Goal: Task Accomplishment & Management: Use online tool/utility

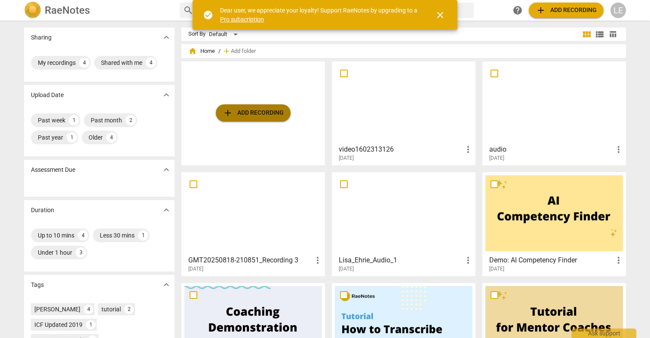
click at [266, 116] on span "add Add recording" at bounding box center [253, 113] width 61 height 10
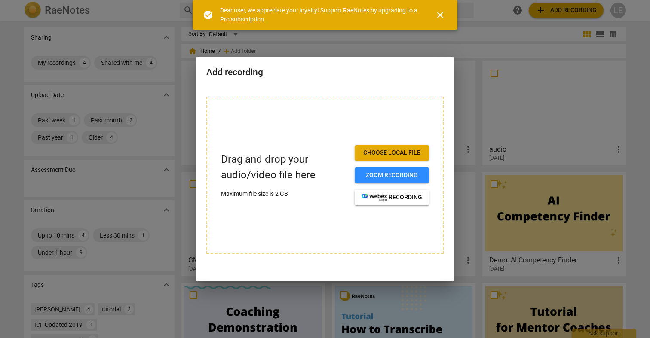
click at [372, 153] on span "Choose local file" at bounding box center [391, 153] width 61 height 9
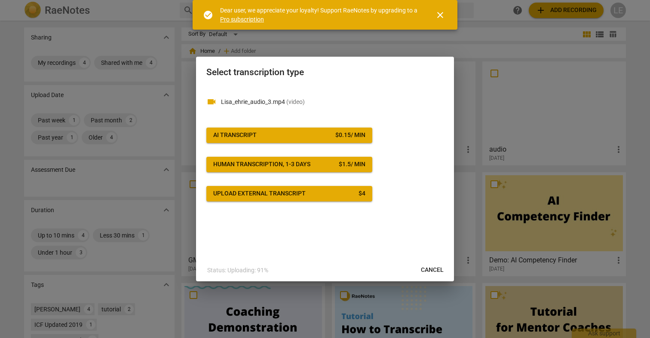
click at [335, 144] on div "videocam Lisa_ehrie_audio_3.mp4 ( video ) AI Transcript $ 0.15 / min Human tran…" at bounding box center [324, 143] width 237 height 115
click at [335, 139] on div "$ 0.15 / min" at bounding box center [350, 135] width 30 height 9
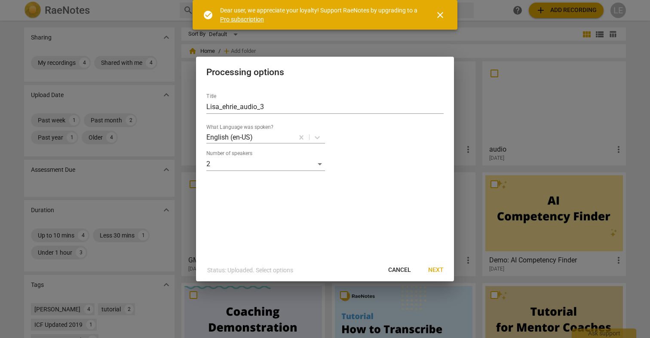
click at [434, 270] on span "Next" at bounding box center [435, 270] width 15 height 9
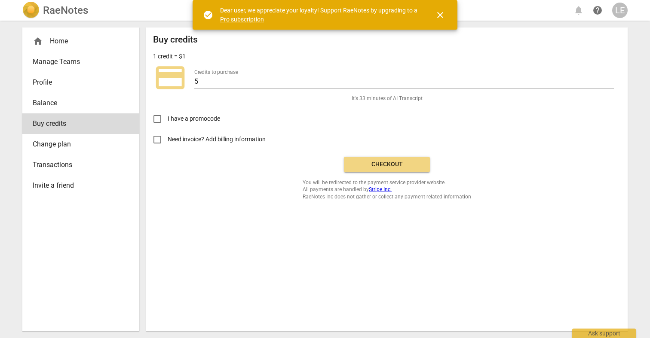
click at [383, 168] on span "Checkout" at bounding box center [387, 164] width 72 height 9
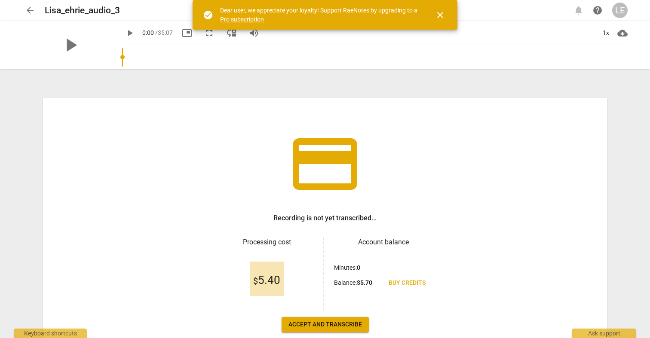
click at [323, 323] on span "Accept and transcribe" at bounding box center [324, 325] width 73 height 9
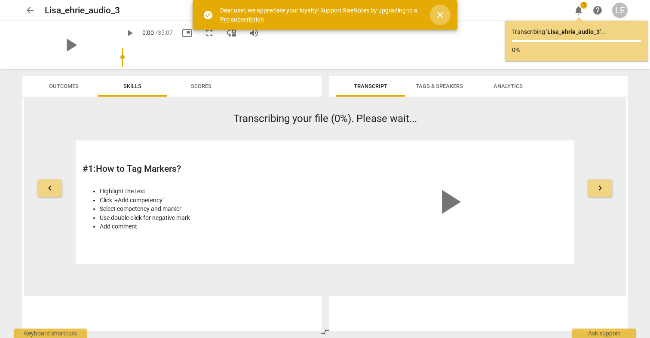
click at [441, 12] on span "close" at bounding box center [440, 15] width 10 height 10
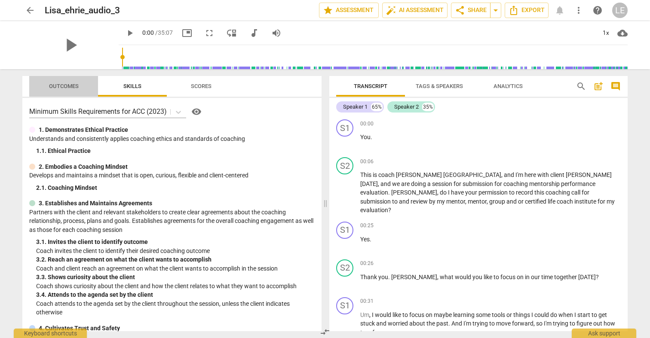
click at [76, 88] on span "Outcomes" at bounding box center [64, 86] width 30 height 6
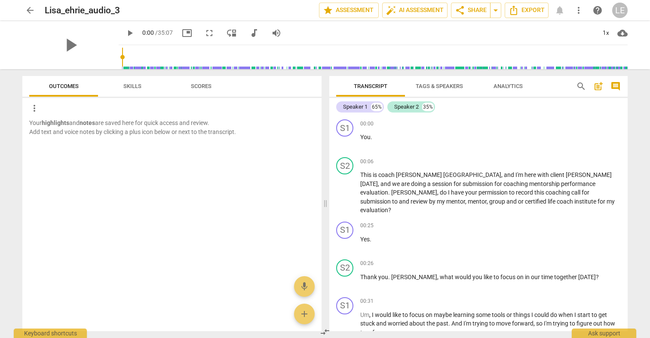
click at [126, 88] on span "Skills" at bounding box center [132, 86] width 18 height 6
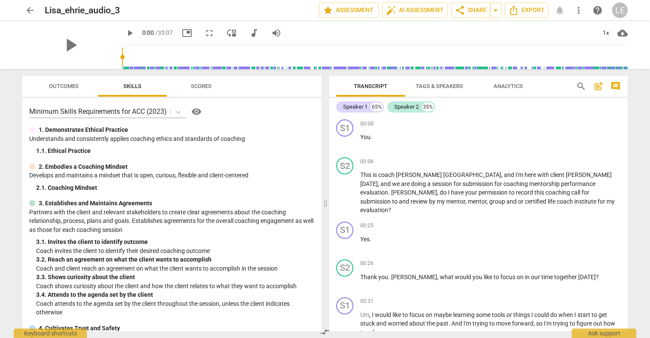
click at [199, 83] on span "Scores" at bounding box center [201, 86] width 21 height 6
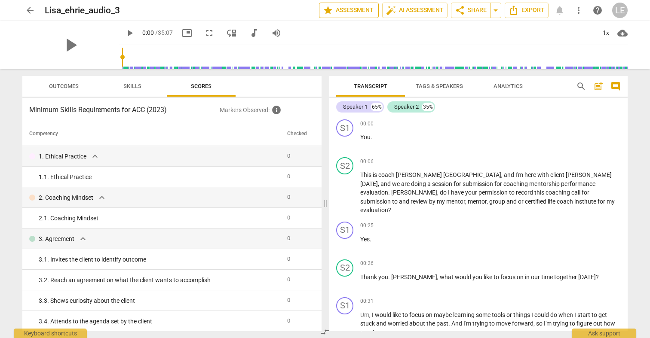
click at [351, 12] on span "star Assessment" at bounding box center [349, 10] width 52 height 10
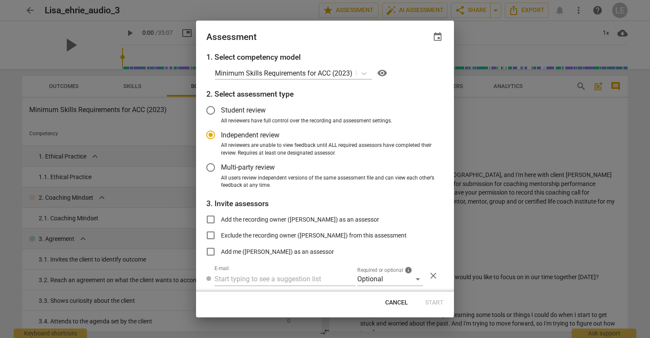
click at [389, 303] on span "Cancel" at bounding box center [396, 303] width 23 height 9
radio input "false"
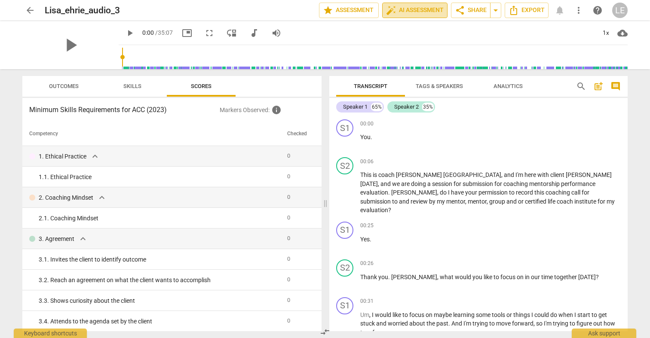
click at [395, 9] on span "auto_fix_high AI Assessment" at bounding box center [415, 10] width 58 height 10
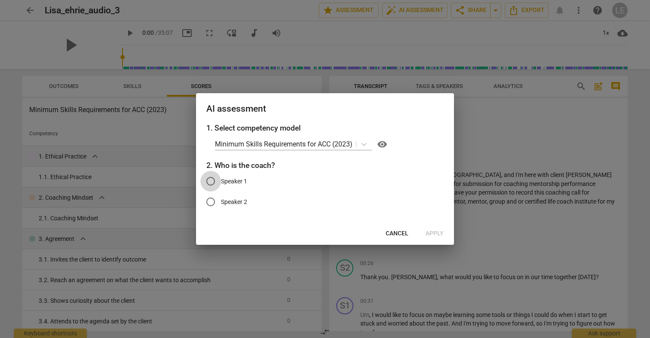
click at [215, 178] on input "Speaker 1" at bounding box center [210, 181] width 21 height 21
radio input "true"
click at [215, 178] on input "Speaker 1" at bounding box center [210, 181] width 21 height 21
click at [495, 126] on div at bounding box center [325, 169] width 650 height 338
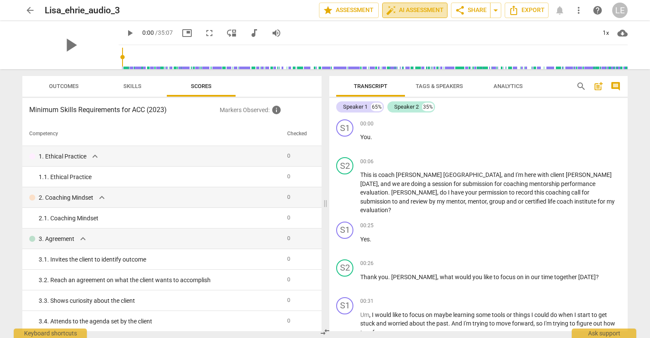
click at [435, 15] on span "auto_fix_high AI Assessment" at bounding box center [415, 10] width 58 height 10
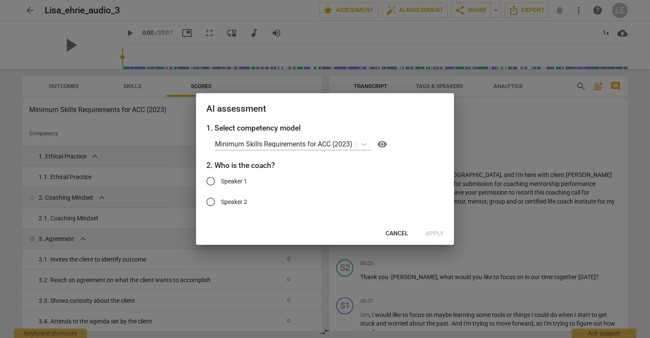
click at [213, 199] on input "Speaker 2" at bounding box center [210, 202] width 21 height 21
radio input "true"
click at [427, 233] on span "Apply" at bounding box center [435, 234] width 18 height 9
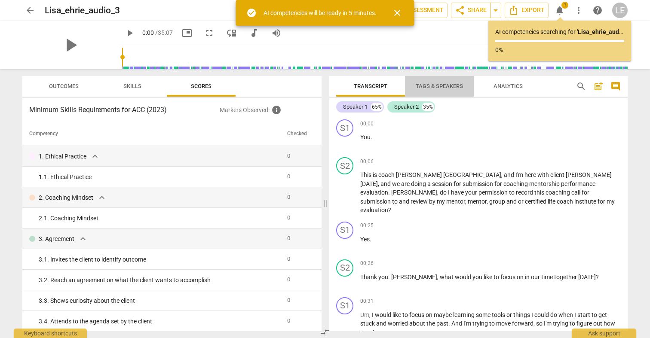
click at [457, 89] on span "Tags & Speakers" at bounding box center [439, 86] width 47 height 6
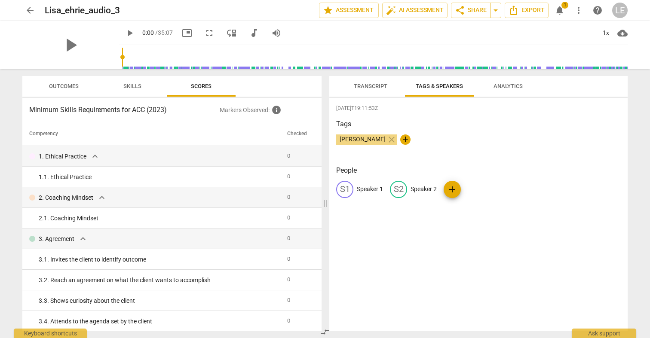
click at [422, 190] on p "Speaker 2" at bounding box center [423, 189] width 26 height 9
type input "Coach [PERSON_NAME]"
click at [375, 190] on p "Speaker 1" at bounding box center [370, 189] width 26 height 9
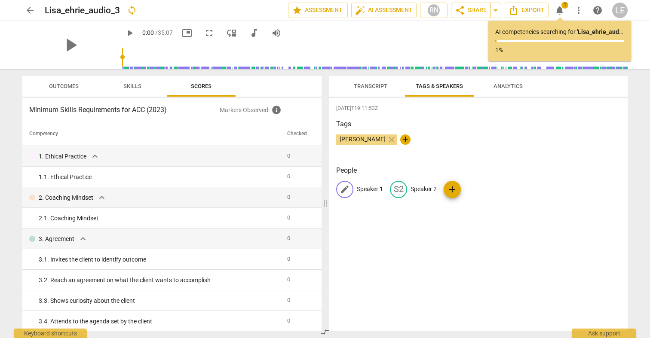
click at [375, 190] on p "Speaker 1" at bounding box center [370, 189] width 26 height 9
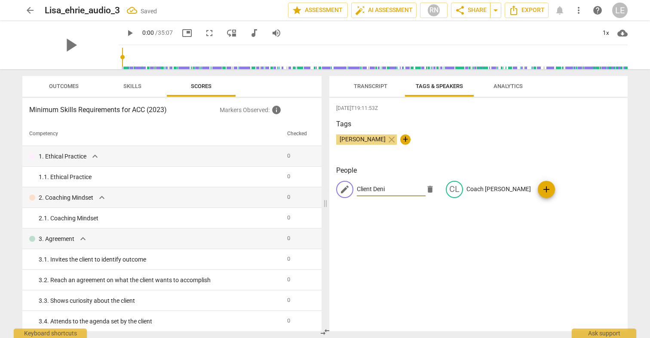
type input "Client Deni"
click at [543, 261] on div "[DATE]T19:11:53Z Tags [PERSON_NAME] close + People edit Client Deni delete CL C…" at bounding box center [478, 214] width 298 height 233
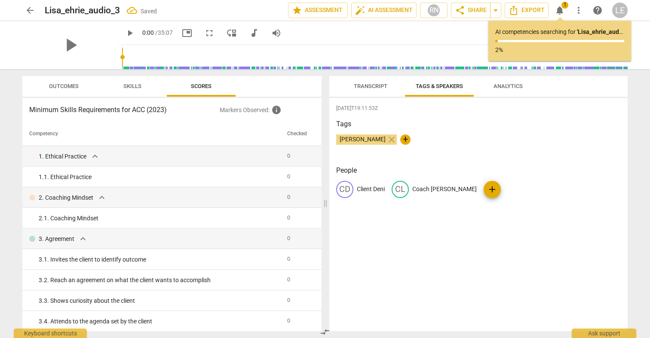
click at [375, 97] on div "Transcript Tags & Speakers Analytics Client Deni 65% Coach [PERSON_NAME] 35% CD…" at bounding box center [478, 203] width 298 height 255
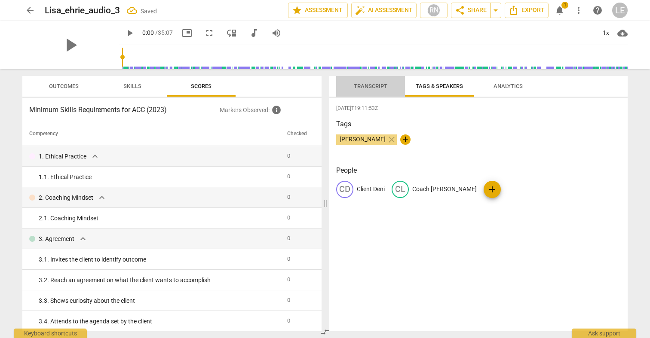
click at [374, 88] on span "Transcript" at bounding box center [371, 86] width 34 height 6
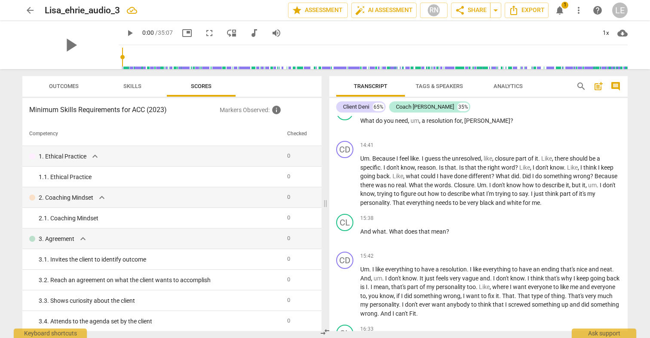
scroll to position [2738, 0]
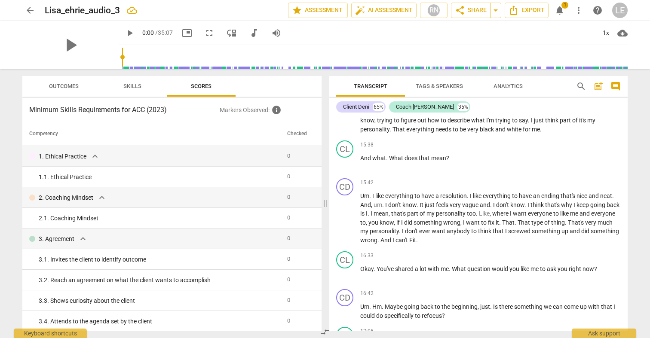
click at [60, 92] on button "Outcomes" at bounding box center [63, 86] width 69 height 21
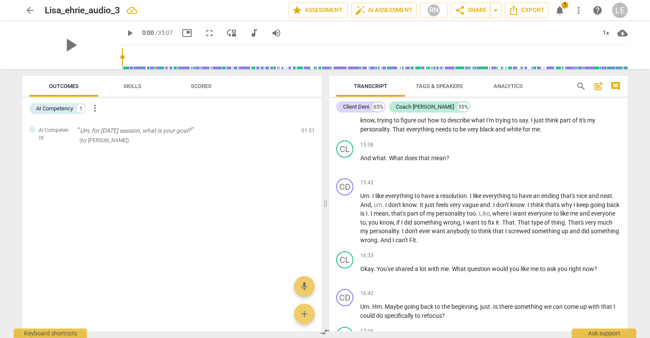
click at [129, 87] on span "Skills" at bounding box center [132, 86] width 18 height 6
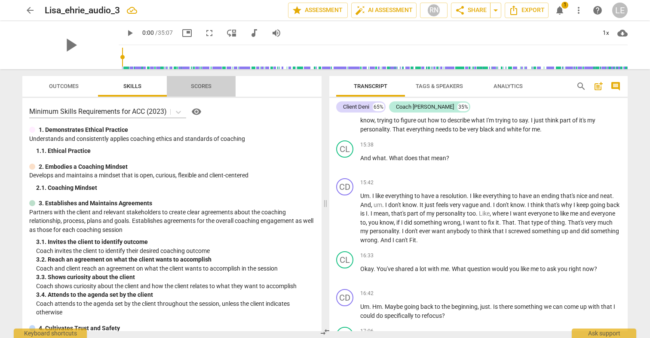
click at [217, 85] on span "Scores" at bounding box center [201, 87] width 41 height 12
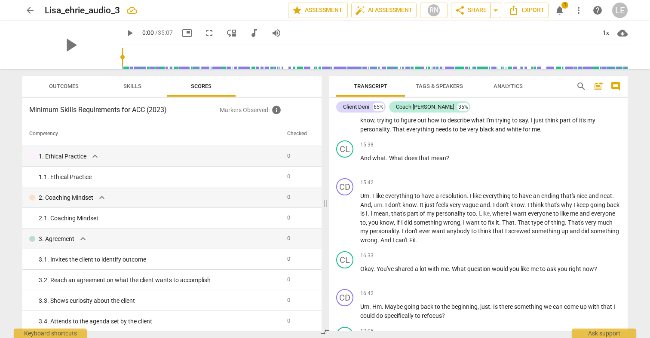
click at [493, 92] on button "Analytics" at bounding box center [508, 86] width 69 height 21
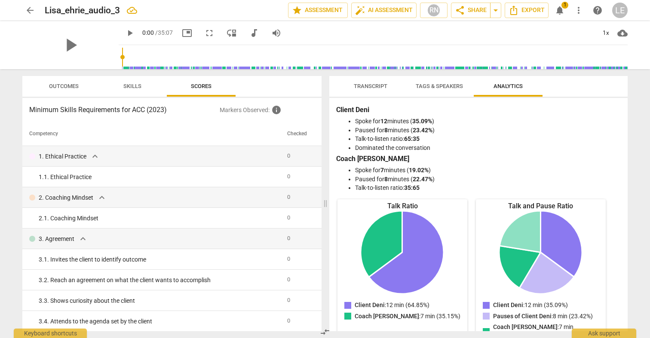
click at [67, 87] on span "Outcomes" at bounding box center [64, 86] width 30 height 6
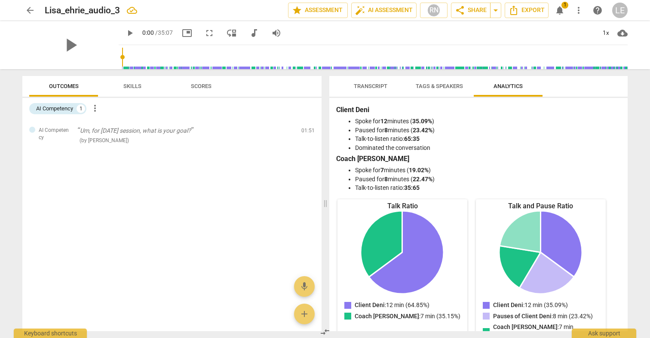
click at [92, 105] on span "more_vert" at bounding box center [95, 108] width 10 height 10
click at [383, 86] on div at bounding box center [325, 169] width 650 height 338
click at [380, 86] on span "Transcript" at bounding box center [371, 86] width 34 height 6
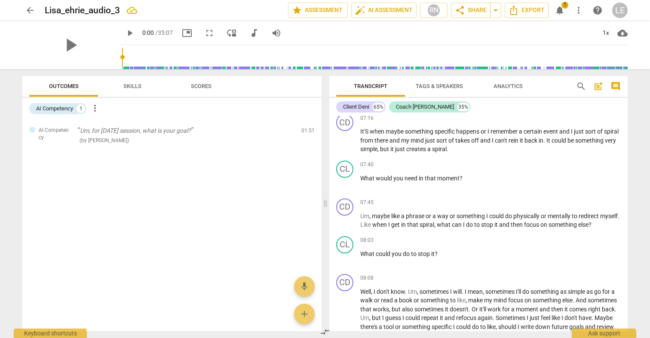
scroll to position [1524, 0]
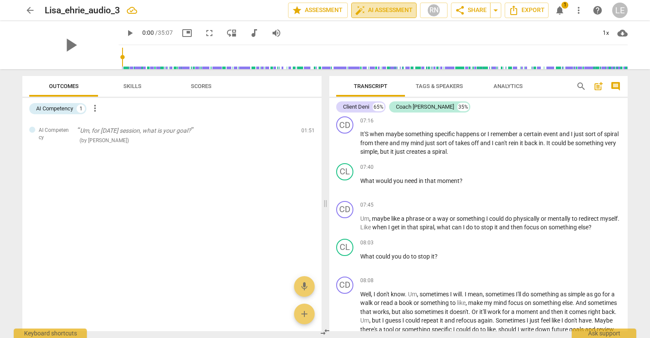
click at [403, 10] on span "auto_fix_high AI Assessment" at bounding box center [384, 10] width 58 height 10
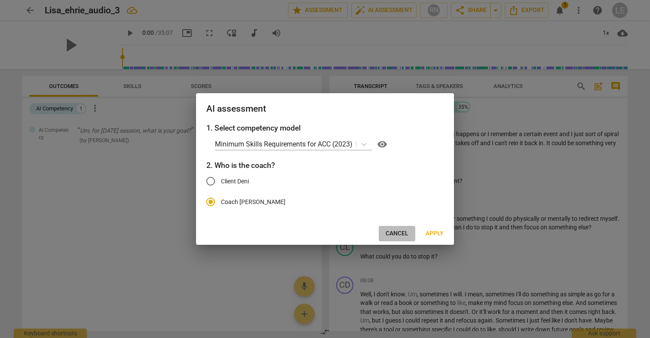
click at [404, 233] on span "Cancel" at bounding box center [397, 234] width 23 height 9
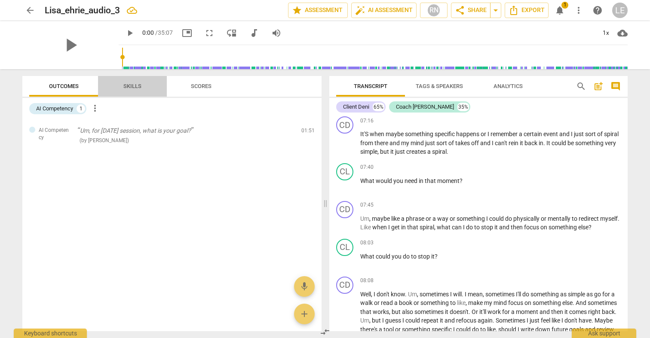
click at [148, 83] on span "Skills" at bounding box center [132, 87] width 39 height 12
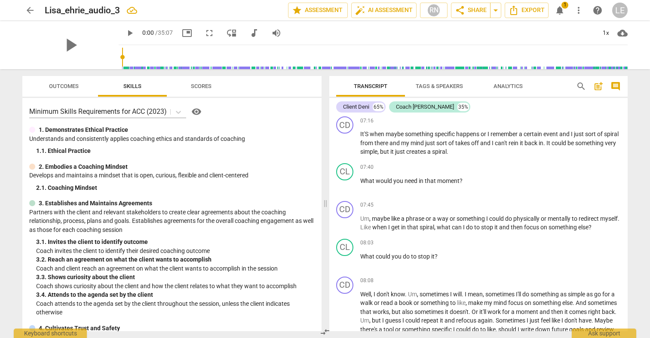
click at [188, 84] on span "Scores" at bounding box center [201, 87] width 41 height 12
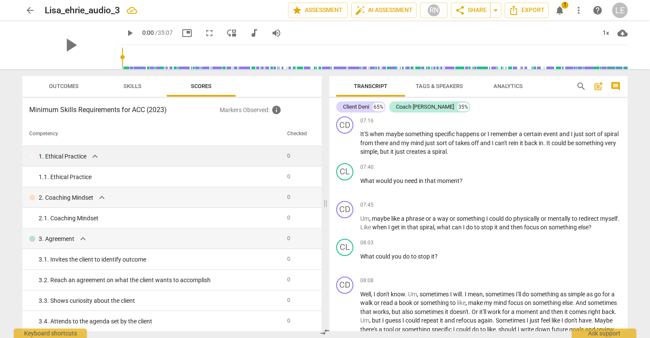
click at [217, 152] on div "1. Ethical Practice expand_more" at bounding box center [154, 156] width 251 height 10
click at [97, 160] on span "expand_more" at bounding box center [95, 156] width 10 height 10
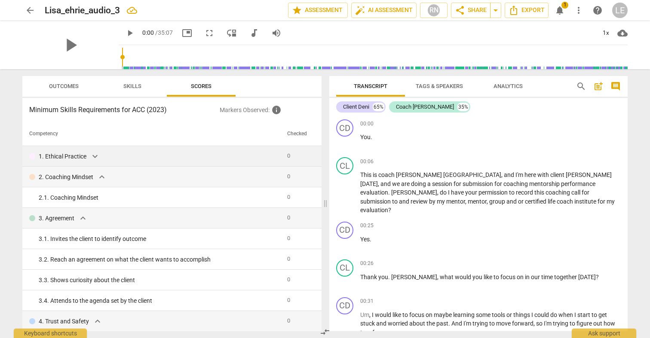
scroll to position [0, 0]
click at [318, 8] on span "star Assessment" at bounding box center [318, 10] width 52 height 10
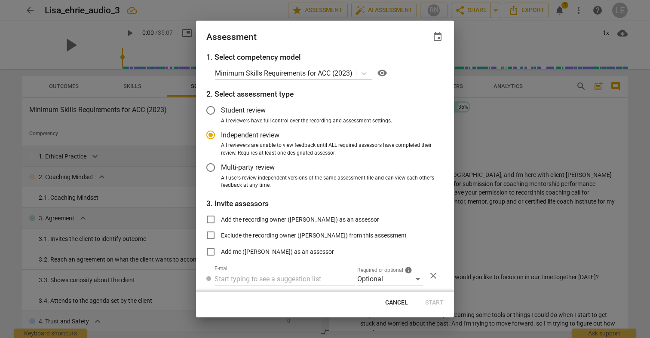
click at [470, 26] on div at bounding box center [325, 169] width 650 height 338
radio input "false"
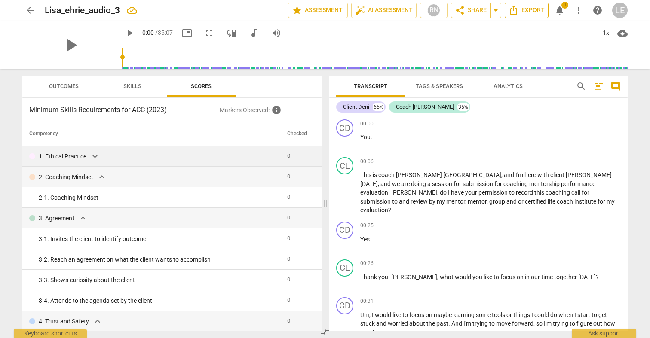
click at [519, 8] on span "Export" at bounding box center [526, 10] width 36 height 10
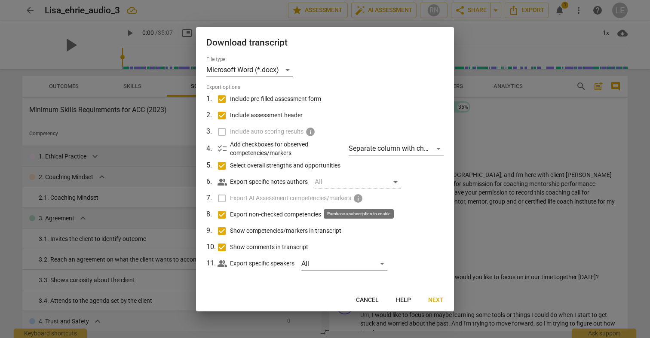
click at [357, 199] on span "info" at bounding box center [358, 198] width 10 height 10
click at [228, 199] on label "Export AI Assessment competencies/markers info" at bounding box center [323, 198] width 225 height 16
click at [220, 199] on label "Export AI Assessment competencies/markers info" at bounding box center [323, 198] width 225 height 16
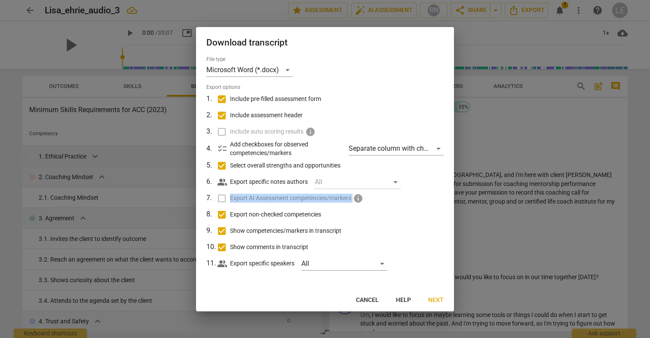
click at [220, 199] on label "Export AI Assessment competencies/markers info" at bounding box center [323, 198] width 225 height 16
click at [383, 299] on button "Cancel" at bounding box center [367, 300] width 37 height 15
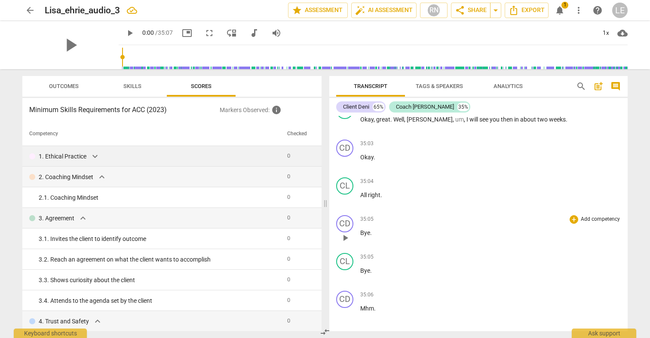
scroll to position [6948, 0]
click at [469, 337] on span "Export" at bounding box center [478, 342] width 36 height 10
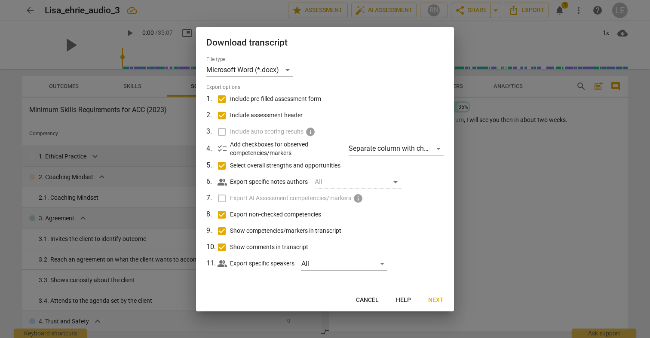
click at [506, 246] on div at bounding box center [325, 169] width 650 height 338
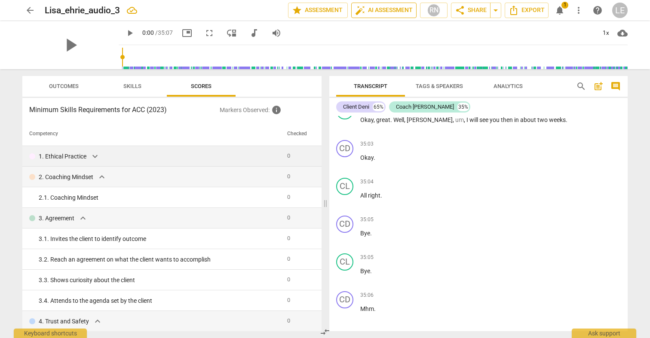
click at [392, 9] on span "auto_fix_high AI Assessment" at bounding box center [384, 10] width 58 height 10
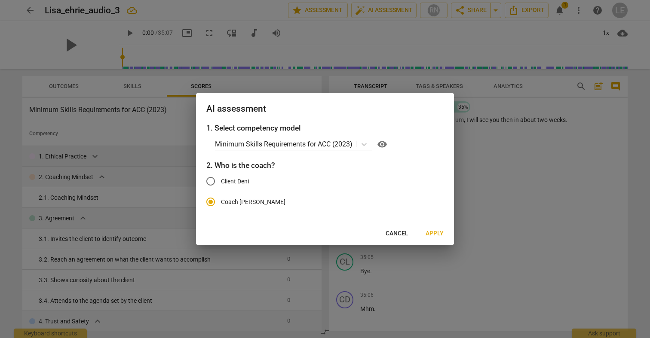
click at [435, 236] on span "Apply" at bounding box center [435, 234] width 18 height 9
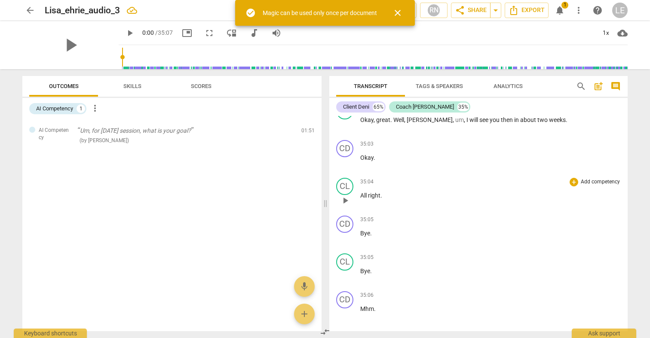
click at [432, 178] on div "35:04 + Add competency keyboard_arrow_right All right ." at bounding box center [490, 193] width 260 height 31
click at [68, 112] on div "AI Competency" at bounding box center [54, 108] width 37 height 9
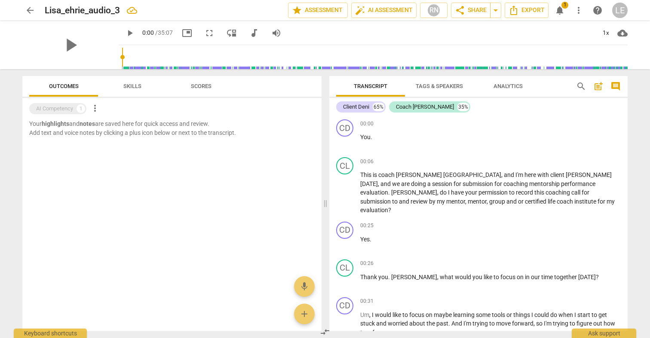
scroll to position [0, 0]
click at [598, 86] on span "post_add" at bounding box center [598, 86] width 10 height 10
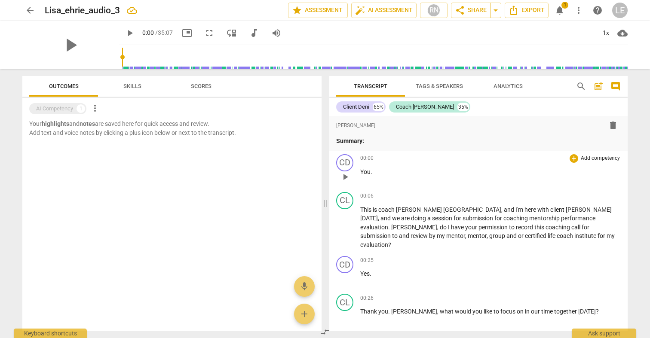
click at [504, 171] on p "You ." at bounding box center [490, 172] width 260 height 9
click at [452, 184] on div "00:00 + Add competency keyboard_arrow_right You ." at bounding box center [490, 169] width 260 height 31
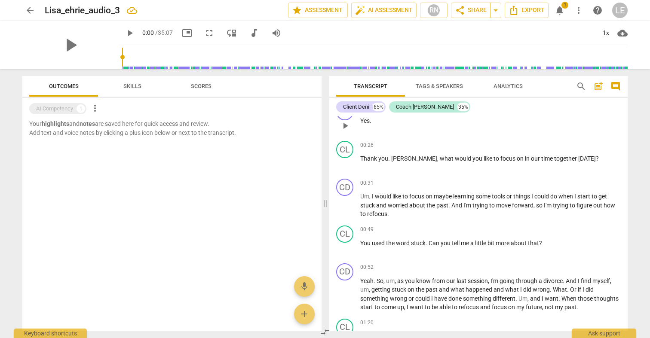
scroll to position [160, 0]
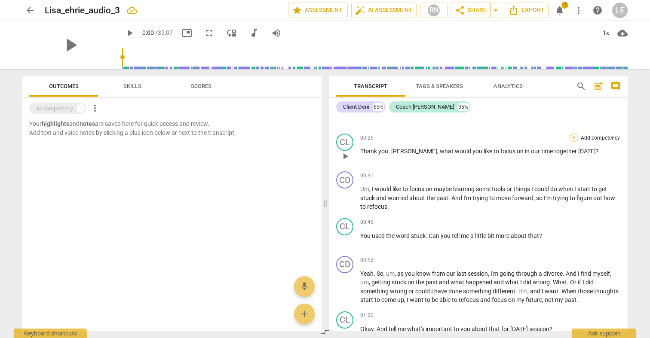
click at [569, 134] on div "+" at bounding box center [573, 138] width 9 height 9
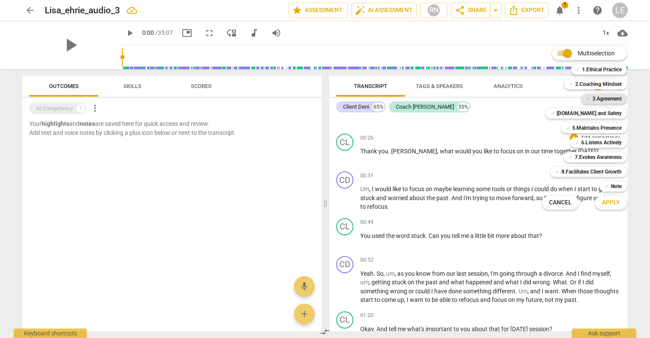
click at [602, 99] on b "3.Agreement" at bounding box center [606, 99] width 29 height 10
click at [609, 206] on span "Apply" at bounding box center [611, 203] width 18 height 9
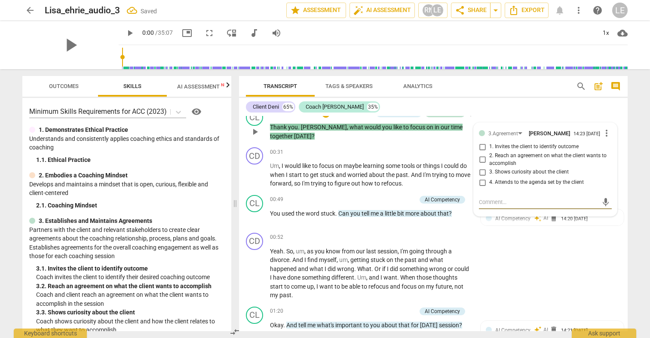
click at [484, 142] on input "1. Invites the client to identify outcome" at bounding box center [482, 147] width 14 height 10
checkbox input "true"
click at [485, 230] on div "CD play_arrow pause 00:52 + Add competency keyboard_arrow_right Yeah . So , um …" at bounding box center [433, 267] width 389 height 74
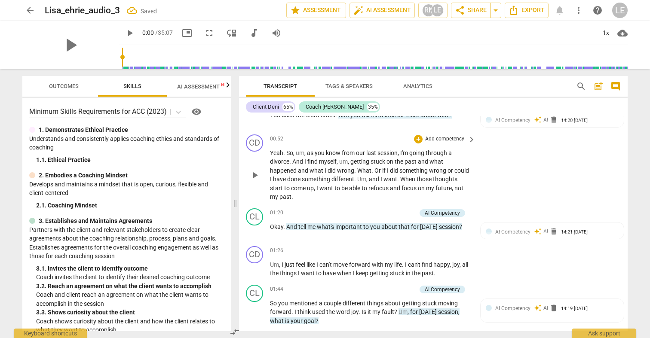
scroll to position [263, 0]
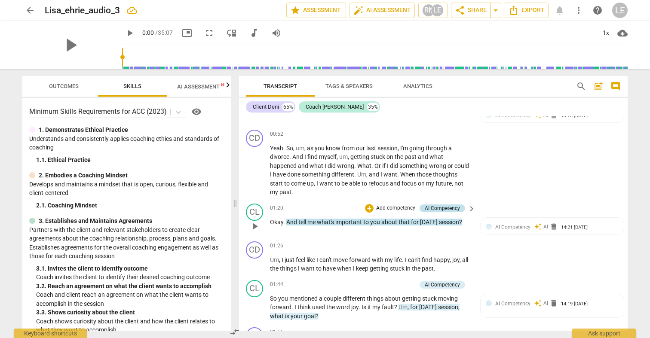
click at [455, 205] on div "AI Competency" at bounding box center [442, 209] width 35 height 8
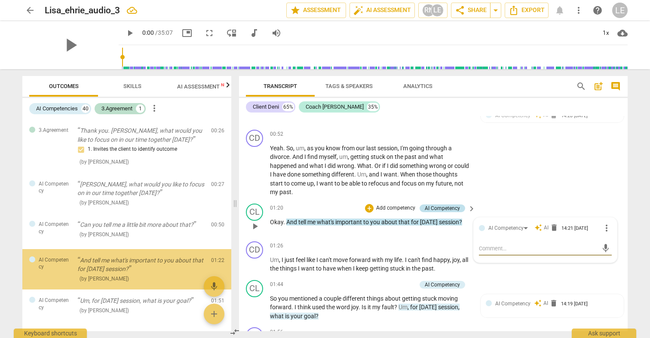
scroll to position [42, 0]
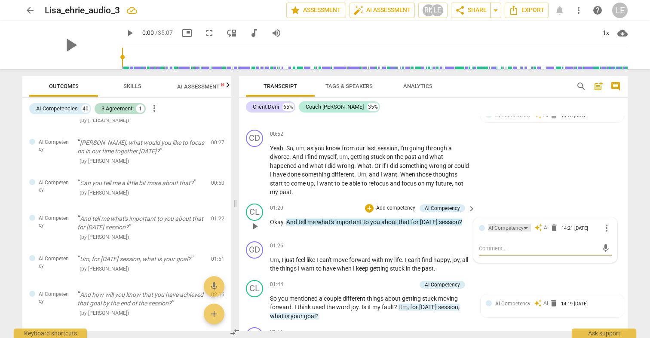
click at [518, 224] on div "AI Competency" at bounding box center [505, 228] width 35 height 8
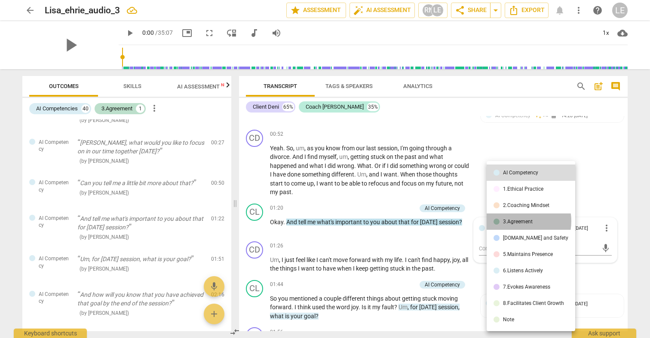
click at [518, 221] on div "3.Agreement" at bounding box center [518, 221] width 30 height 5
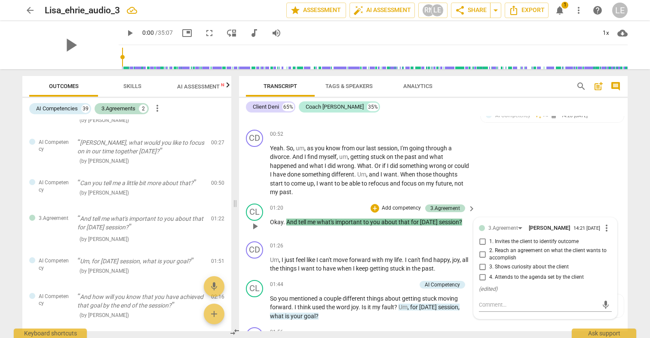
click at [483, 237] on input "1. Invites the client to identify outcome" at bounding box center [482, 242] width 14 height 10
checkbox input "true"
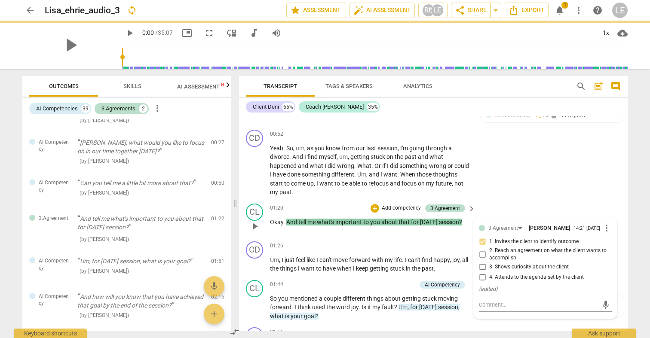
click at [530, 200] on div "CL play_arrow pause 01:20 + Add competency 3.Agreement keyboard_arrow_right Oka…" at bounding box center [433, 219] width 389 height 38
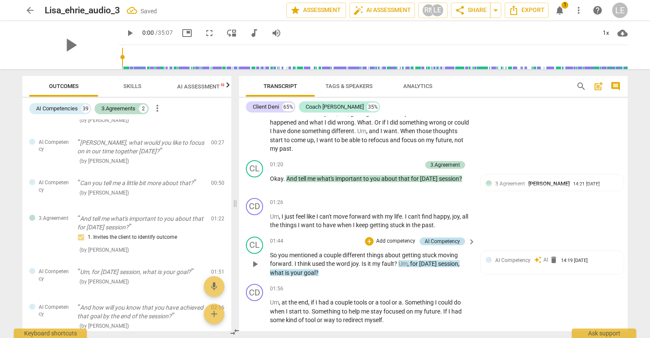
scroll to position [312, 0]
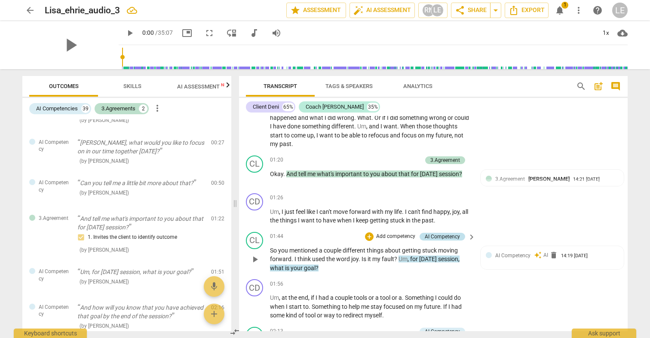
click at [446, 233] on div "AI Competency" at bounding box center [442, 237] width 35 height 8
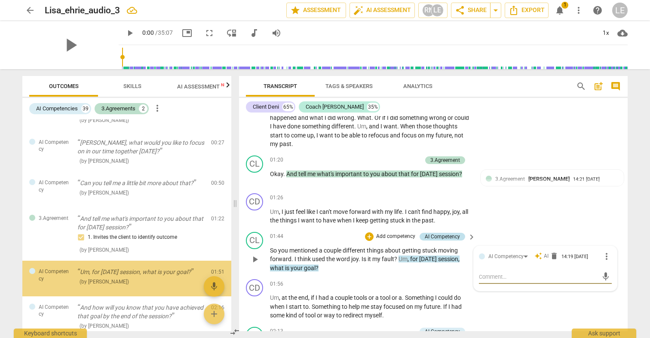
scroll to position [92, 0]
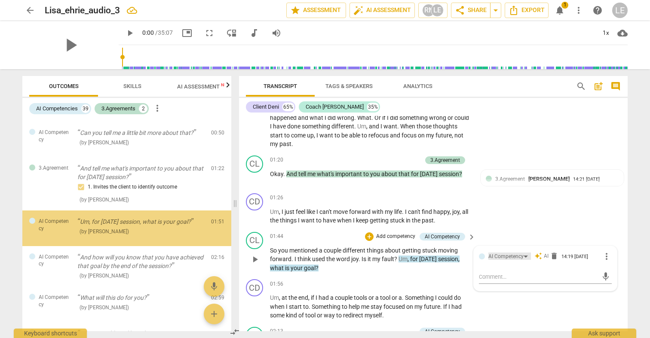
click at [509, 253] on div "AI Competency" at bounding box center [505, 257] width 35 height 8
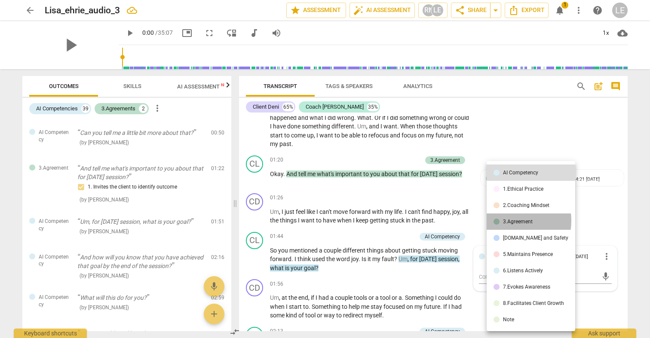
click at [507, 221] on div "3.Agreement" at bounding box center [518, 221] width 30 height 5
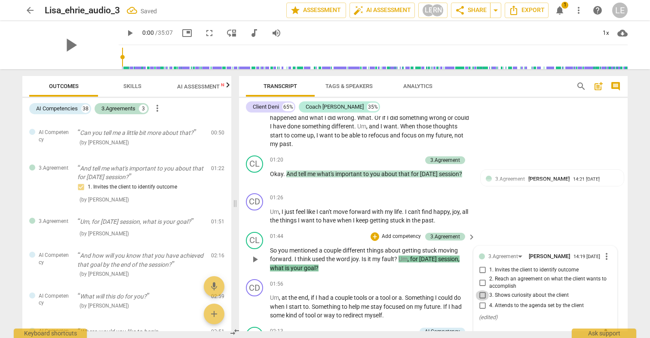
click at [476, 291] on input "3. Shows curiosity about the client" at bounding box center [482, 296] width 14 height 10
click at [483, 291] on input "3. Shows curiosity about the client" at bounding box center [482, 296] width 14 height 10
checkbox input "false"
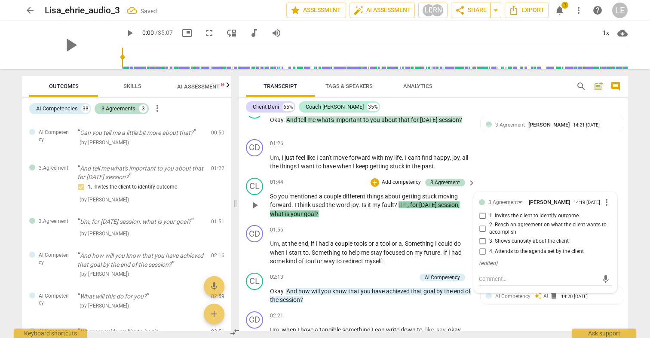
scroll to position [369, 0]
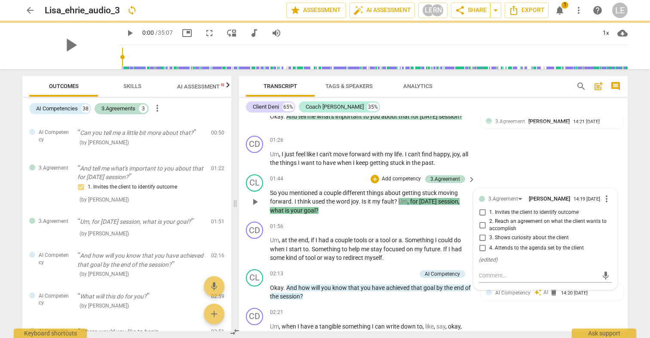
click at [505, 171] on div "CL play_arrow pause 01:44 + Add competency 3.Agreement keyboard_arrow_right So …" at bounding box center [433, 195] width 389 height 48
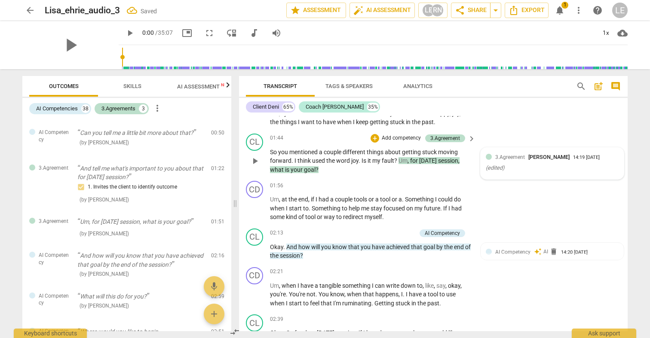
scroll to position [411, 0]
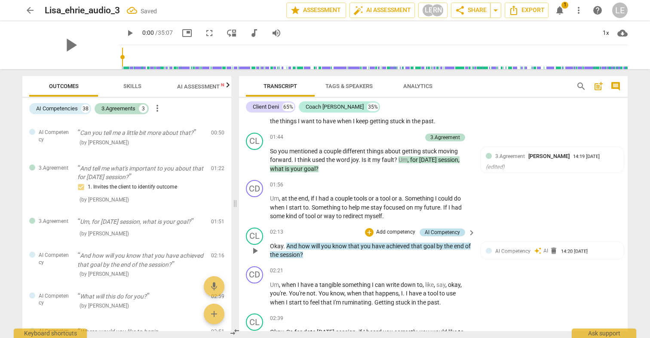
click at [459, 229] on div "AI Competency" at bounding box center [442, 233] width 46 height 8
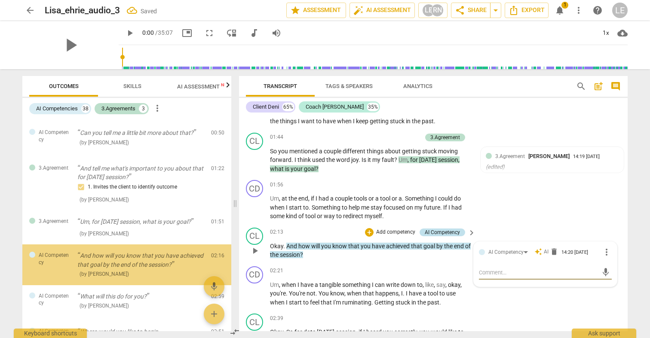
scroll to position [128, 0]
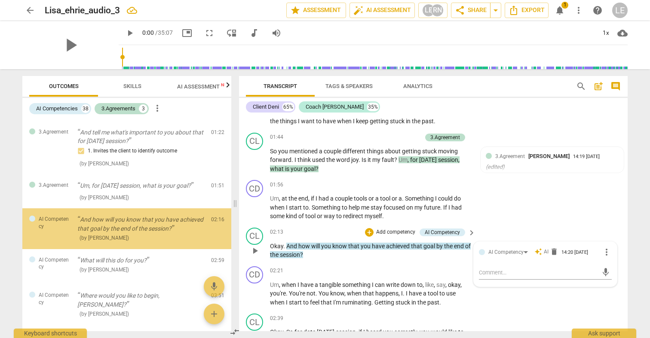
click at [497, 248] on div "AI Competency" at bounding box center [509, 252] width 43 height 8
click at [497, 248] on div "AI Competency" at bounding box center [505, 252] width 35 height 8
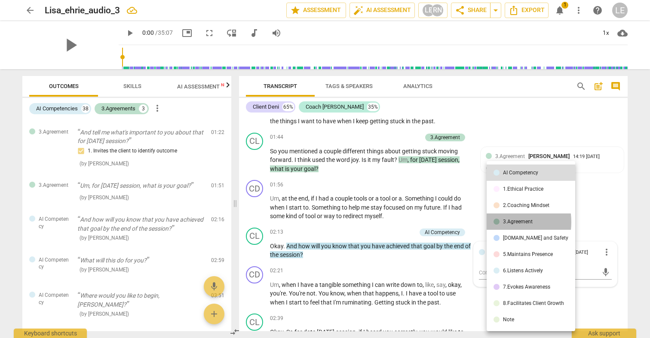
click at [496, 222] on div at bounding box center [496, 222] width 6 height 6
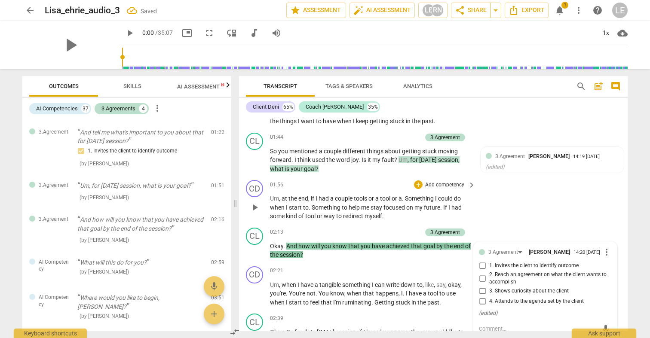
click at [496, 207] on div "CD play_arrow pause 01:56 + Add competency keyboard_arrow_right Um , at the end…" at bounding box center [433, 201] width 389 height 48
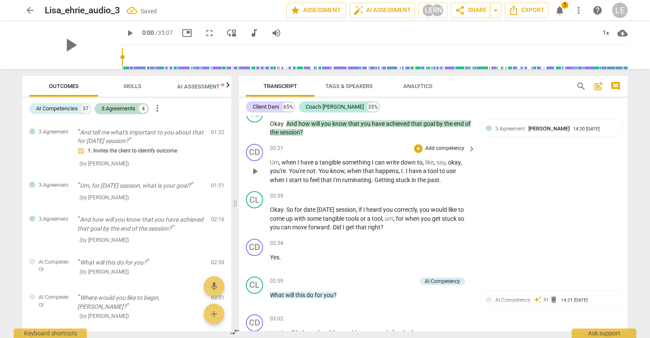
scroll to position [534, 0]
click at [418, 191] on div "+" at bounding box center [418, 195] width 9 height 9
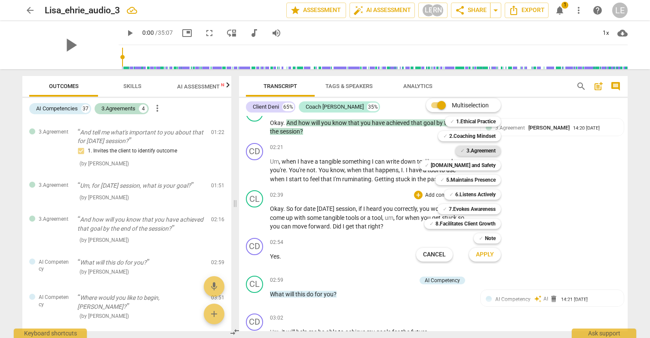
click at [474, 153] on b "3.Agreement" at bounding box center [480, 151] width 29 height 10
click at [482, 251] on span "Apply" at bounding box center [485, 255] width 18 height 9
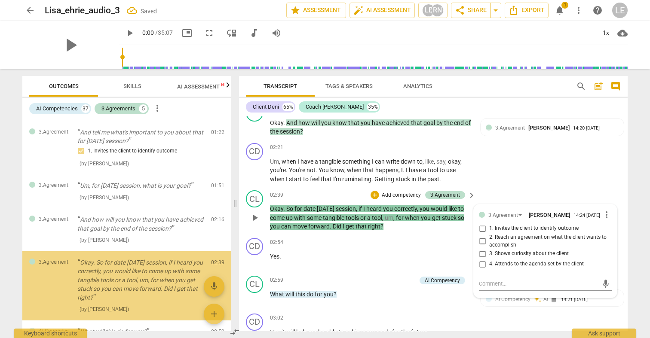
scroll to position [184, 0]
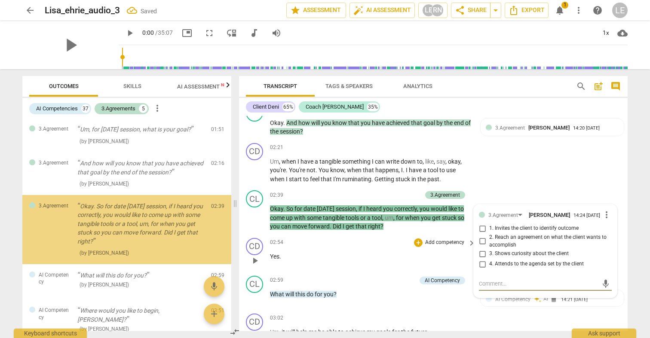
click at [431, 252] on p "Yes ." at bounding box center [370, 256] width 201 height 9
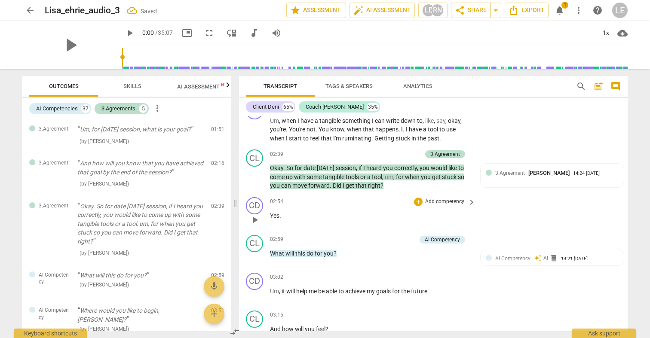
scroll to position [588, 0]
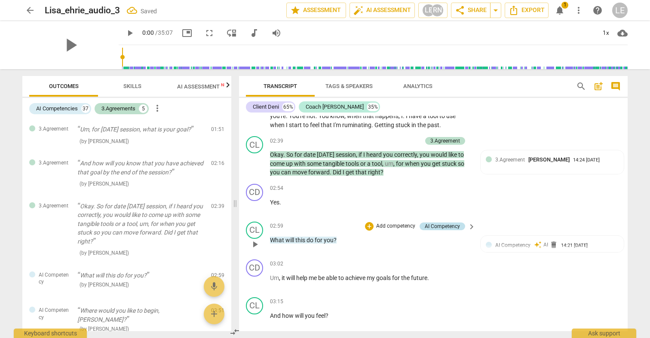
click at [442, 223] on div "AI Competency" at bounding box center [442, 227] width 35 height 8
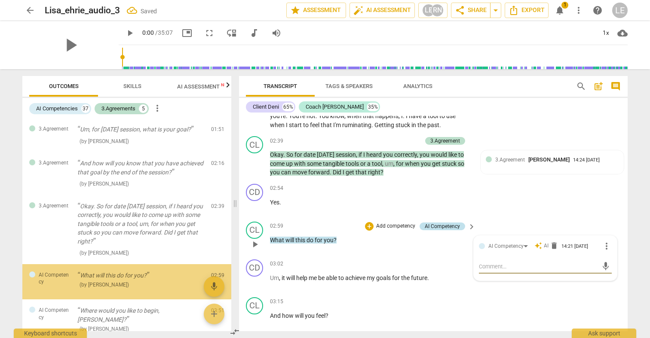
scroll to position [236, 0]
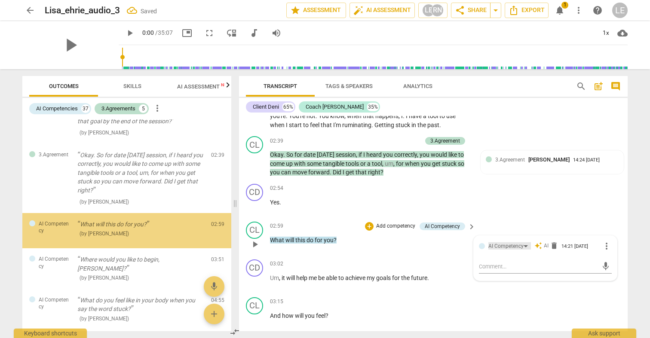
click at [502, 242] on div "AI Competency" at bounding box center [505, 246] width 35 height 8
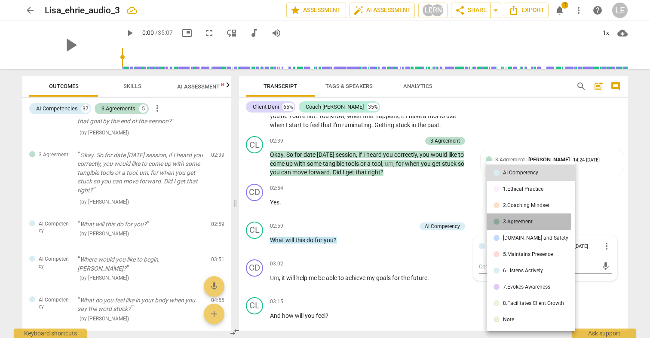
click at [503, 220] on div "3.Agreement" at bounding box center [518, 221] width 30 height 5
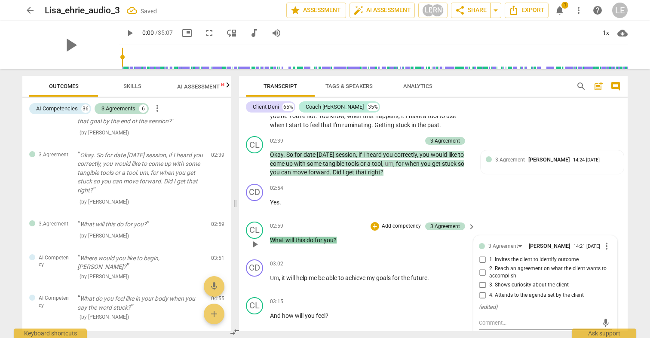
click at [483, 280] on input "3. Shows curiosity about the client" at bounding box center [482, 285] width 14 height 10
checkbox input "true"
click at [498, 201] on div "CD play_arrow pause 02:54 + Add competency keyboard_arrow_right Yes ." at bounding box center [433, 200] width 389 height 38
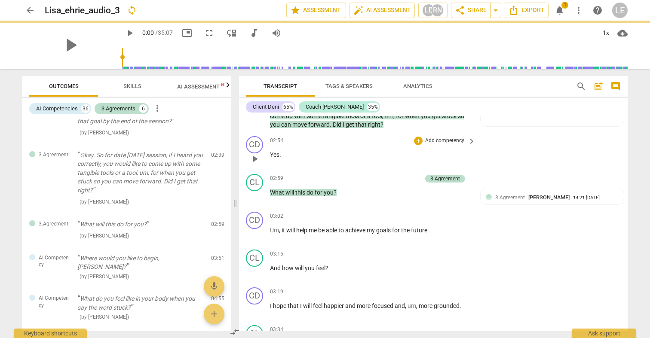
scroll to position [643, 0]
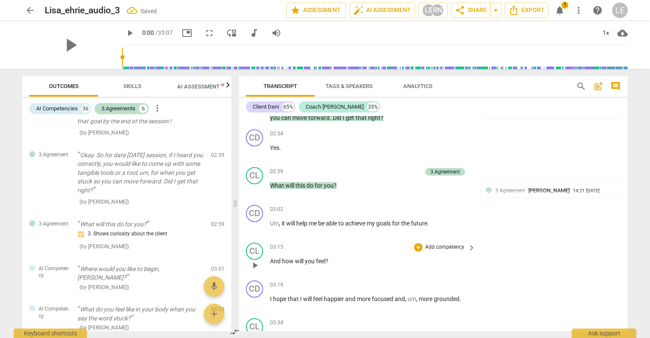
click at [451, 244] on p "Add competency" at bounding box center [444, 248] width 41 height 8
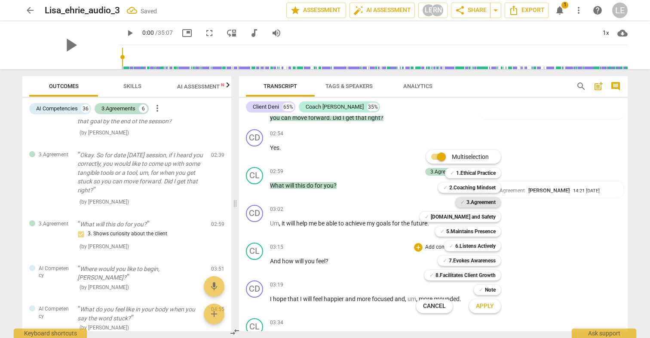
click at [474, 204] on b "3.Agreement" at bounding box center [480, 202] width 29 height 10
click at [484, 308] on span "Apply" at bounding box center [485, 306] width 18 height 9
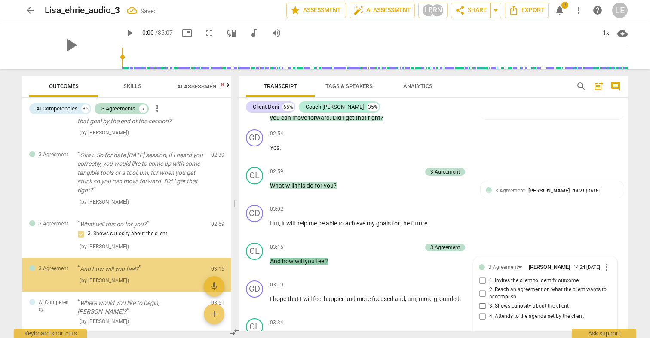
scroll to position [279, 0]
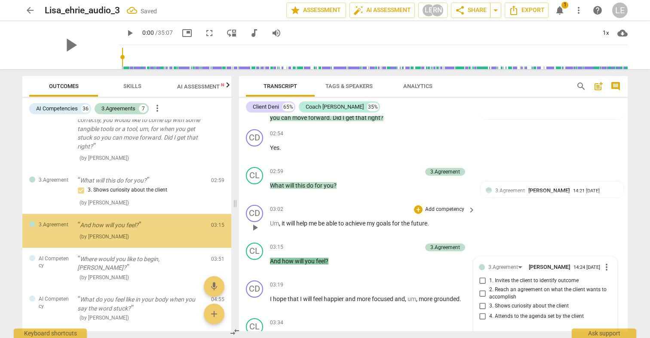
click at [534, 203] on div "CD play_arrow pause 03:02 + Add competency keyboard_arrow_right Um , it will he…" at bounding box center [433, 221] width 389 height 38
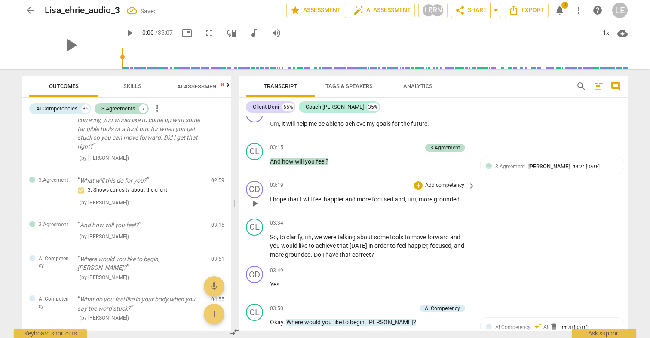
scroll to position [743, 0]
click at [458, 219] on p "Add competency" at bounding box center [444, 223] width 41 height 8
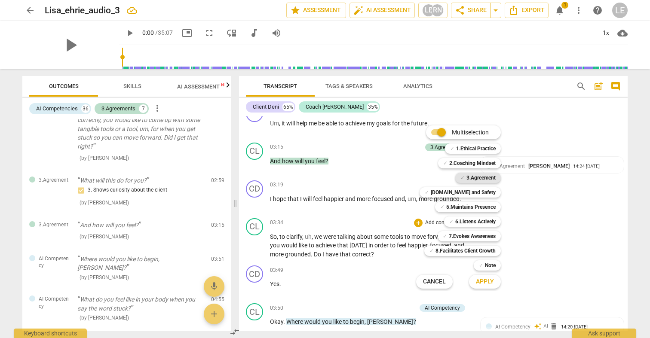
click at [468, 180] on b "3.Agreement" at bounding box center [480, 178] width 29 height 10
click at [477, 283] on span "Apply" at bounding box center [485, 282] width 18 height 9
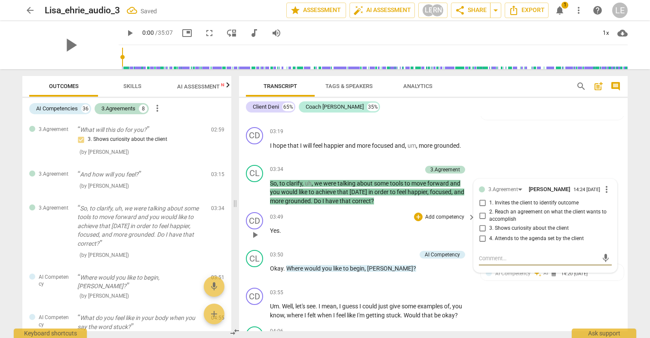
scroll to position [807, 0]
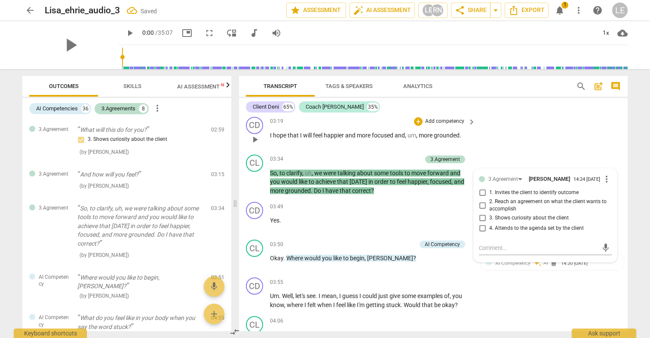
click at [506, 133] on div "CD play_arrow pause 03:19 + Add competency keyboard_arrow_right I hope that I w…" at bounding box center [433, 132] width 389 height 38
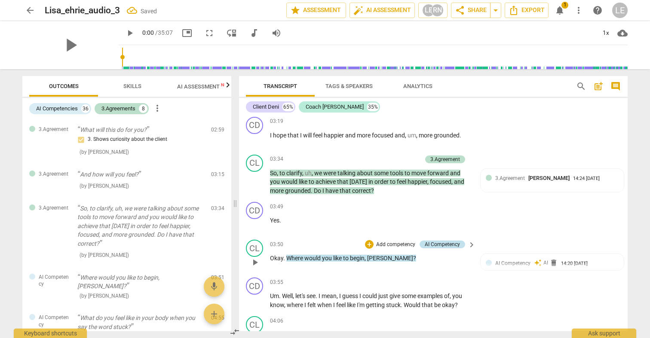
click at [439, 241] on div "AI Competency" at bounding box center [442, 245] width 35 height 8
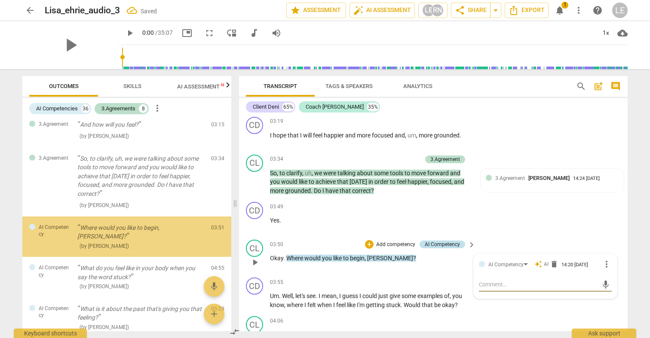
scroll to position [381, 0]
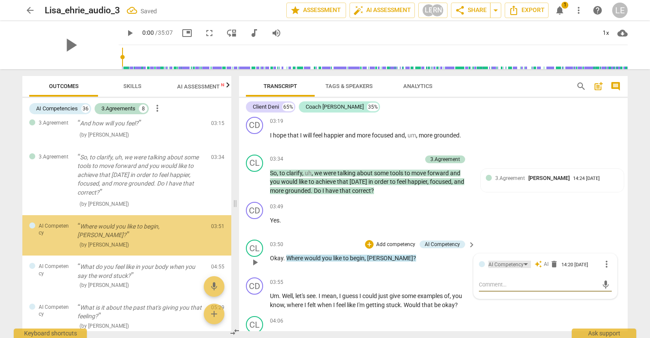
click at [492, 261] on div "AI Competency" at bounding box center [505, 265] width 35 height 8
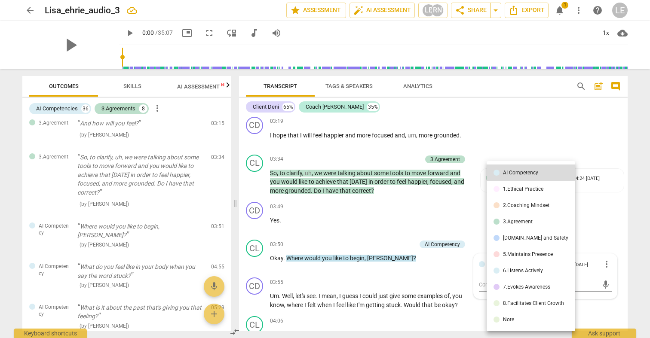
click at [523, 213] on li "2.Coaching Mindset" at bounding box center [531, 205] width 89 height 16
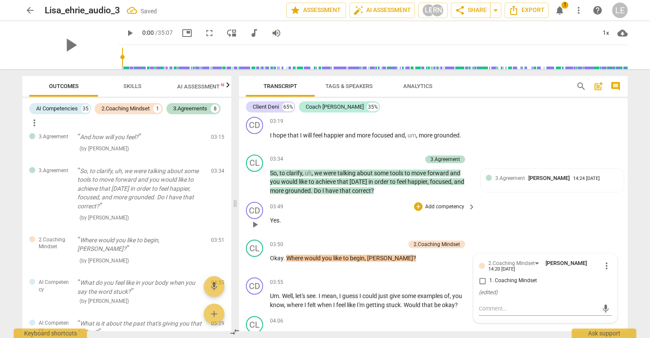
click at [388, 208] on div "03:49 + Add competency keyboard_arrow_right Yes ." at bounding box center [373, 217] width 206 height 31
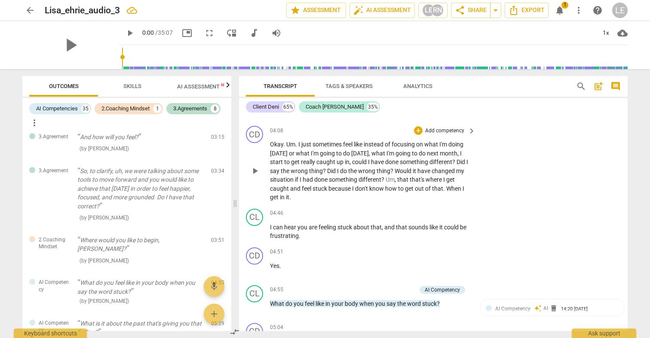
scroll to position [1036, 0]
click at [450, 209] on p "Add competency" at bounding box center [444, 213] width 41 height 8
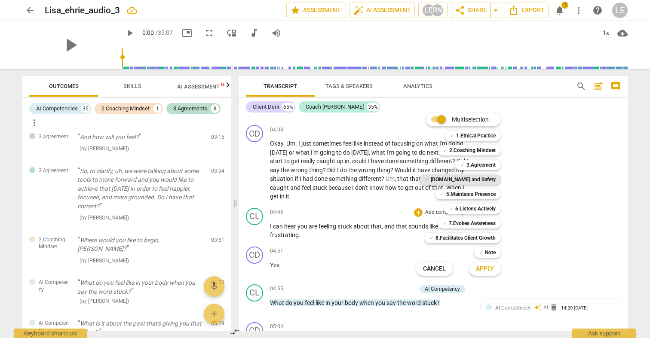
click at [455, 180] on b "[DOMAIN_NAME] and Safety" at bounding box center [463, 179] width 65 height 10
click at [477, 269] on span "Apply" at bounding box center [485, 269] width 18 height 9
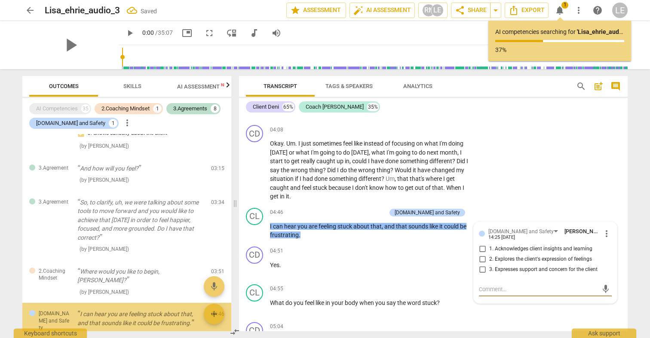
scroll to position [318, 0]
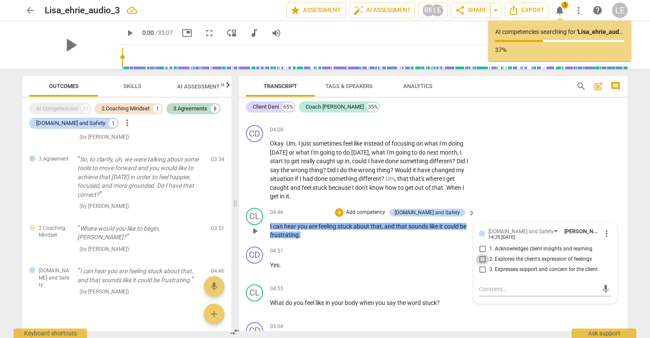
click at [484, 254] on input "2. Explores the client's expression of feelings" at bounding box center [482, 259] width 14 height 10
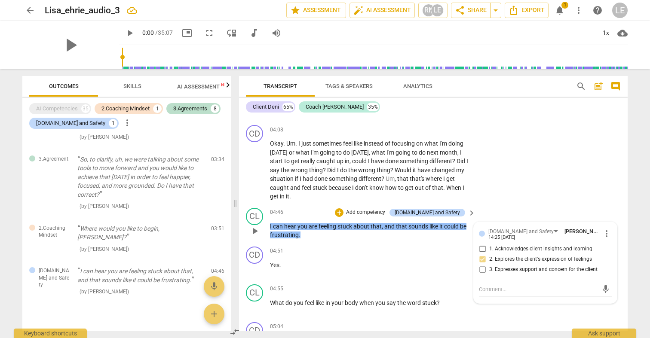
click at [484, 254] on input "2. Explores the client's expression of feelings" at bounding box center [482, 259] width 14 height 10
checkbox input "true"
click at [483, 265] on input "3. Expresses support and concern for the client" at bounding box center [482, 270] width 14 height 10
checkbox input "true"
click at [483, 254] on input "2. Explores the client's expression of feelings" at bounding box center [482, 259] width 14 height 10
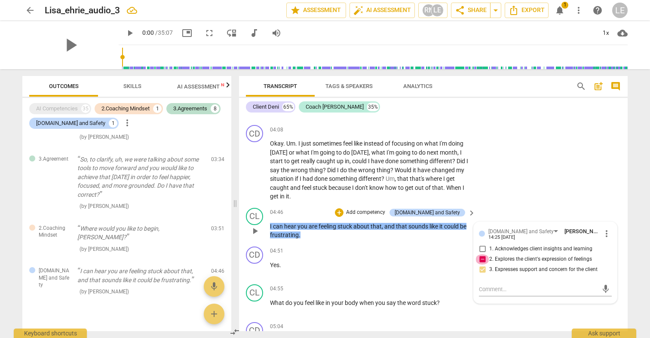
checkbox input "false"
click at [440, 247] on div "04:51 + Add competency keyboard_arrow_right Yes ." at bounding box center [373, 262] width 206 height 31
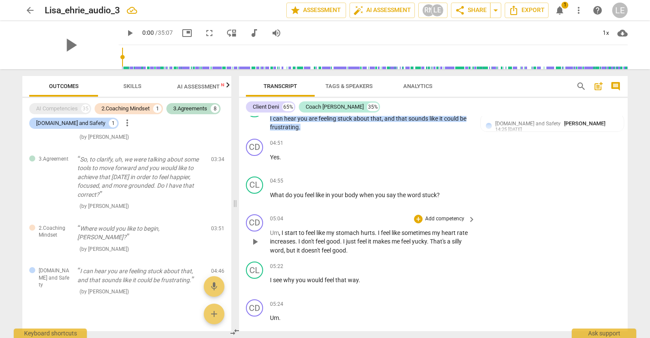
scroll to position [1142, 0]
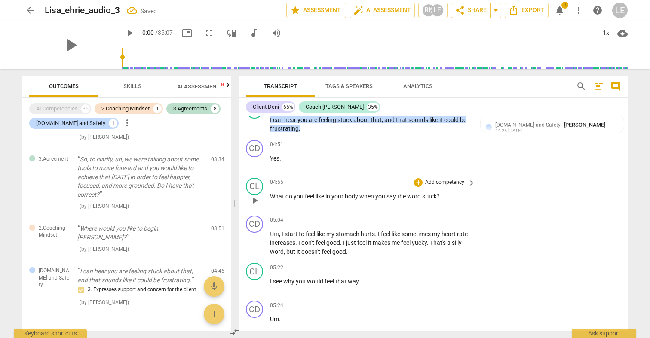
click at [446, 179] on p "Add competency" at bounding box center [444, 183] width 41 height 8
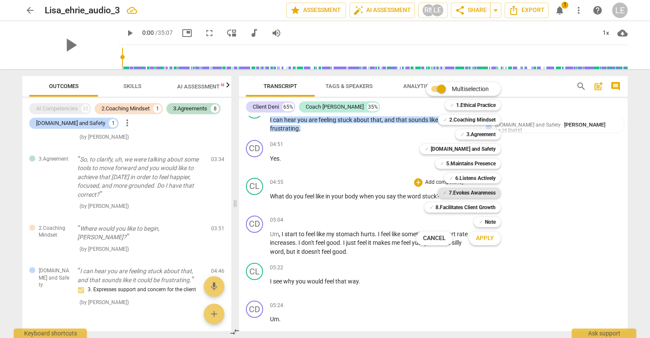
click at [456, 192] on b "7.Evokes Awareness" at bounding box center [472, 193] width 47 height 10
click at [480, 241] on span "Apply" at bounding box center [485, 238] width 18 height 9
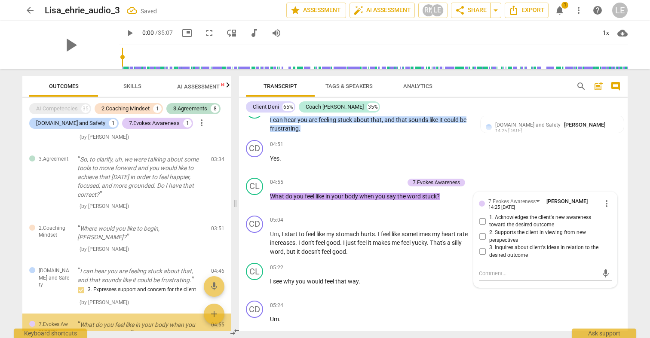
scroll to position [370, 0]
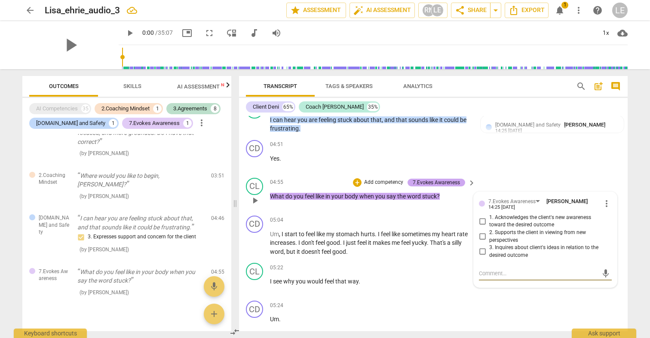
click at [454, 179] on div "7.Evokes Awareness" at bounding box center [436, 183] width 47 height 8
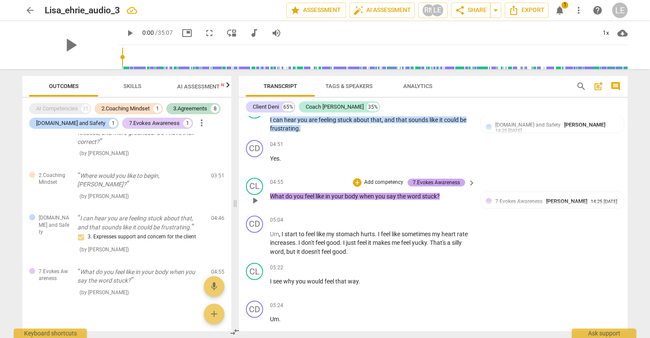
click at [454, 179] on div "7.Evokes Awareness" at bounding box center [436, 183] width 47 height 8
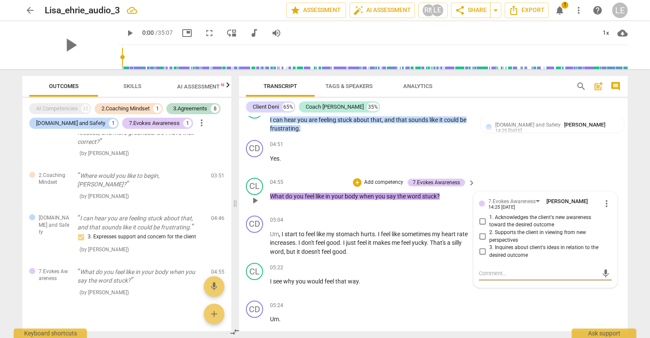
click at [468, 178] on span "keyboard_arrow_right" at bounding box center [471, 183] width 10 height 10
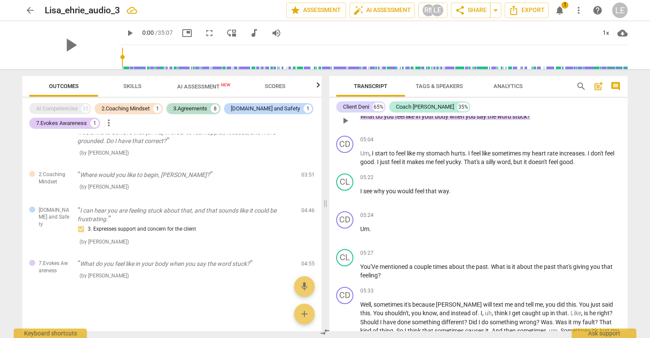
scroll to position [312, 0]
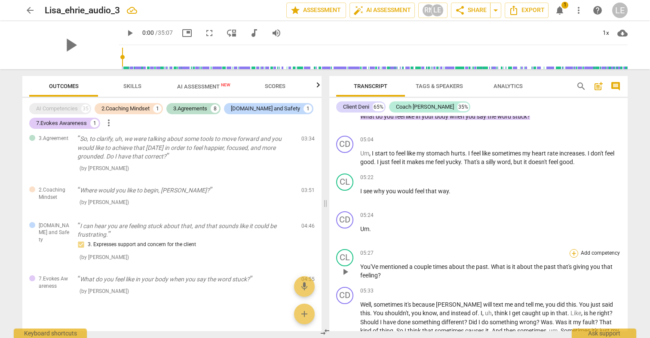
click at [572, 249] on div "+" at bounding box center [573, 253] width 9 height 9
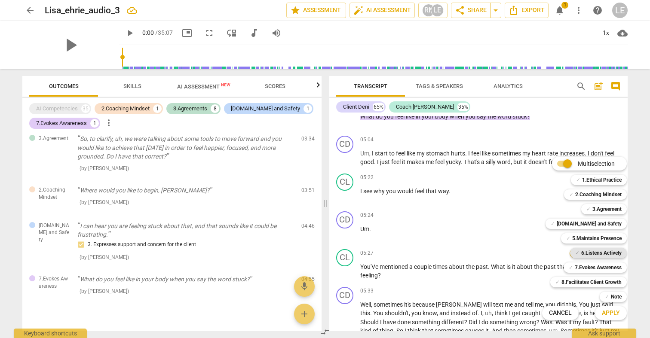
click at [581, 251] on b "6.Listens Actively" at bounding box center [601, 253] width 40 height 10
click at [604, 316] on span "Apply" at bounding box center [611, 313] width 18 height 9
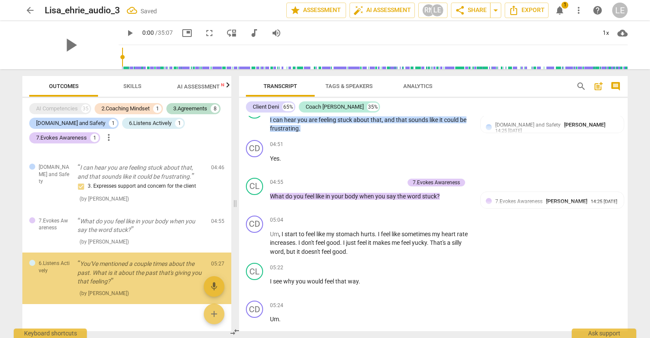
scroll to position [1323, 0]
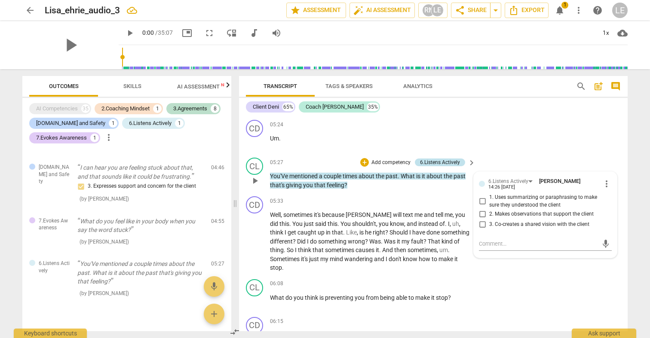
click at [457, 159] on div "6.Listens Actively" at bounding box center [440, 163] width 40 height 8
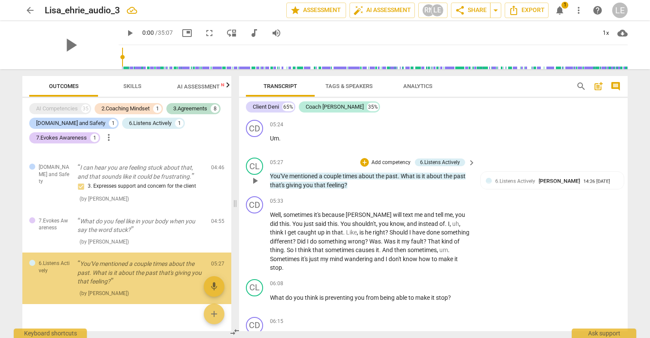
click at [471, 158] on span "keyboard_arrow_right" at bounding box center [471, 163] width 10 height 10
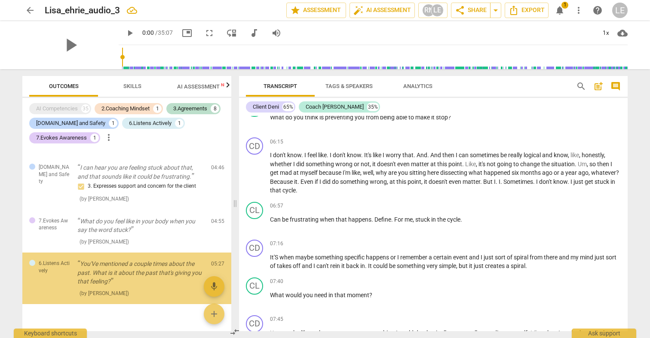
scroll to position [1118, 0]
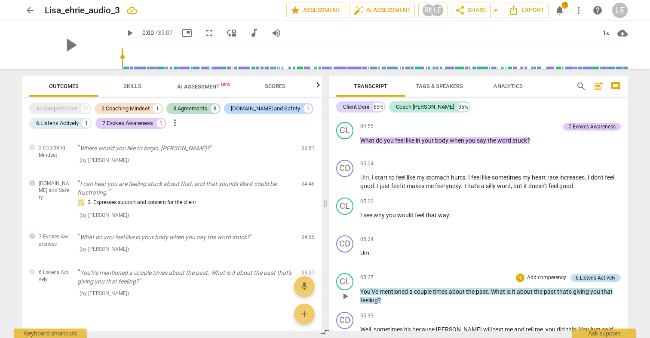
click at [600, 274] on div "6.Listens Actively" at bounding box center [596, 278] width 40 height 8
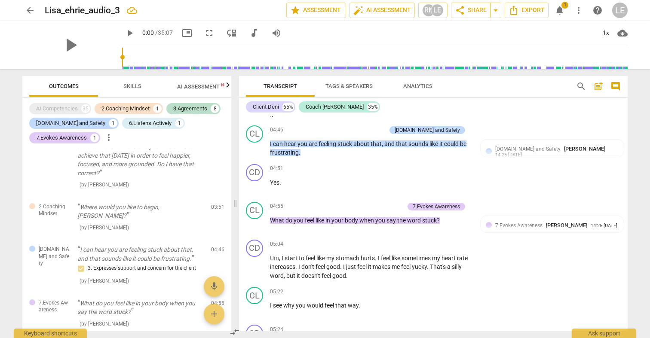
scroll to position [1323, 0]
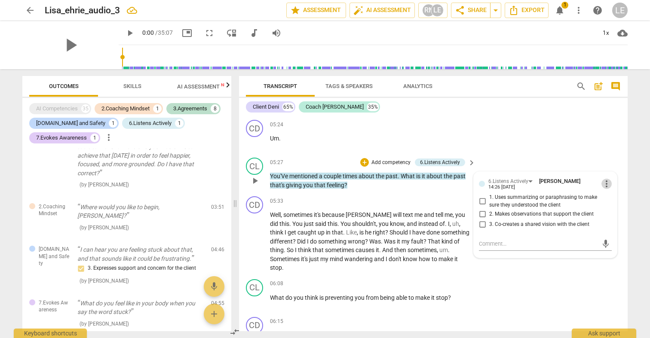
click at [605, 179] on span "more_vert" at bounding box center [606, 184] width 10 height 10
click at [605, 182] on li "Delete" at bounding box center [613, 180] width 30 height 16
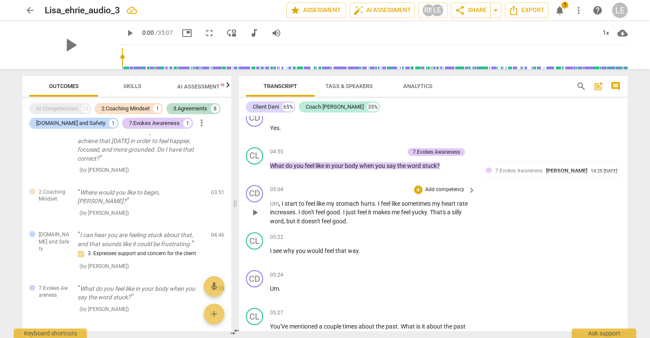
scroll to position [1169, 0]
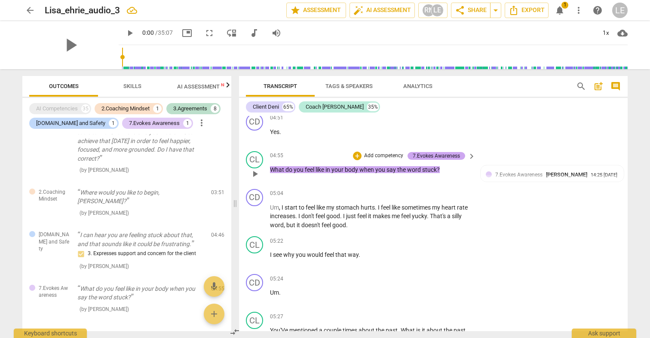
click at [435, 152] on div "7.Evokes Awareness" at bounding box center [436, 156] width 47 height 8
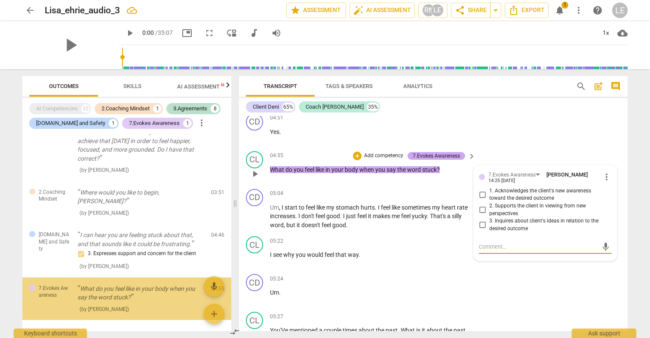
scroll to position [370, 0]
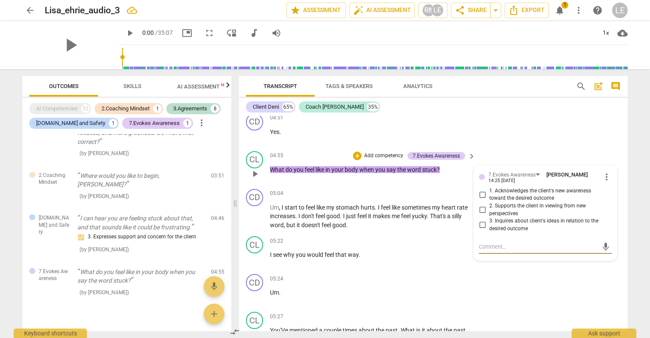
click at [471, 151] on span "keyboard_arrow_right" at bounding box center [471, 156] width 10 height 10
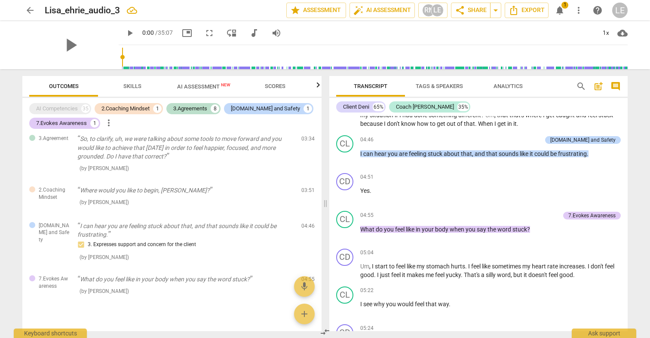
scroll to position [1030, 0]
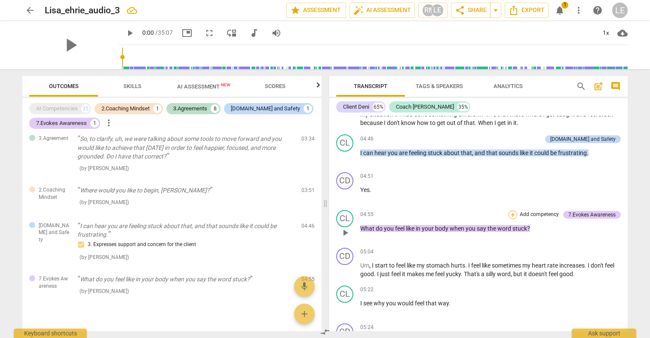
click at [512, 211] on div "+" at bounding box center [512, 215] width 9 height 9
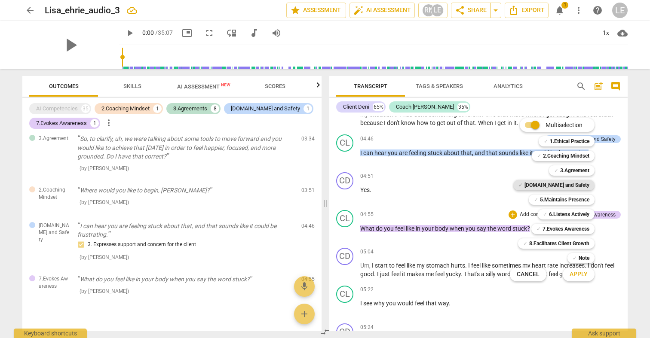
click at [554, 186] on b "[DOMAIN_NAME] and Safety" at bounding box center [556, 185] width 65 height 10
click at [579, 273] on span "Apply" at bounding box center [578, 274] width 18 height 9
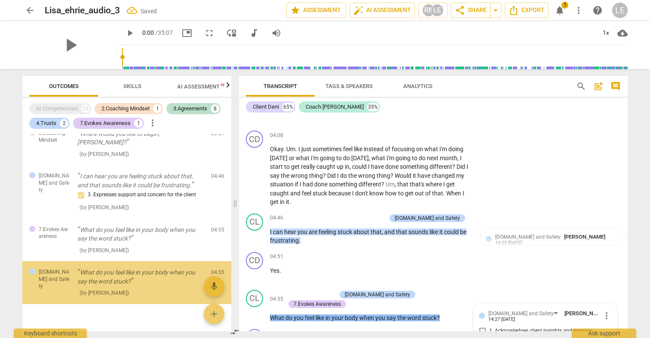
scroll to position [1159, 0]
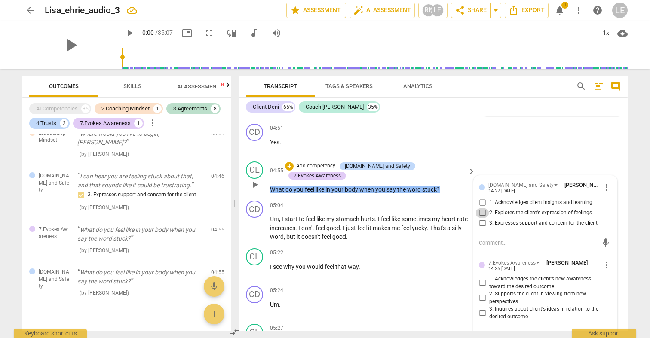
click at [480, 208] on input "2. Explores the client's expression of feelings" at bounding box center [482, 213] width 14 height 10
checkbox input "true"
click at [458, 197] on div "CD play_arrow pause 05:04 + Add competency keyboard_arrow_right Um , I start to…" at bounding box center [433, 221] width 389 height 48
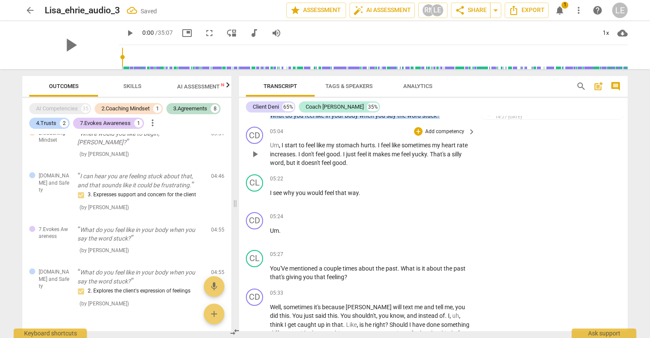
scroll to position [1234, 0]
click at [427, 174] on p "Add competency" at bounding box center [444, 178] width 41 height 8
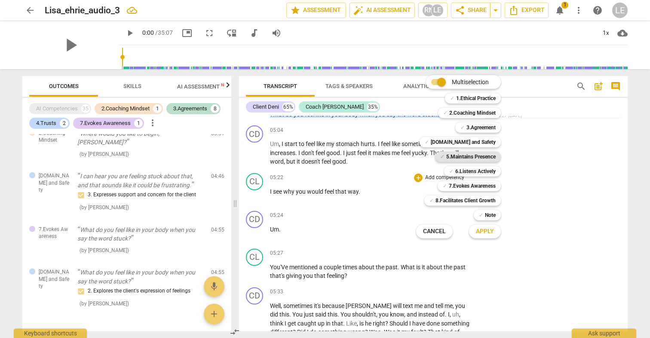
click at [462, 157] on b "5.Maintains Presence" at bounding box center [470, 157] width 49 height 10
click at [483, 239] on div "Apply x" at bounding box center [489, 232] width 48 height 18
click at [484, 235] on span "Apply" at bounding box center [485, 231] width 18 height 9
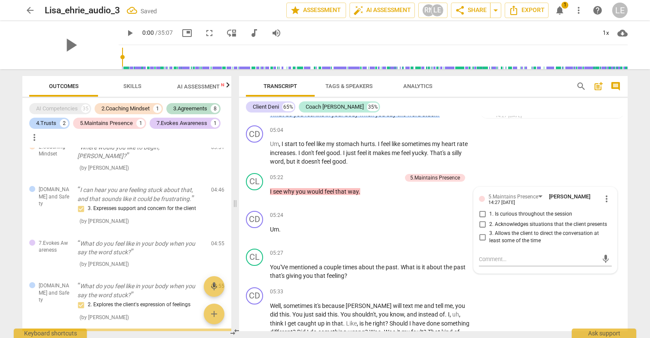
scroll to position [472, 0]
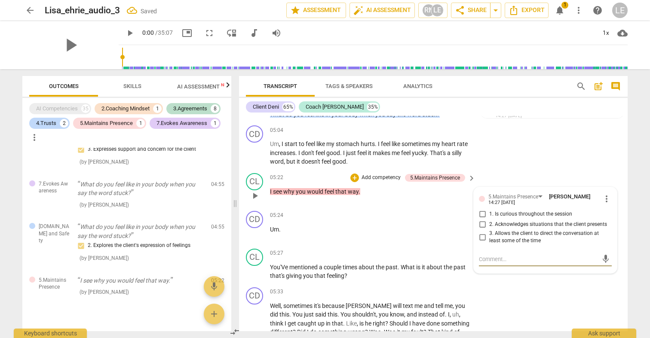
click at [481, 220] on input "2. Acknowledges situations that the client presents" at bounding box center [482, 225] width 14 height 10
checkbox input "true"
click at [426, 212] on p "Add competency" at bounding box center [444, 216] width 41 height 8
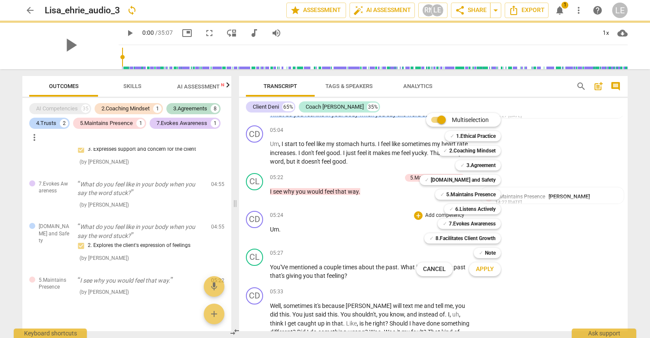
click at [507, 207] on div "✓ 6.Listens Actively 6" at bounding box center [477, 209] width 73 height 15
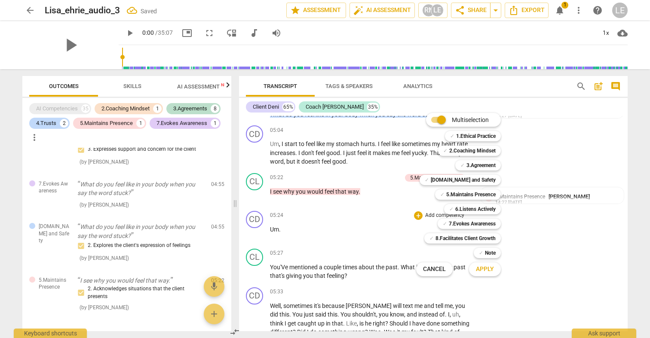
click at [379, 197] on div at bounding box center [325, 169] width 650 height 338
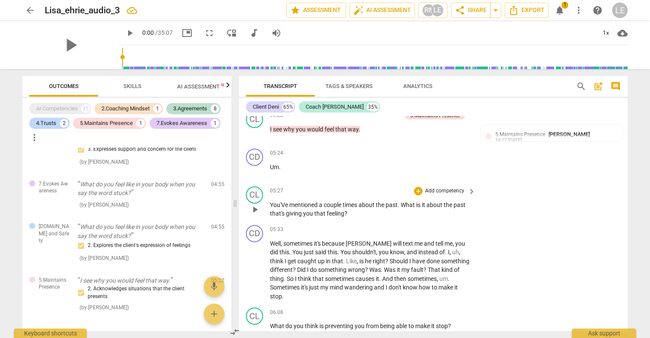
scroll to position [1299, 0]
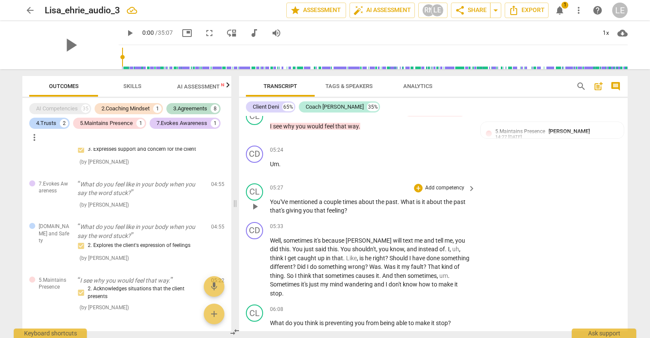
click at [426, 184] on p "Add competency" at bounding box center [444, 188] width 41 height 8
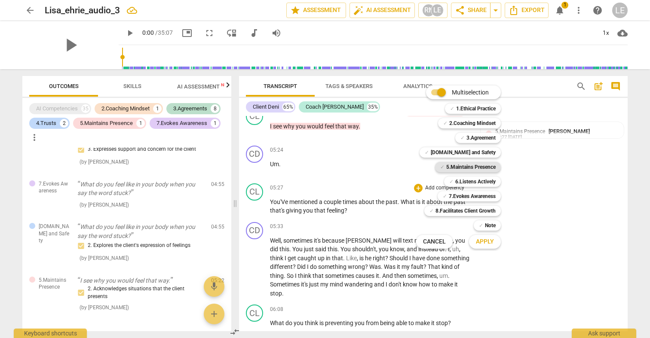
click at [464, 169] on b "5.Maintains Presence" at bounding box center [470, 167] width 49 height 10
click at [464, 179] on b "6.Listens Actively" at bounding box center [475, 182] width 40 height 10
click at [451, 167] on b "5.Maintains Presence" at bounding box center [470, 167] width 49 height 10
click at [484, 240] on span "Apply" at bounding box center [485, 242] width 18 height 9
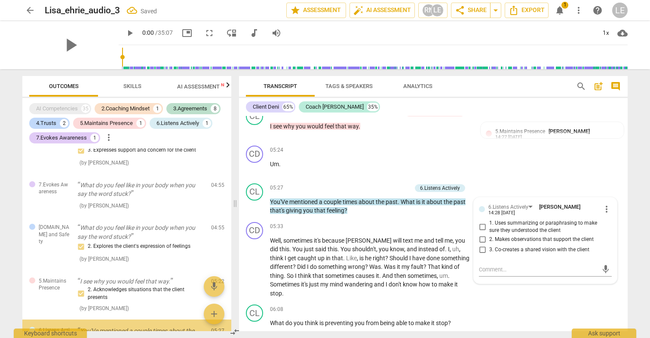
scroll to position [537, 0]
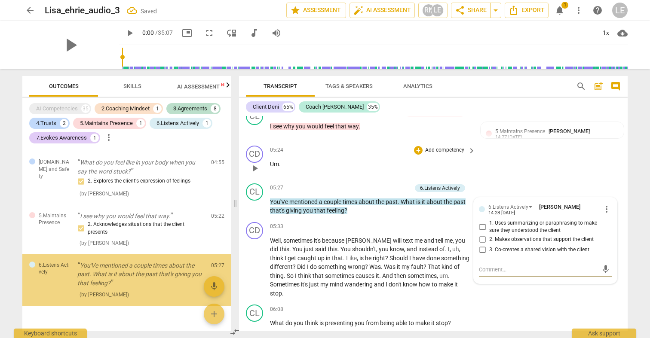
click at [507, 145] on div "CD play_arrow pause 05:24 + Add competency keyboard_arrow_right Um ." at bounding box center [433, 161] width 389 height 38
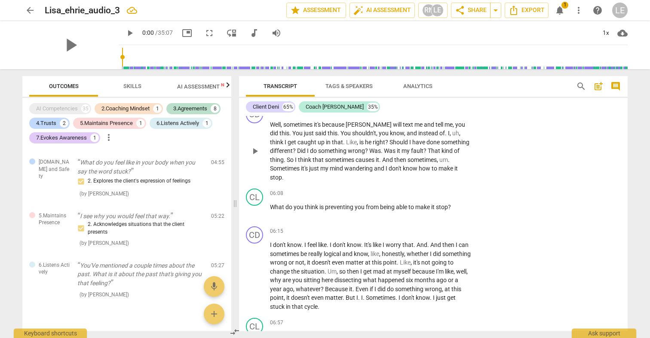
scroll to position [1416, 0]
click at [424, 189] on p "Add competency" at bounding box center [444, 193] width 41 height 8
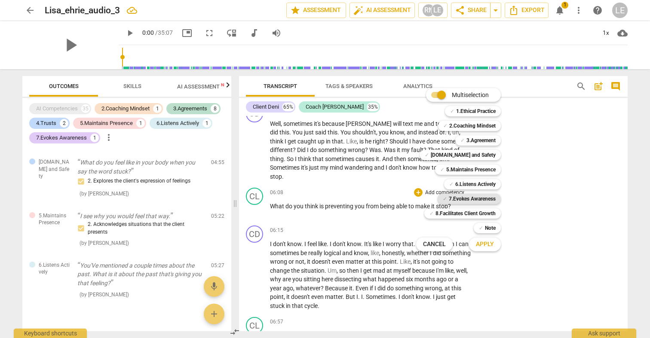
click at [446, 201] on div "✓ 7.Evokes Awareness" at bounding box center [469, 199] width 63 height 10
click at [485, 246] on span "Apply" at bounding box center [485, 244] width 18 height 9
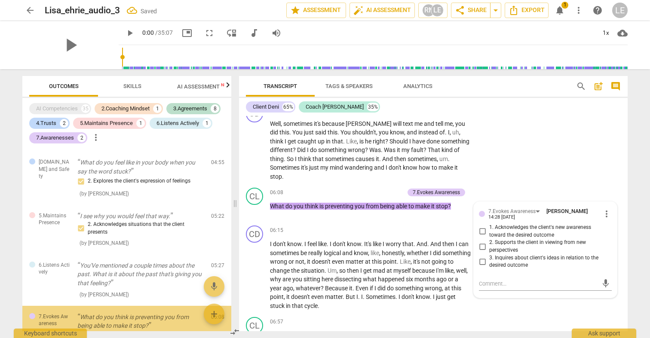
scroll to position [579, 0]
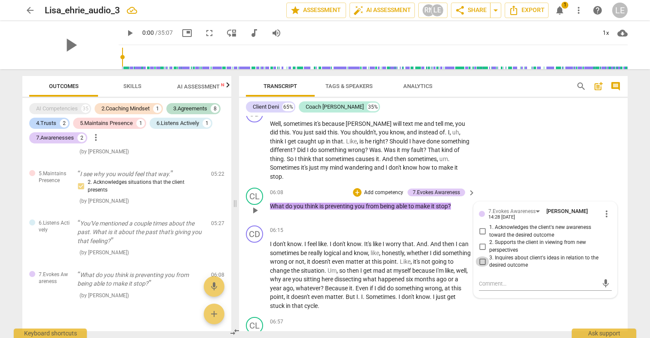
click at [484, 257] on input "3. Inquires about client's ideas in relation to the desired outcome" at bounding box center [482, 262] width 14 height 10
checkbox input "true"
click at [503, 159] on div "CD play_arrow pause 05:33 + Add competency keyboard_arrow_right Well , sometime…" at bounding box center [433, 143] width 389 height 83
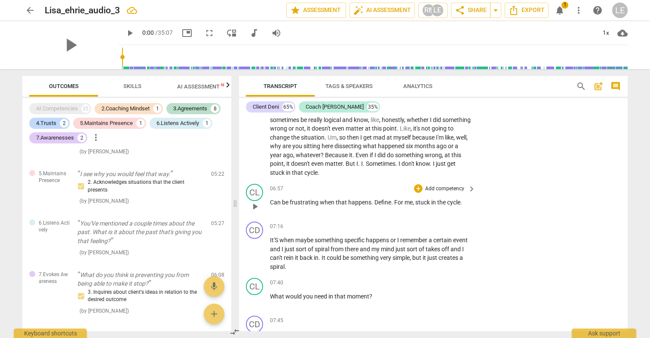
scroll to position [1555, 0]
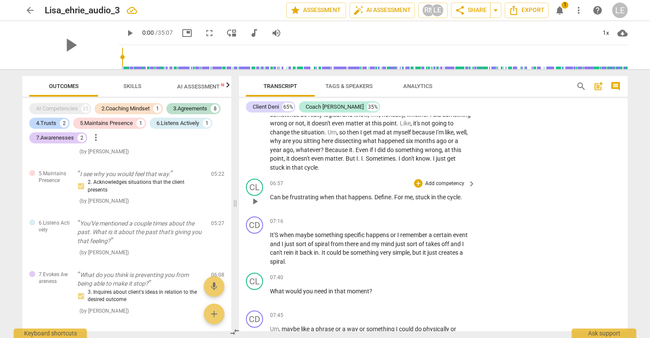
click at [450, 180] on p "Add competency" at bounding box center [444, 184] width 41 height 8
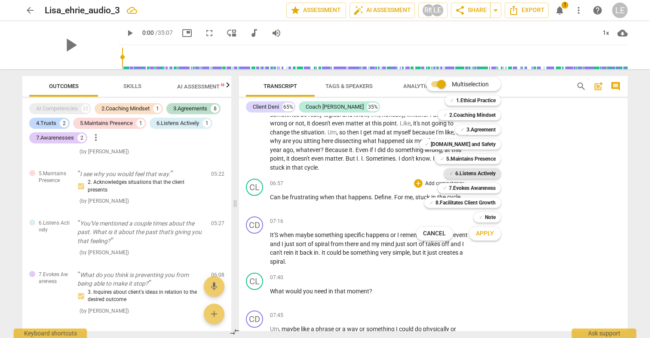
click at [468, 171] on b "6.Listens Actively" at bounding box center [475, 173] width 40 height 10
click at [485, 230] on span "Apply" at bounding box center [485, 234] width 18 height 9
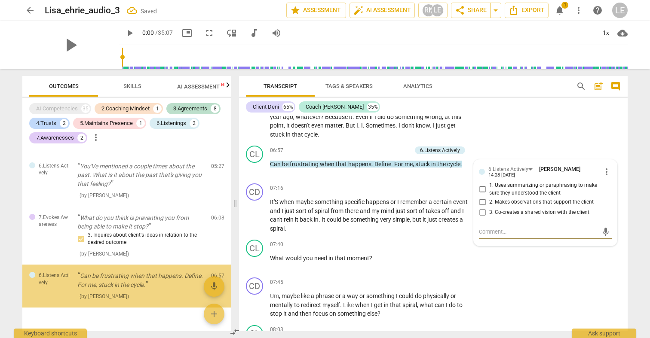
scroll to position [1589, 0]
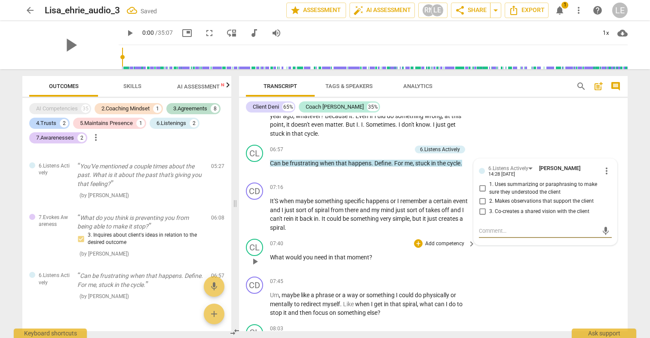
click at [462, 240] on p "Add competency" at bounding box center [444, 244] width 41 height 8
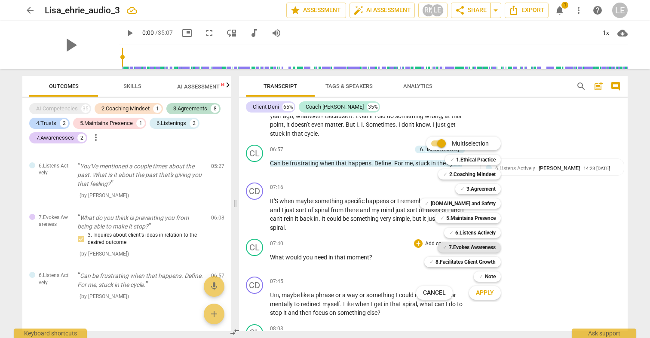
click at [462, 248] on b "7.Evokes Awareness" at bounding box center [472, 247] width 47 height 10
click at [481, 294] on span "Apply" at bounding box center [485, 293] width 18 height 9
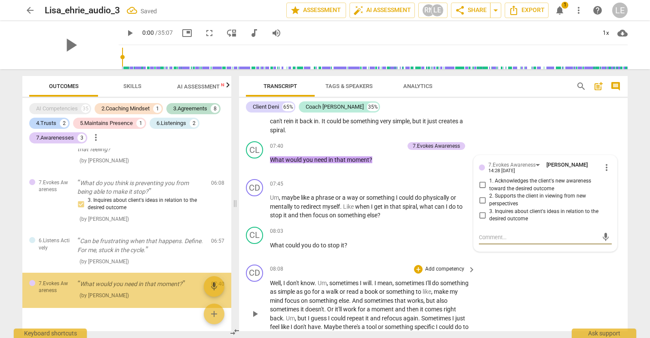
scroll to position [1690, 0]
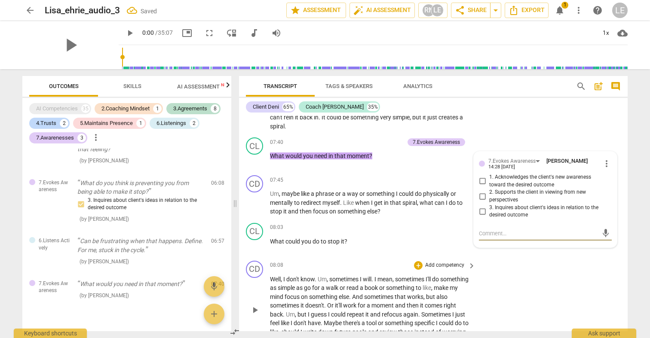
click at [376, 257] on div "CD play_arrow pause 08:08 + Add competency keyboard_arrow_right Well , I don't …" at bounding box center [433, 303] width 389 height 92
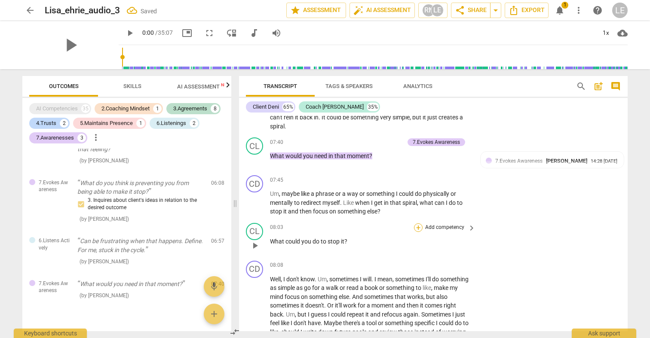
click at [418, 223] on div "+" at bounding box center [418, 227] width 9 height 9
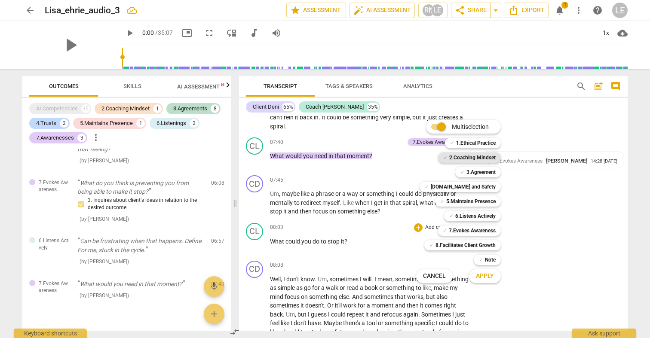
click at [470, 159] on b "2.Coaching Mindset" at bounding box center [472, 158] width 46 height 10
click at [480, 282] on button "Apply" at bounding box center [485, 276] width 32 height 15
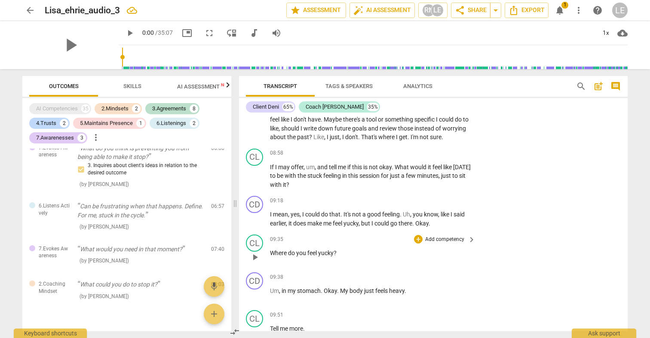
scroll to position [1895, 0]
click at [417, 148] on div "+" at bounding box center [418, 152] width 9 height 9
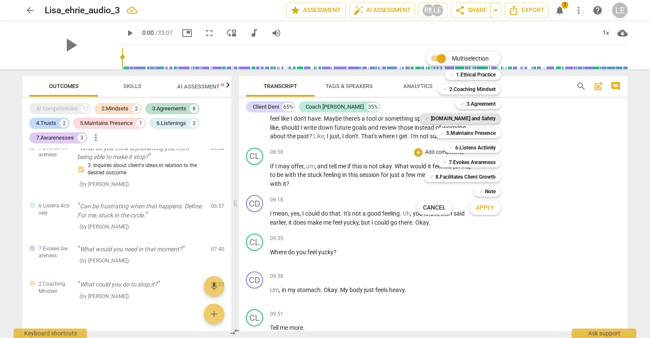
click at [477, 119] on b "[DOMAIN_NAME] and Safety" at bounding box center [463, 118] width 65 height 10
click at [482, 204] on button "Apply" at bounding box center [485, 207] width 32 height 15
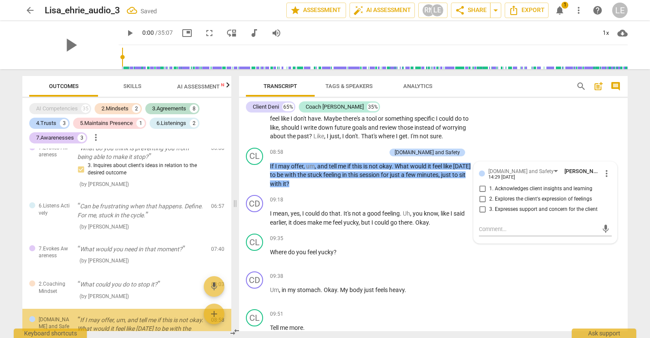
scroll to position [765, 0]
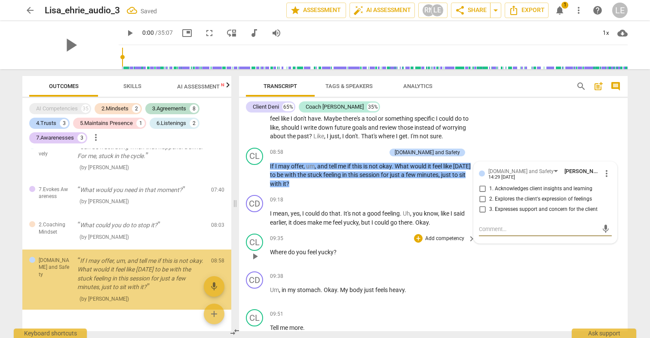
click at [427, 235] on p "Add competency" at bounding box center [444, 239] width 41 height 8
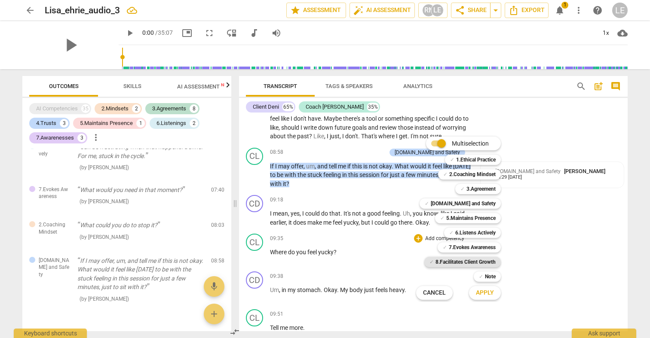
click at [452, 261] on b "8.Facilitates Client Growth" at bounding box center [465, 262] width 60 height 10
click at [476, 287] on button "Apply" at bounding box center [485, 292] width 32 height 15
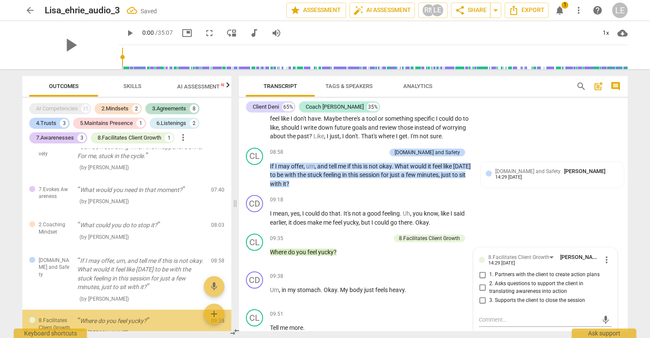
scroll to position [800, 0]
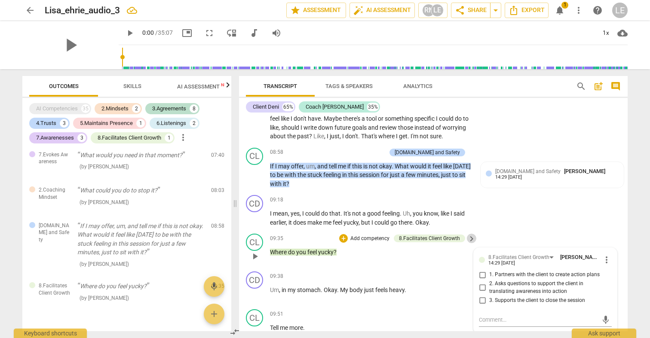
click at [472, 234] on span "keyboard_arrow_right" at bounding box center [471, 239] width 10 height 10
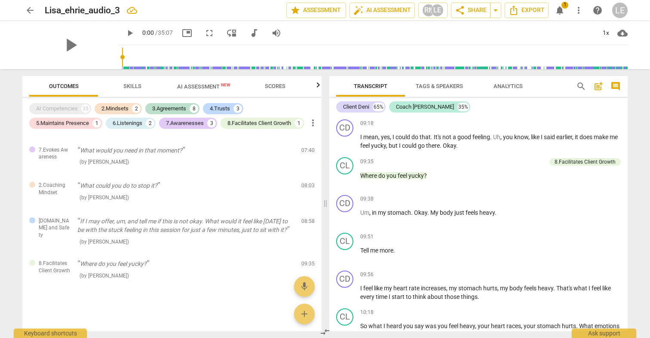
scroll to position [1792, 0]
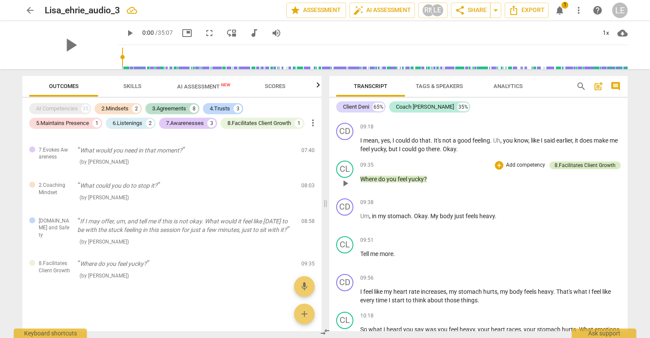
click at [587, 162] on div "8.Facilitates Client Growth" at bounding box center [584, 166] width 61 height 8
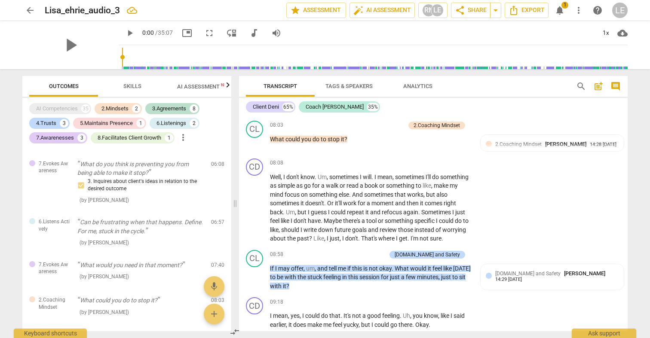
scroll to position [1970, 0]
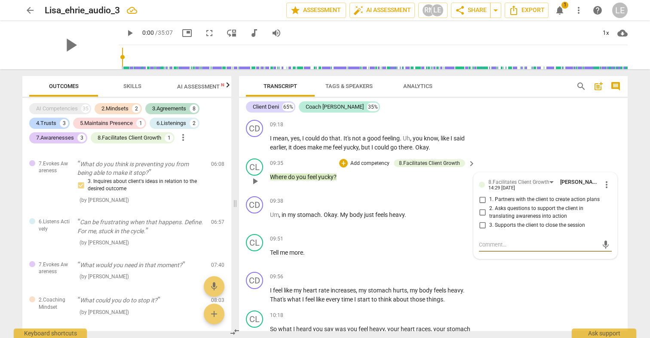
click at [603, 180] on span "more_vert" at bounding box center [606, 185] width 10 height 10
click at [603, 165] on li "Edit" at bounding box center [613, 164] width 30 height 16
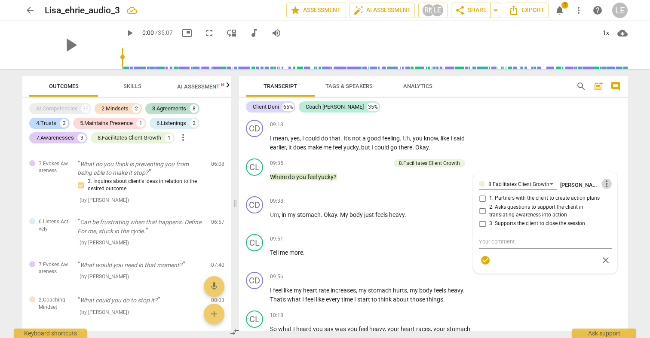
click at [603, 179] on span "more_vert" at bounding box center [606, 184] width 10 height 10
click at [603, 192] on div at bounding box center [325, 169] width 650 height 338
click at [603, 173] on div "8.Facilitates Client Growth [PERSON_NAME] more_vert 1. Partners with the client…" at bounding box center [545, 223] width 143 height 101
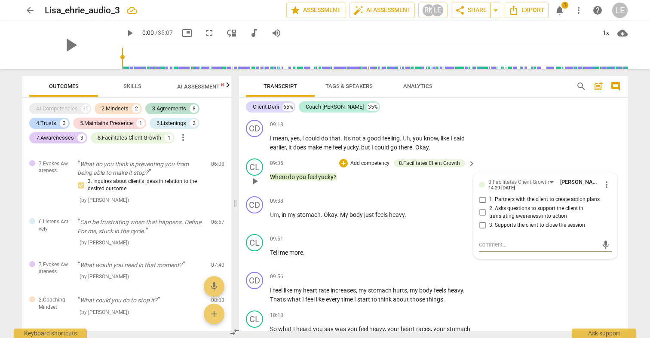
click at [603, 180] on span "more_vert" at bounding box center [606, 185] width 10 height 10
click at [606, 184] on li "Delete" at bounding box center [613, 180] width 30 height 16
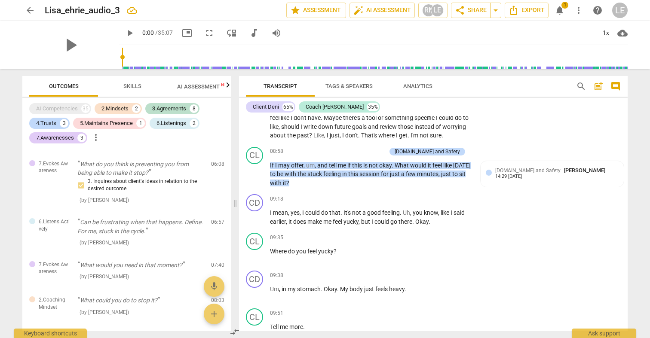
scroll to position [1902, 0]
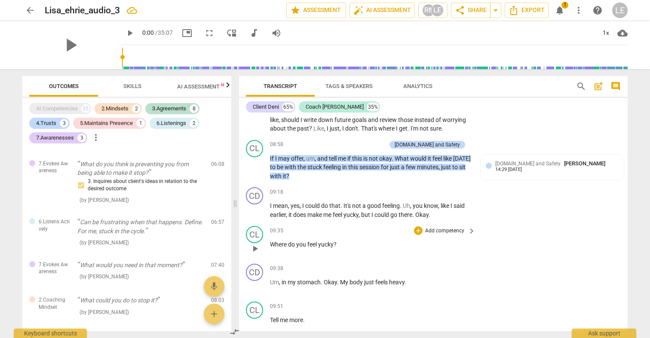
click at [463, 227] on p "Add competency" at bounding box center [444, 231] width 41 height 8
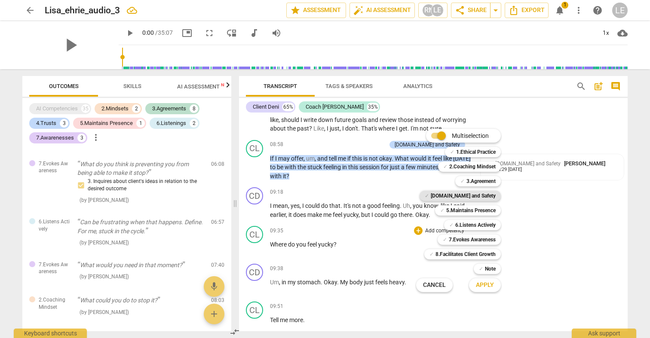
click at [465, 199] on b "[DOMAIN_NAME] and Safety" at bounding box center [463, 196] width 65 height 10
click at [483, 282] on span "Apply" at bounding box center [485, 285] width 18 height 9
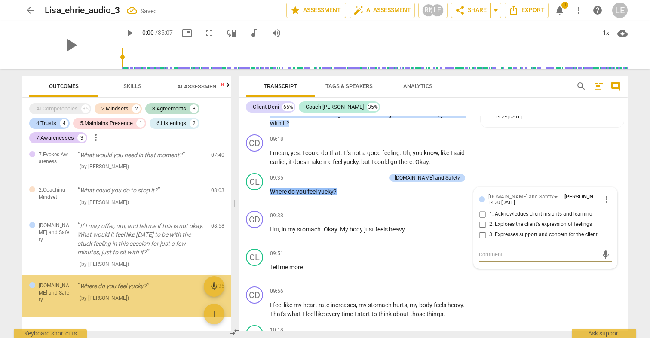
scroll to position [1959, 0]
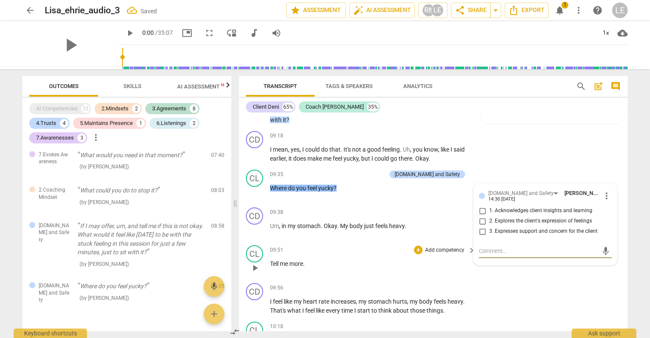
click at [445, 246] on div "+ Add competency" at bounding box center [439, 250] width 51 height 9
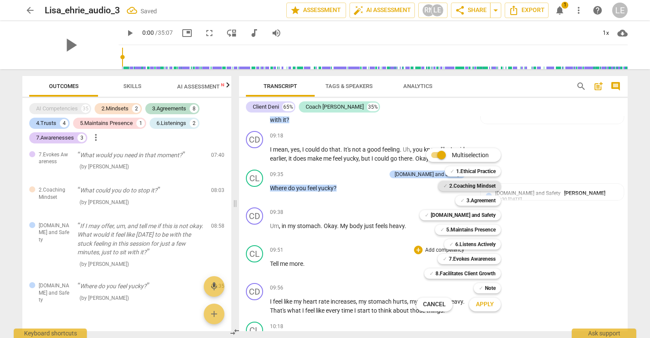
click at [467, 187] on b "2.Coaching Mindset" at bounding box center [472, 186] width 46 height 10
click at [488, 303] on span "Apply" at bounding box center [485, 304] width 18 height 9
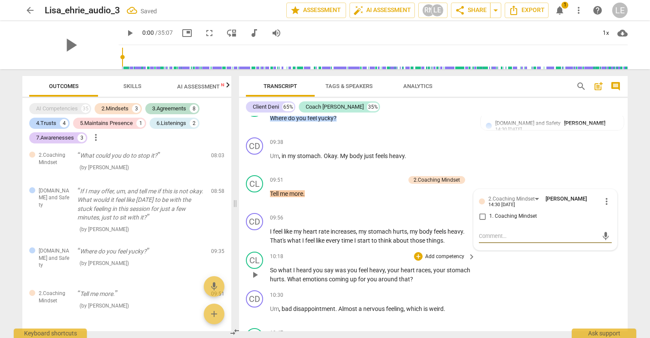
scroll to position [2052, 0]
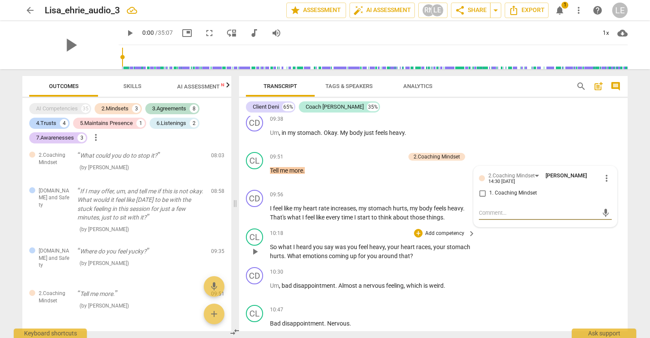
click at [434, 230] on p "Add competency" at bounding box center [444, 234] width 41 height 8
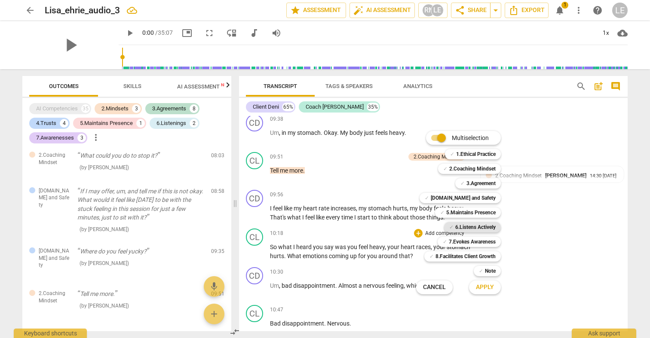
click at [452, 224] on span "✓" at bounding box center [451, 227] width 4 height 10
click at [480, 282] on button "Apply" at bounding box center [485, 287] width 32 height 15
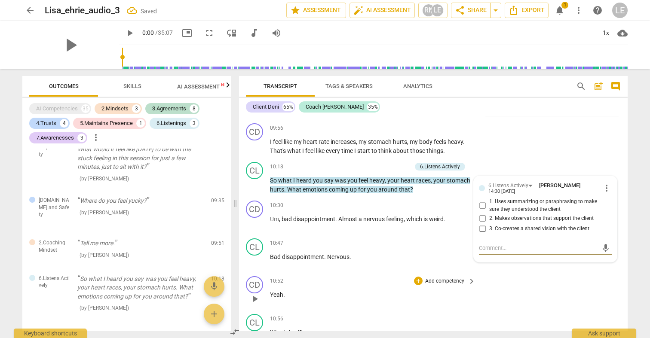
scroll to position [2138, 0]
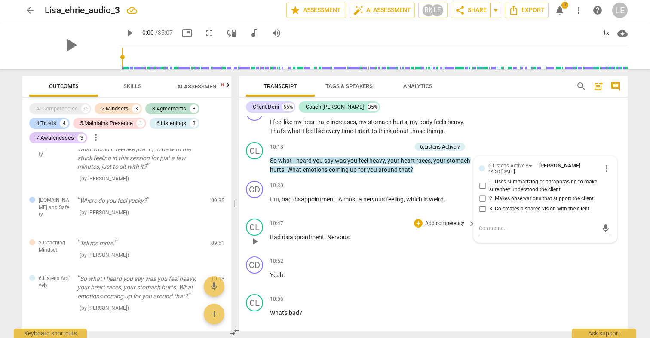
click at [434, 220] on p "Add competency" at bounding box center [444, 224] width 41 height 8
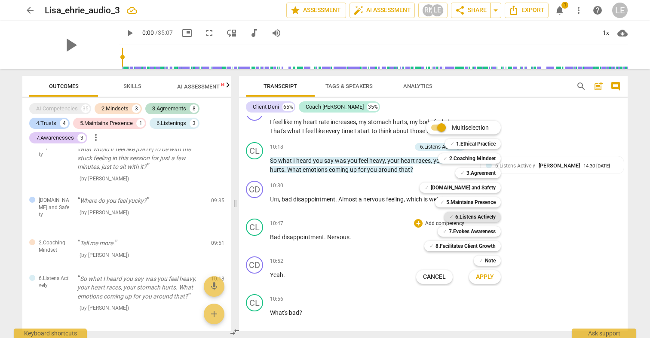
click at [471, 220] on b "6.Listens Actively" at bounding box center [475, 217] width 40 height 10
click at [486, 281] on span "Apply" at bounding box center [485, 277] width 18 height 9
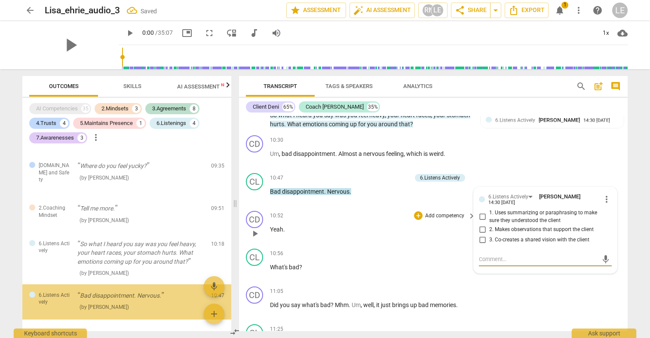
scroll to position [2190, 0]
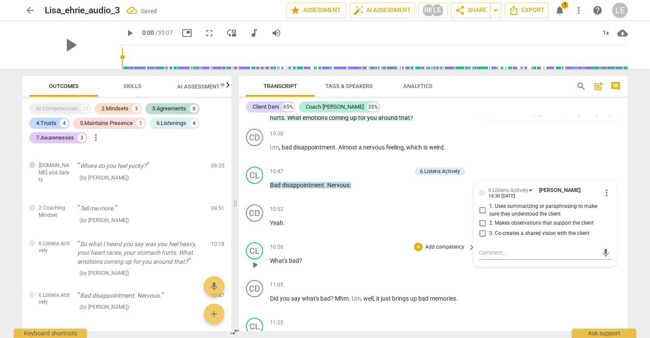
click at [433, 244] on p "Add competency" at bounding box center [444, 248] width 41 height 8
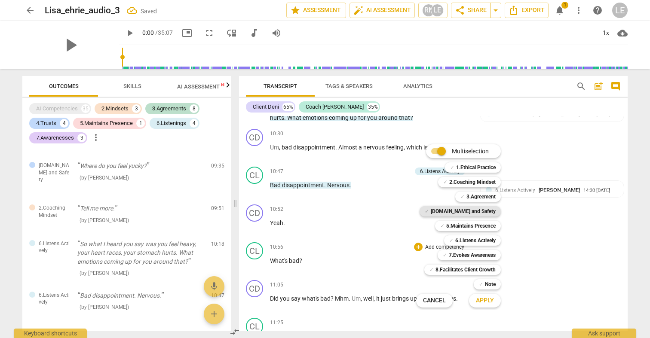
click at [452, 213] on div "✓ [DOMAIN_NAME] and Safety" at bounding box center [459, 211] width 81 height 10
click at [453, 184] on b "2.Coaching Mindset" at bounding box center [472, 182] width 46 height 10
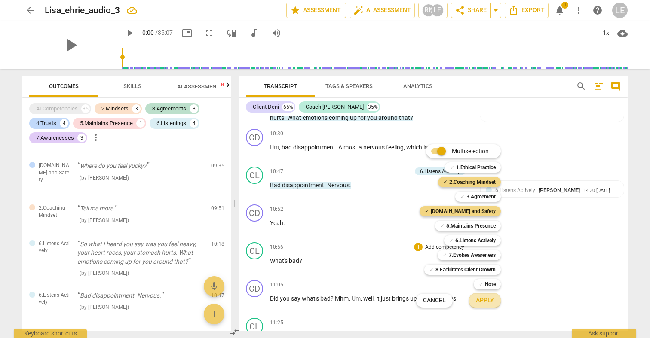
click at [481, 306] on button "Apply" at bounding box center [485, 300] width 32 height 15
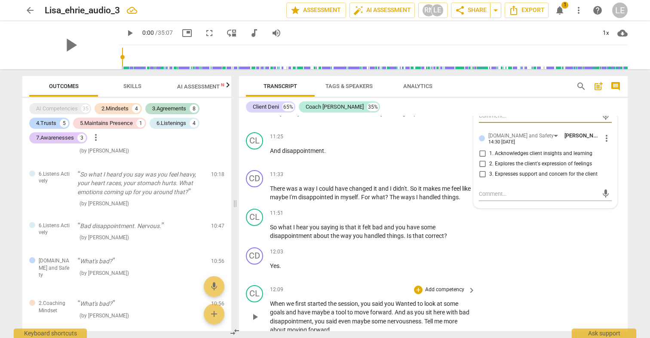
scroll to position [2398, 0]
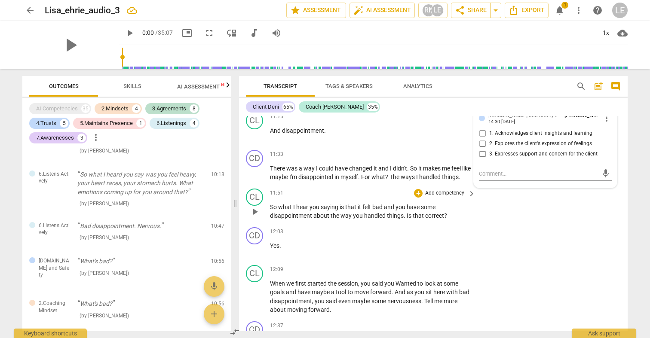
click at [449, 190] on p "Add competency" at bounding box center [444, 194] width 41 height 8
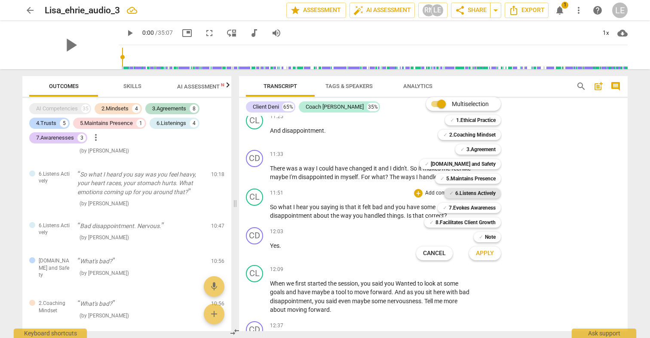
click at [453, 191] on div "✓ 6.Listens Actively" at bounding box center [472, 193] width 57 height 10
click at [485, 252] on span "Apply" at bounding box center [485, 253] width 18 height 9
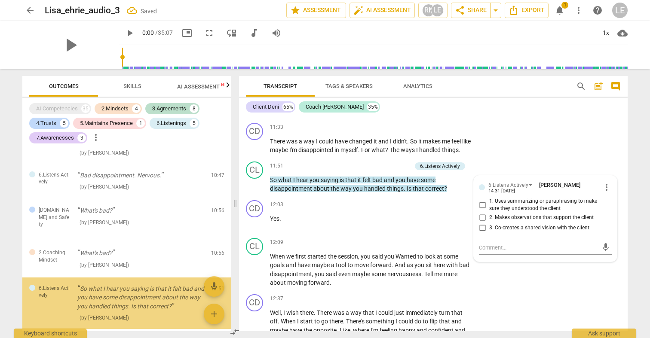
scroll to position [2431, 0]
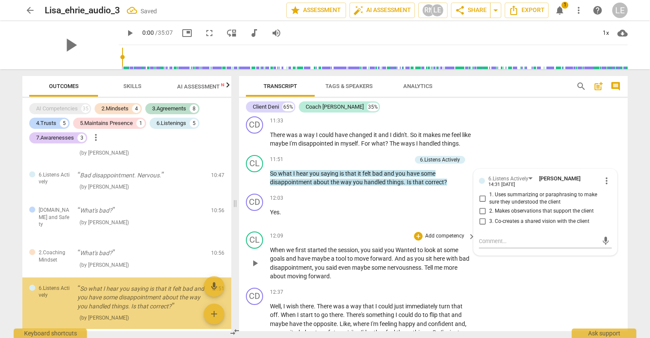
click at [454, 233] on p "Add competency" at bounding box center [444, 237] width 41 height 8
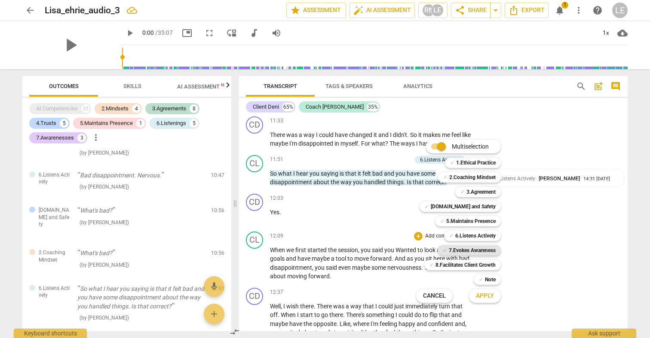
click at [452, 250] on b "7.Evokes Awareness" at bounding box center [472, 250] width 47 height 10
click at [481, 299] on span "Apply" at bounding box center [485, 296] width 18 height 9
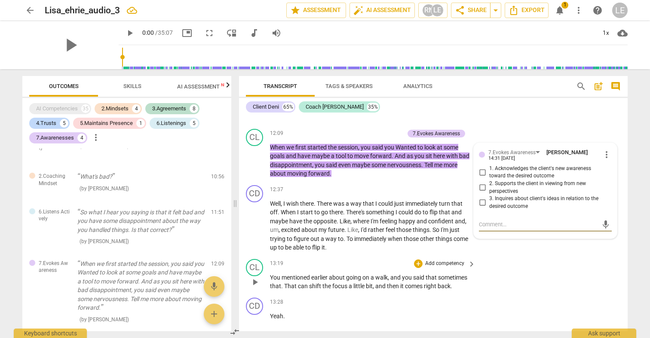
scroll to position [2539, 0]
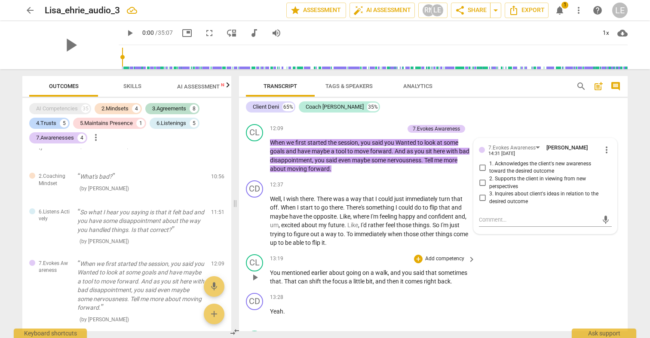
click at [453, 255] on p "Add competency" at bounding box center [444, 259] width 41 height 8
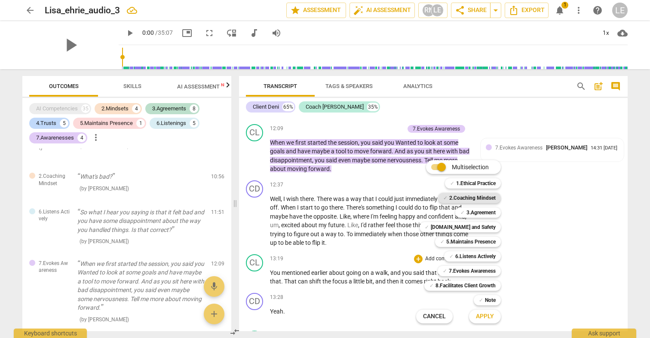
click at [464, 196] on b "2.Coaching Mindset" at bounding box center [472, 198] width 46 height 10
click at [479, 316] on span "Apply" at bounding box center [485, 316] width 18 height 9
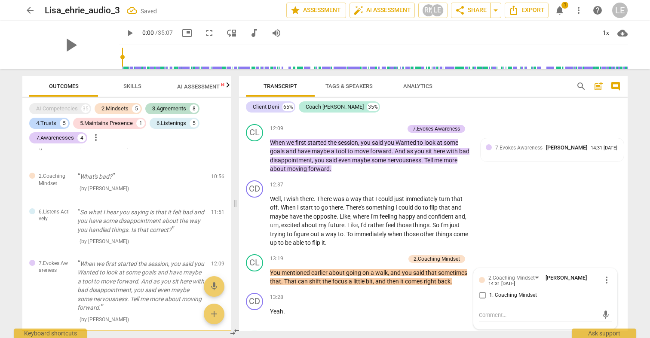
scroll to position [1177, 0]
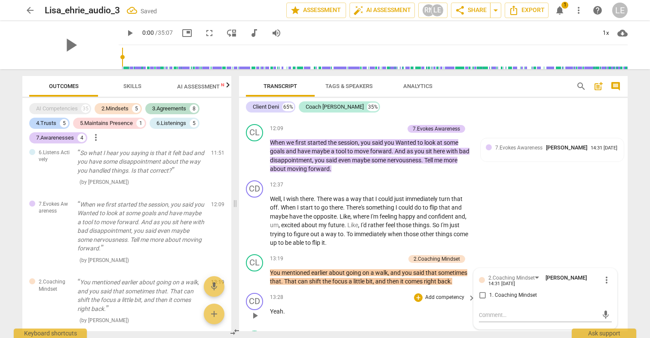
click at [453, 293] on div "13:28 + Add competency keyboard_arrow_right Yeah ." at bounding box center [373, 308] width 206 height 31
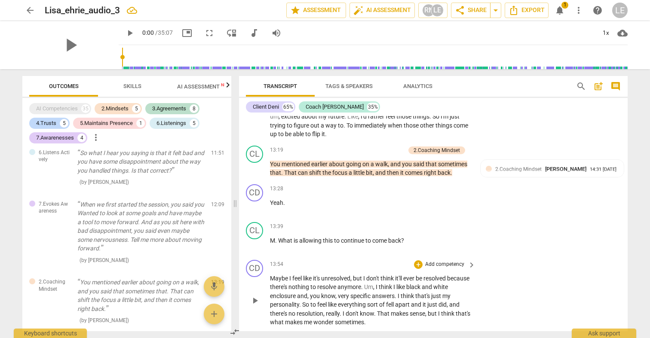
scroll to position [2655, 0]
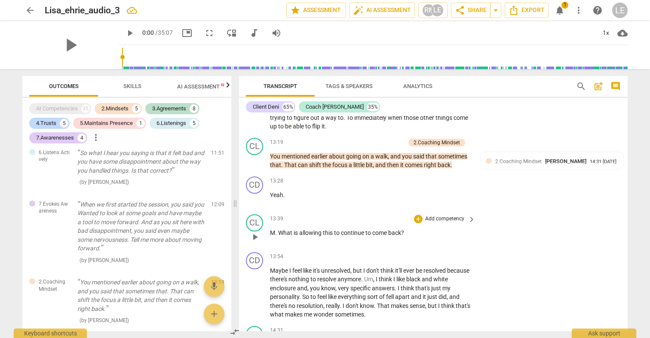
click at [427, 215] on p "Add competency" at bounding box center [444, 219] width 41 height 8
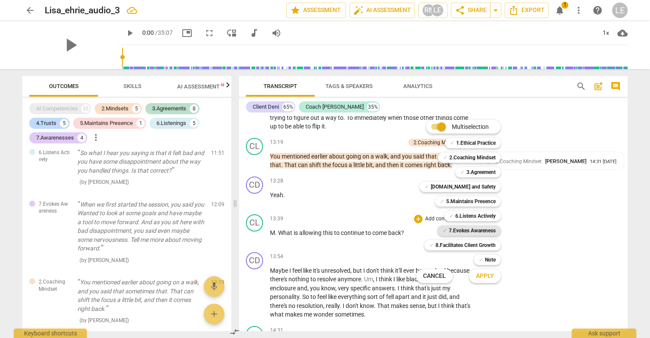
click at [449, 230] on b "7.Evokes Awareness" at bounding box center [472, 231] width 47 height 10
click at [478, 280] on span "Apply" at bounding box center [485, 276] width 18 height 9
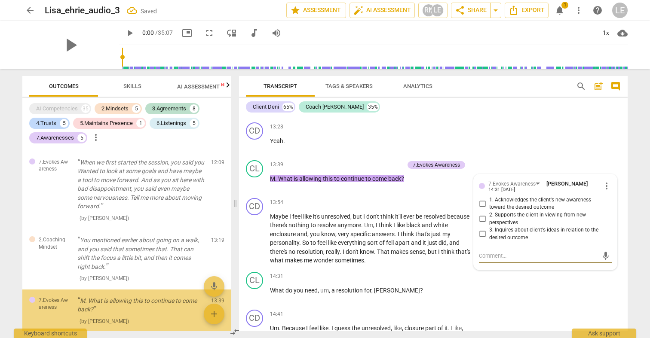
scroll to position [2723, 0]
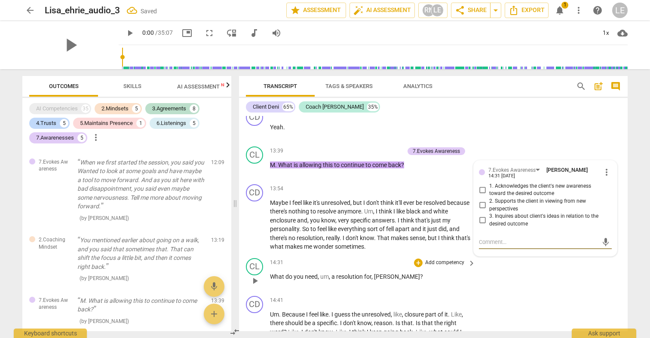
click at [447, 259] on p "Add competency" at bounding box center [444, 263] width 41 height 8
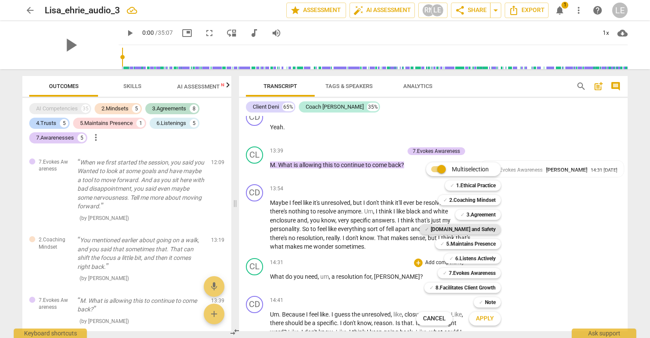
click at [462, 227] on b "[DOMAIN_NAME] and Safety" at bounding box center [463, 229] width 65 height 10
click at [467, 272] on b "7.Evokes Awareness" at bounding box center [472, 273] width 47 height 10
click at [481, 316] on span "Apply" at bounding box center [485, 319] width 18 height 9
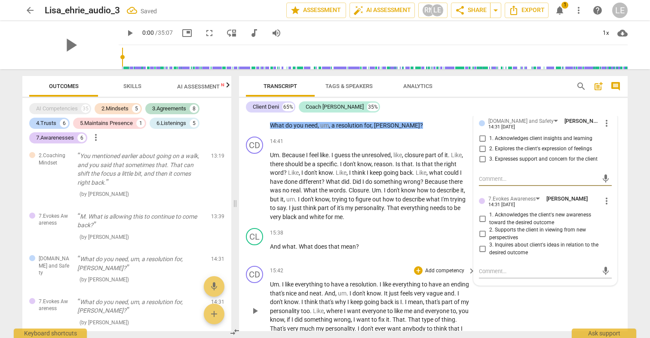
scroll to position [2894, 0]
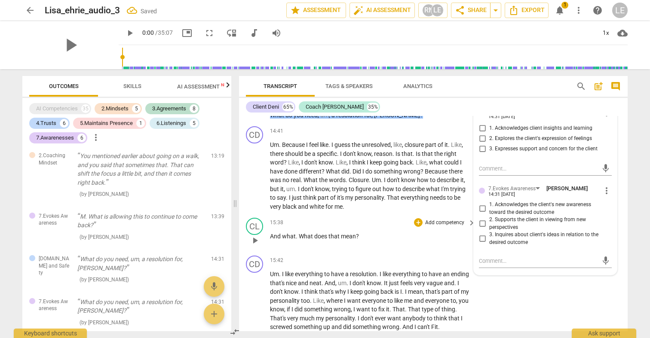
click at [432, 219] on p "Add competency" at bounding box center [444, 223] width 41 height 8
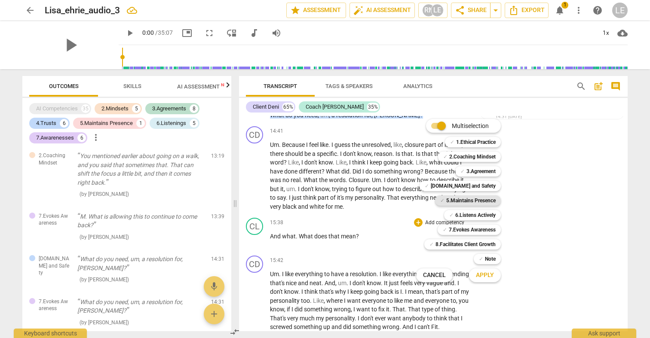
click at [453, 202] on b "5.Maintains Presence" at bounding box center [470, 201] width 49 height 10
click at [463, 211] on b "6.Listens Actively" at bounding box center [475, 215] width 40 height 10
click at [469, 227] on b "7.Evokes Awareness" at bounding box center [472, 230] width 47 height 10
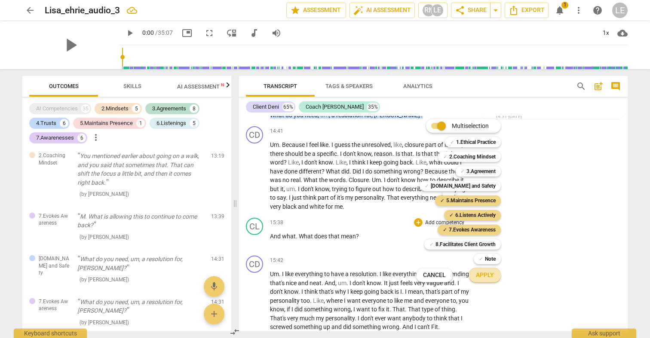
click at [484, 272] on span "Apply" at bounding box center [485, 275] width 18 height 9
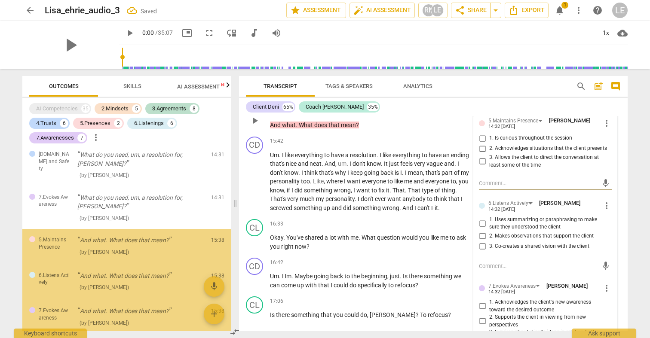
scroll to position [3019, 0]
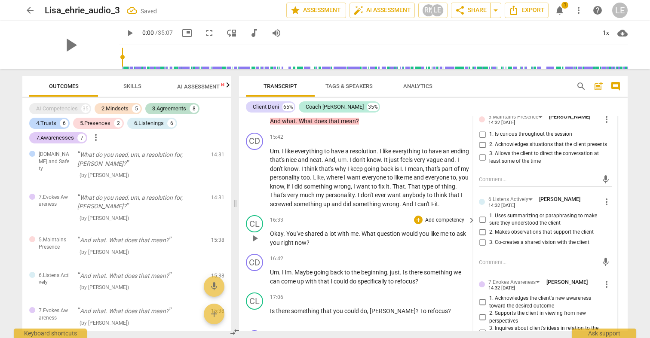
click at [441, 217] on p "Add competency" at bounding box center [444, 221] width 41 height 8
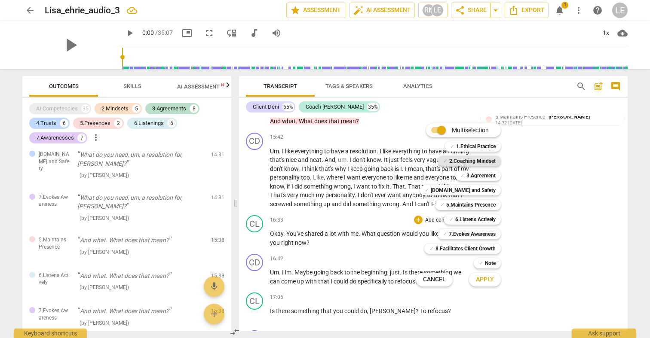
click at [472, 161] on b "2.Coaching Mindset" at bounding box center [472, 161] width 46 height 10
click at [466, 218] on b "6.Listens Actively" at bounding box center [475, 219] width 40 height 10
click at [485, 279] on span "Apply" at bounding box center [485, 280] width 18 height 9
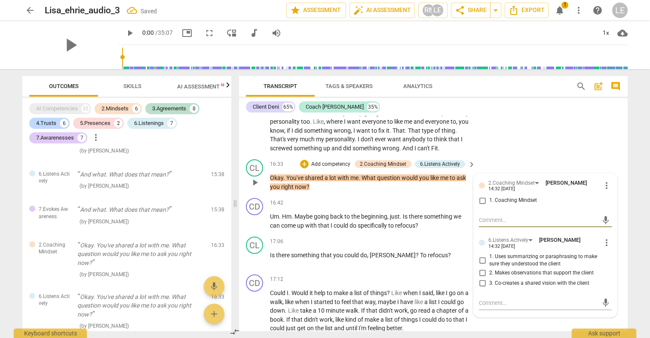
scroll to position [3100, 0]
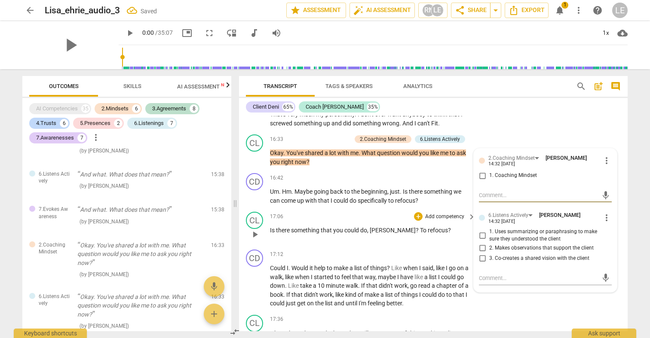
click at [447, 213] on p "Add competency" at bounding box center [444, 217] width 41 height 8
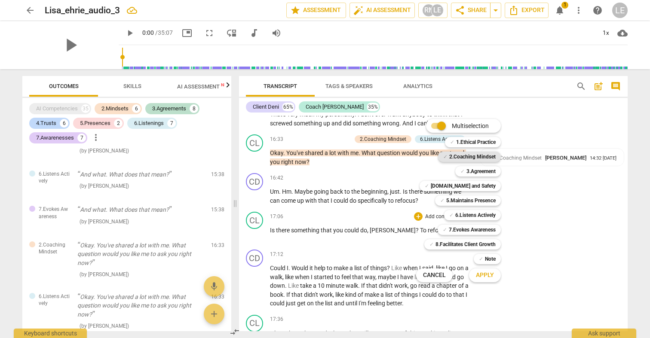
click at [469, 156] on b "2.Coaching Mindset" at bounding box center [472, 157] width 46 height 10
click at [478, 201] on b "5.Maintains Presence" at bounding box center [470, 201] width 49 height 10
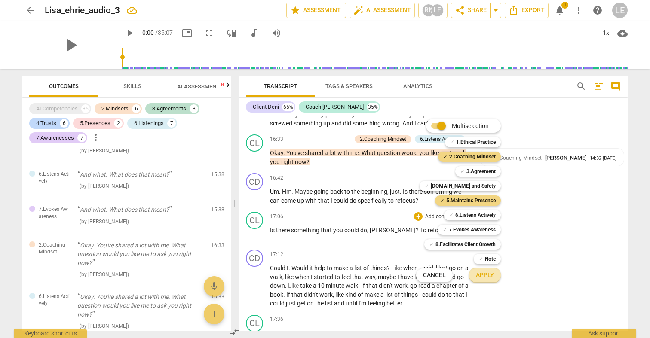
click at [490, 277] on span "Apply" at bounding box center [485, 275] width 18 height 9
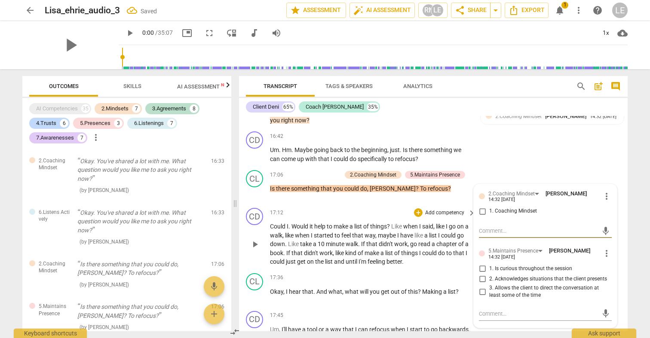
scroll to position [3145, 0]
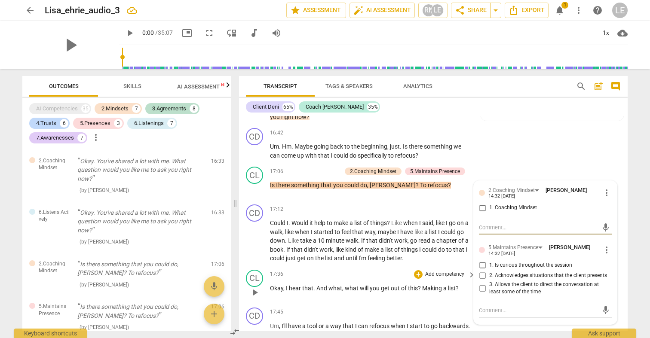
click at [430, 271] on p "Add competency" at bounding box center [444, 275] width 41 height 8
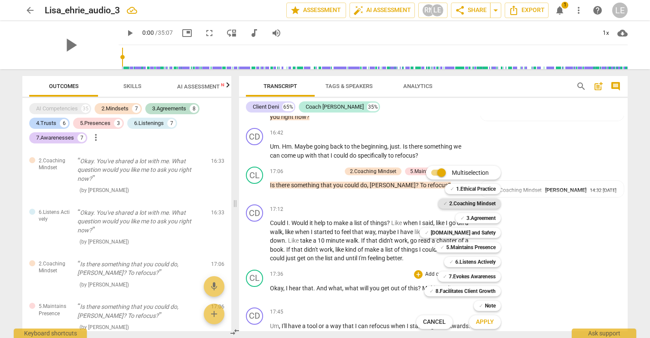
click at [465, 205] on b "2.Coaching Mindset" at bounding box center [472, 204] width 46 height 10
click at [468, 261] on b "6.Listens Actively" at bounding box center [475, 262] width 40 height 10
click at [469, 276] on b "7.Evokes Awareness" at bounding box center [472, 277] width 47 height 10
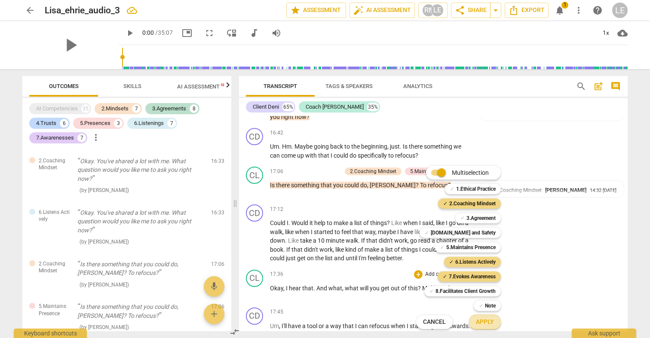
click at [481, 321] on span "Apply" at bounding box center [485, 322] width 18 height 9
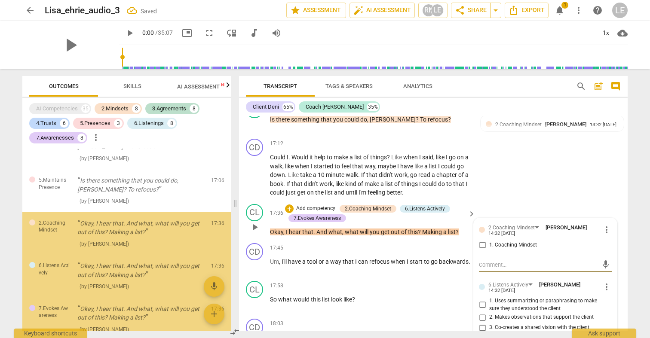
scroll to position [3218, 0]
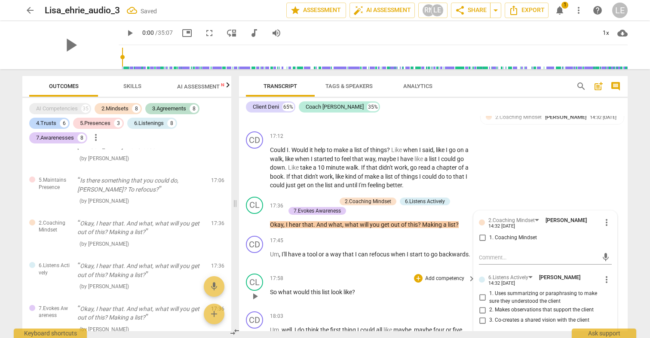
click at [444, 275] on p "Add competency" at bounding box center [444, 279] width 41 height 8
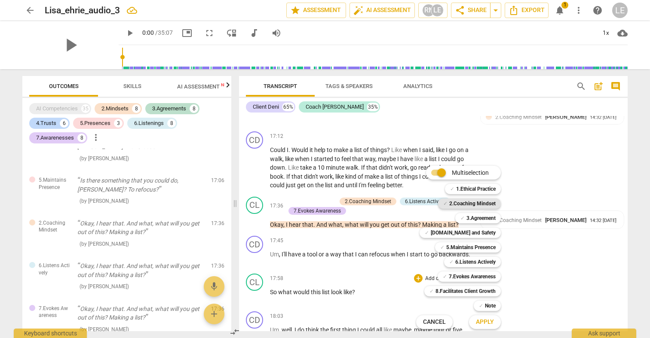
click at [469, 204] on b "2.Coaching Mindset" at bounding box center [472, 204] width 46 height 10
click at [467, 235] on b "[DOMAIN_NAME] and Safety" at bounding box center [463, 233] width 65 height 10
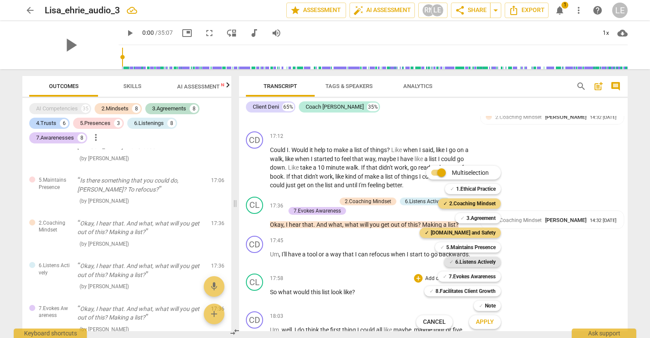
click at [473, 261] on b "6.Listens Actively" at bounding box center [475, 262] width 40 height 10
click at [490, 321] on span "Apply" at bounding box center [485, 322] width 18 height 9
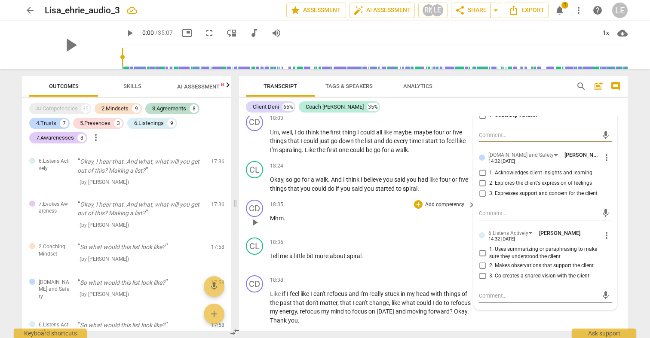
scroll to position [3419, 0]
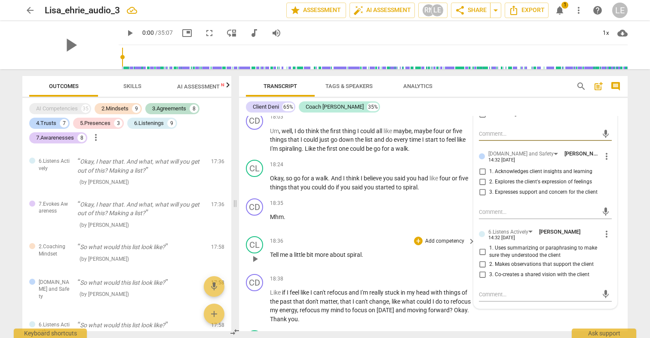
click at [445, 238] on p "Add competency" at bounding box center [444, 242] width 41 height 8
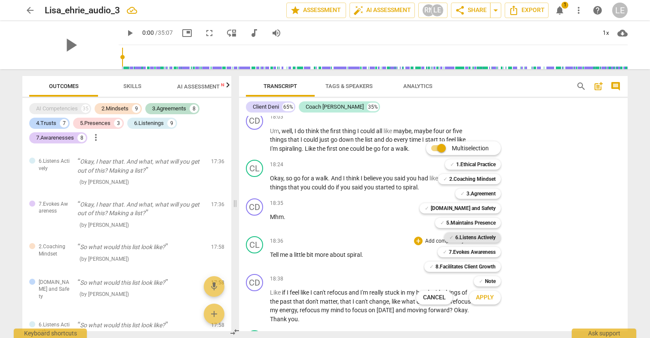
click at [450, 236] on span "✓" at bounding box center [451, 238] width 4 height 10
click at [456, 220] on b "5.Maintains Presence" at bounding box center [470, 223] width 49 height 10
click at [457, 211] on b "[DOMAIN_NAME] and Safety" at bounding box center [463, 208] width 65 height 10
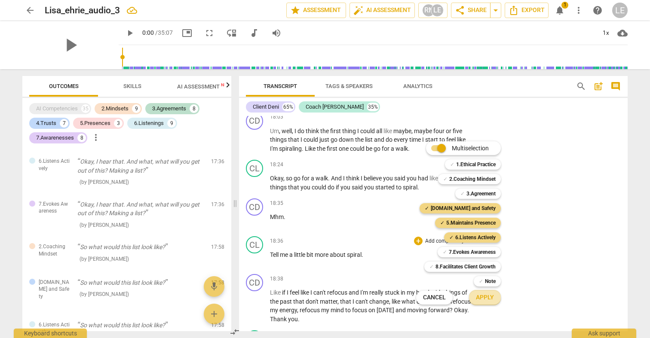
click at [480, 299] on span "Apply" at bounding box center [485, 298] width 18 height 9
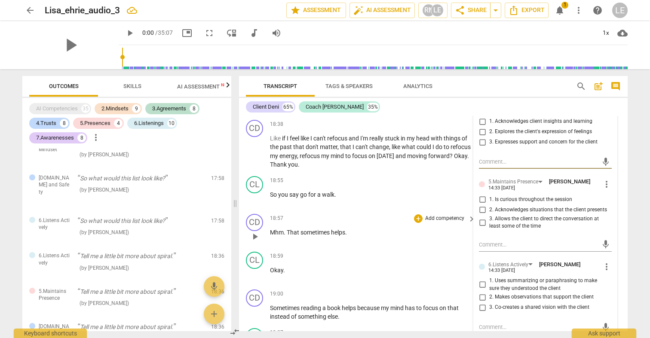
scroll to position [3578, 0]
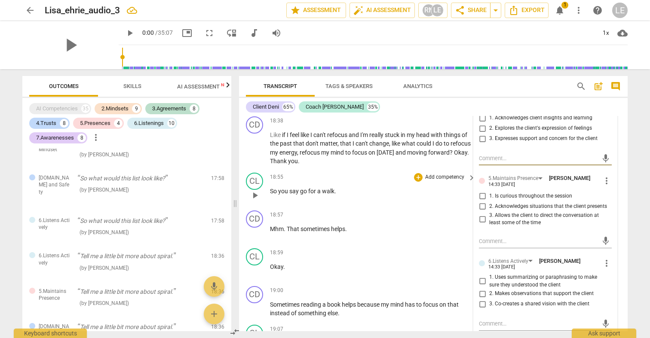
click at [430, 173] on div "18:55 + Add competency keyboard_arrow_right So you say go for a walk ." at bounding box center [373, 188] width 206 height 31
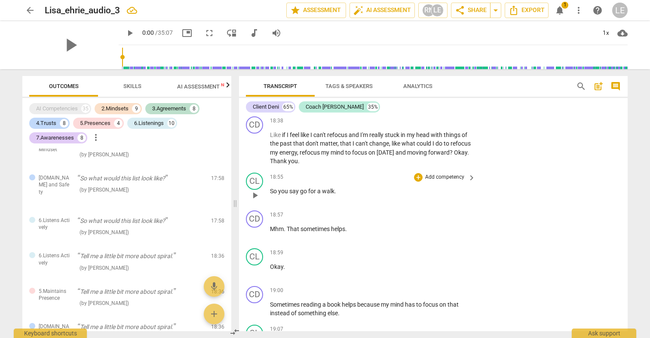
click at [431, 174] on p "Add competency" at bounding box center [444, 178] width 41 height 8
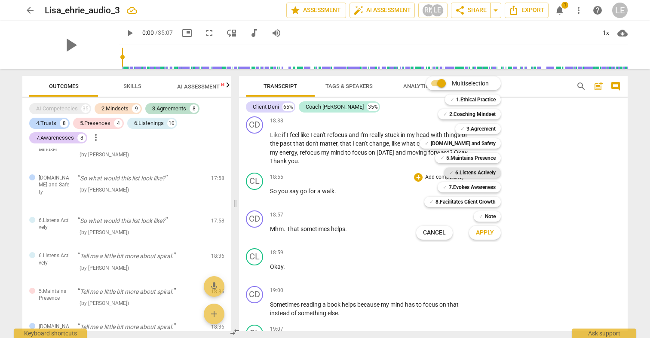
click at [472, 174] on b "6.Listens Actively" at bounding box center [475, 173] width 40 height 10
click at [472, 160] on b "5.Maintains Presence" at bounding box center [470, 158] width 49 height 10
click at [485, 230] on span "Apply" at bounding box center [485, 233] width 18 height 9
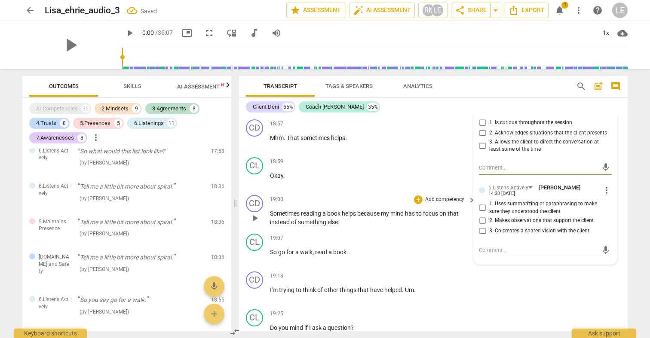
scroll to position [3680, 0]
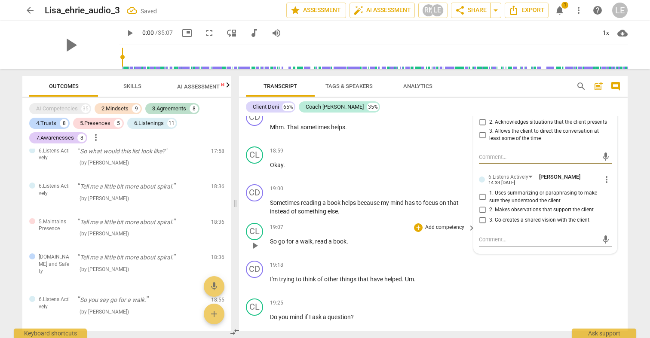
click at [437, 224] on p "Add competency" at bounding box center [444, 228] width 41 height 8
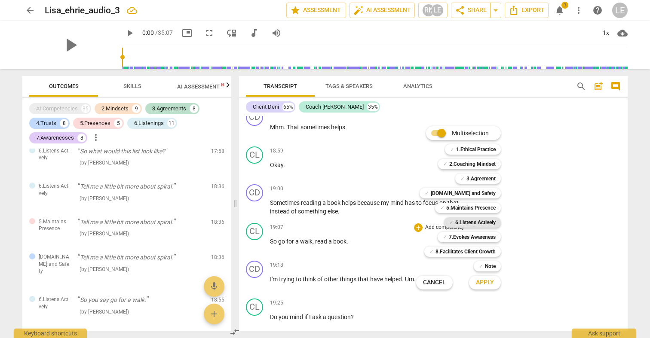
click at [472, 220] on b "6.Listens Actively" at bounding box center [475, 222] width 40 height 10
click at [480, 279] on span "Apply" at bounding box center [485, 283] width 18 height 9
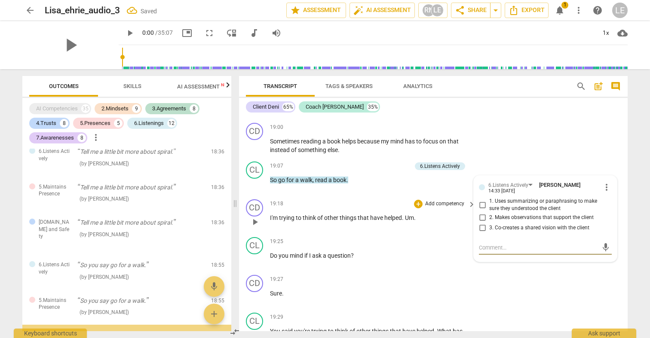
scroll to position [3742, 0]
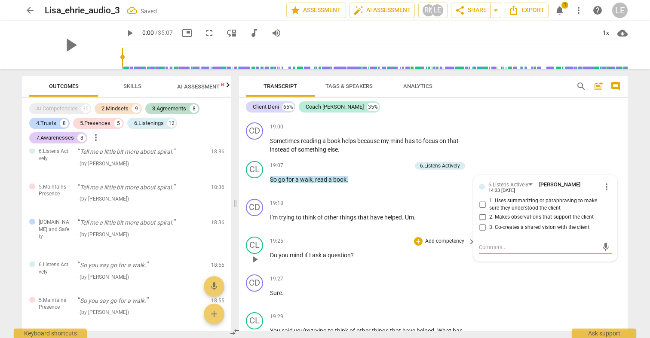
click at [426, 238] on p "Add competency" at bounding box center [444, 242] width 41 height 8
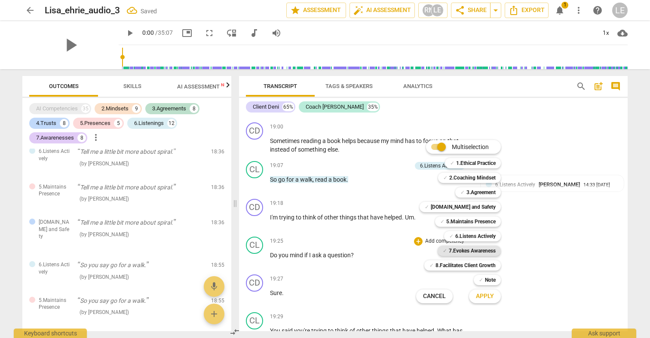
click at [463, 248] on b "7.Evokes Awareness" at bounding box center [472, 251] width 47 height 10
click at [467, 209] on b "[DOMAIN_NAME] and Safety" at bounding box center [463, 207] width 65 height 10
click at [482, 294] on span "Apply" at bounding box center [485, 296] width 18 height 9
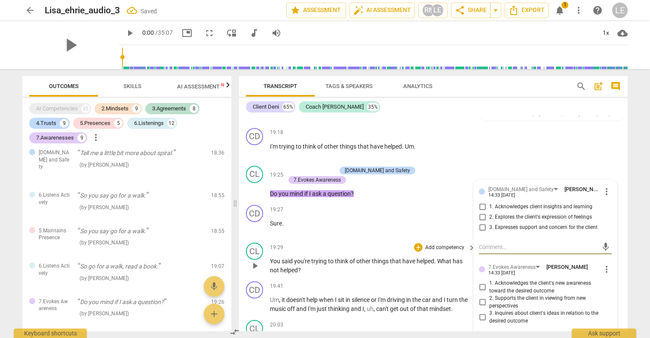
scroll to position [3815, 0]
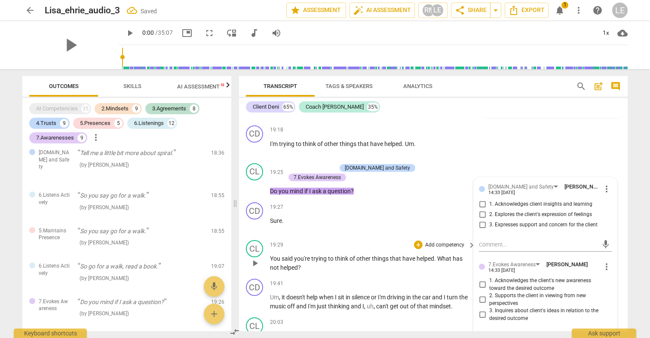
click at [441, 242] on p "Add competency" at bounding box center [444, 246] width 41 height 8
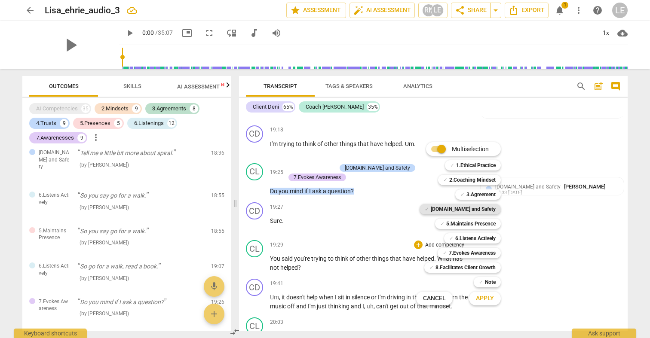
click at [451, 208] on div "✓ [DOMAIN_NAME] and Safety" at bounding box center [459, 209] width 81 height 10
click at [455, 180] on b "2.Coaching Mindset" at bounding box center [472, 180] width 46 height 10
click at [463, 252] on b "7.Evokes Awareness" at bounding box center [472, 253] width 47 height 10
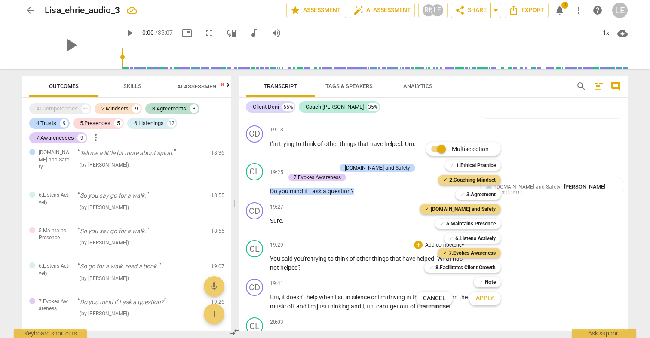
click at [487, 299] on span "Apply" at bounding box center [485, 298] width 18 height 9
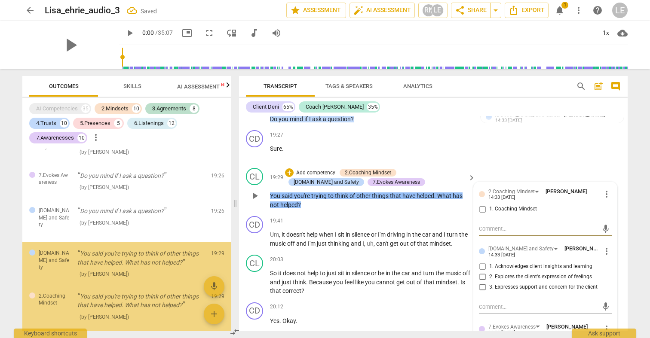
scroll to position [3888, 0]
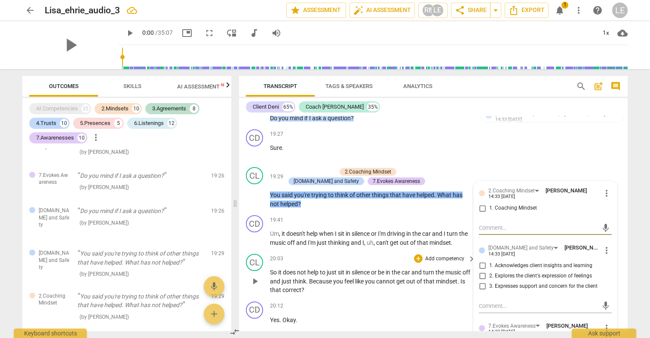
click at [449, 255] on p "Add competency" at bounding box center [444, 259] width 41 height 8
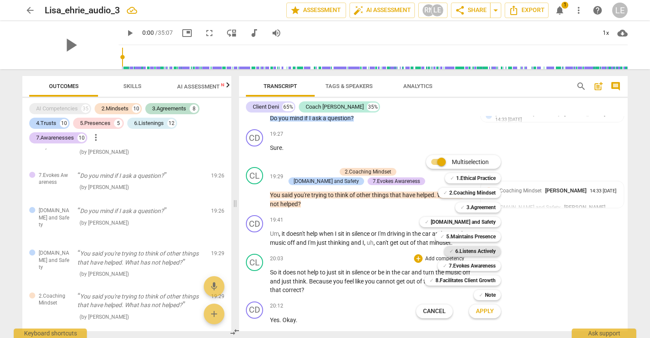
click at [458, 247] on b "6.Listens Actively" at bounding box center [475, 251] width 40 height 10
click at [458, 242] on b "5.Maintains Presence" at bounding box center [470, 237] width 49 height 10
click at [478, 309] on span "Apply" at bounding box center [485, 311] width 18 height 9
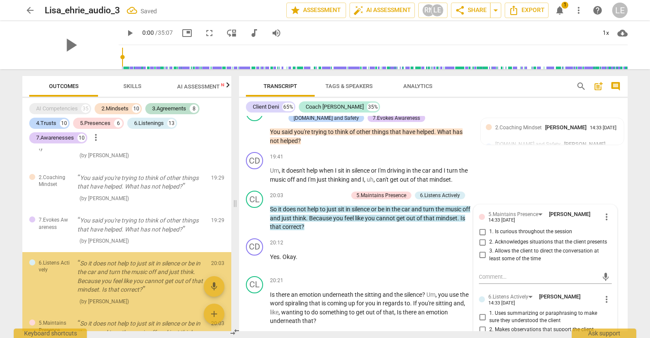
scroll to position [3959, 0]
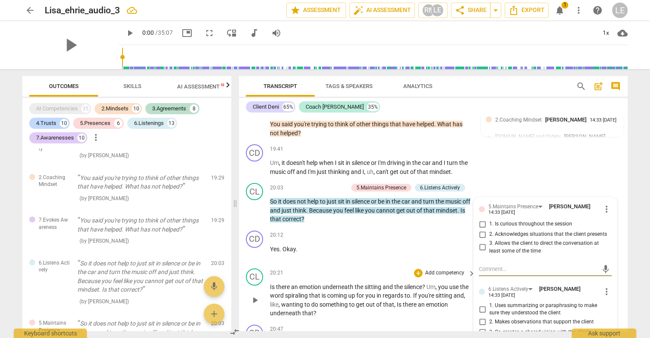
click at [450, 269] on p "Add competency" at bounding box center [444, 273] width 41 height 8
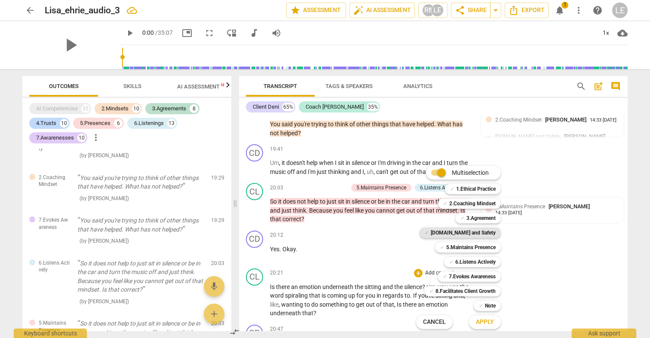
click at [459, 231] on b "[DOMAIN_NAME] and Safety" at bounding box center [463, 233] width 65 height 10
click at [459, 203] on b "2.Coaching Mindset" at bounding box center [472, 204] width 46 height 10
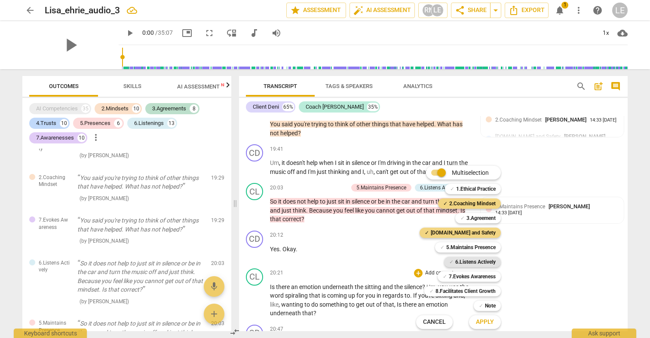
click at [469, 260] on b "6.Listens Actively" at bounding box center [475, 262] width 40 height 10
click at [471, 280] on b "7.Evokes Awareness" at bounding box center [472, 277] width 47 height 10
click at [481, 320] on span "Apply" at bounding box center [485, 322] width 18 height 9
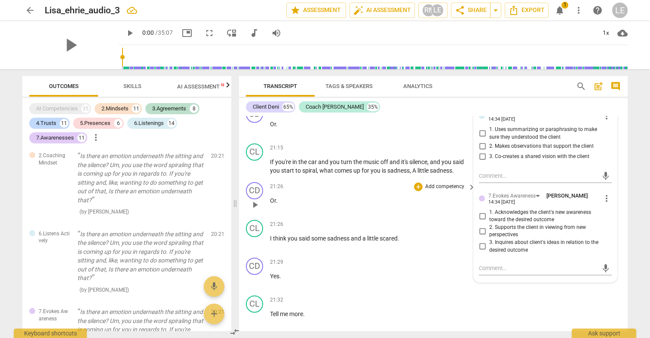
scroll to position [4274, 0]
click at [435, 220] on p "Add competency" at bounding box center [444, 224] width 41 height 8
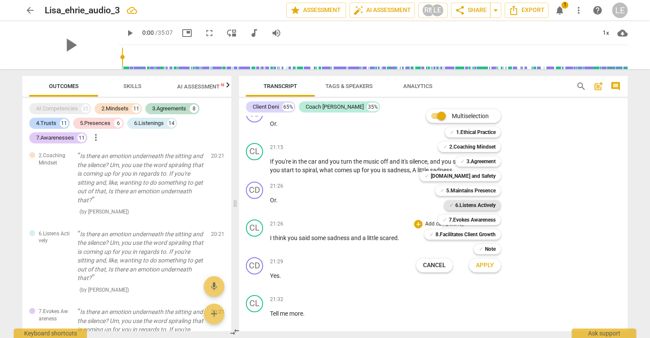
click at [456, 205] on b "6.Listens Actively" at bounding box center [475, 205] width 40 height 10
click at [468, 190] on b "5.Maintains Presence" at bounding box center [470, 191] width 49 height 10
click at [486, 265] on span "Apply" at bounding box center [485, 265] width 18 height 9
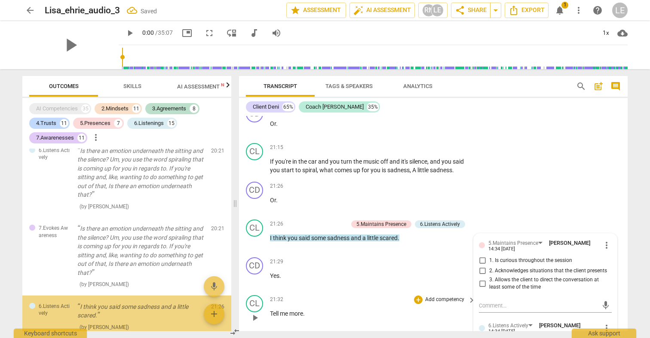
scroll to position [2738, 0]
click at [432, 296] on p "Add competency" at bounding box center [444, 300] width 41 height 8
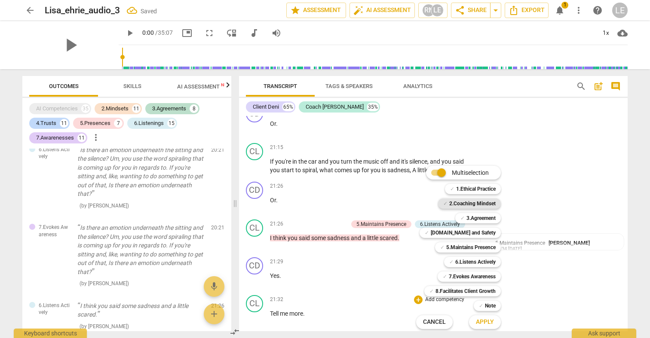
click at [471, 205] on b "2.Coaching Mindset" at bounding box center [472, 204] width 46 height 10
click at [477, 321] on span "Apply" at bounding box center [485, 322] width 18 height 9
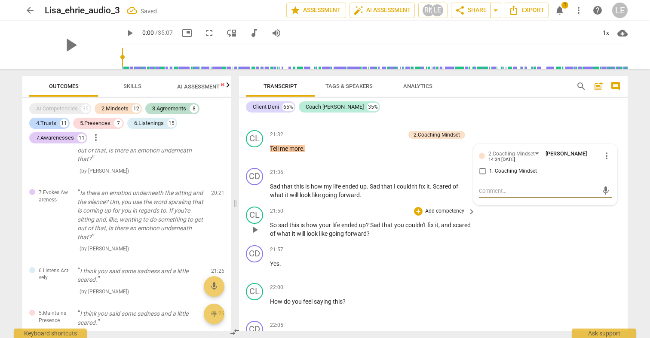
scroll to position [4441, 0]
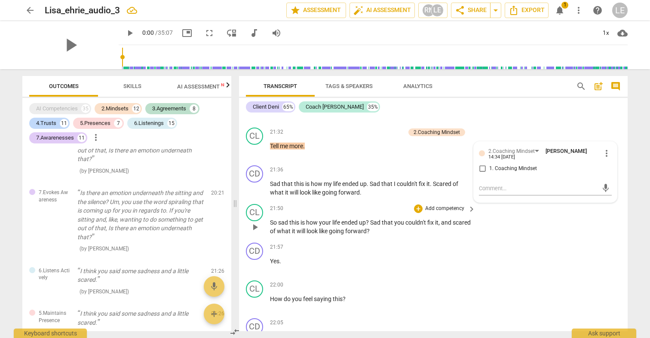
click at [426, 205] on p "Add competency" at bounding box center [444, 209] width 41 height 8
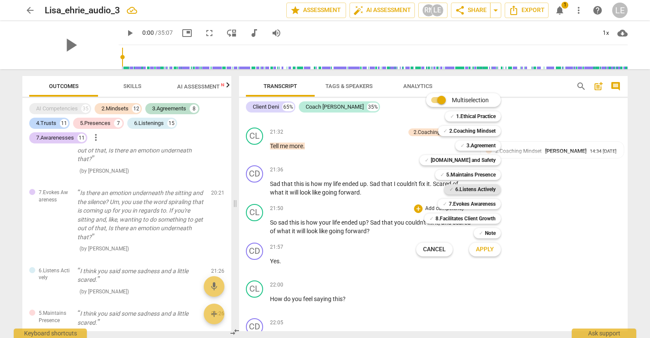
click at [465, 189] on b "6.Listens Actively" at bounding box center [475, 189] width 40 height 10
click at [481, 249] on span "Apply" at bounding box center [485, 249] width 18 height 9
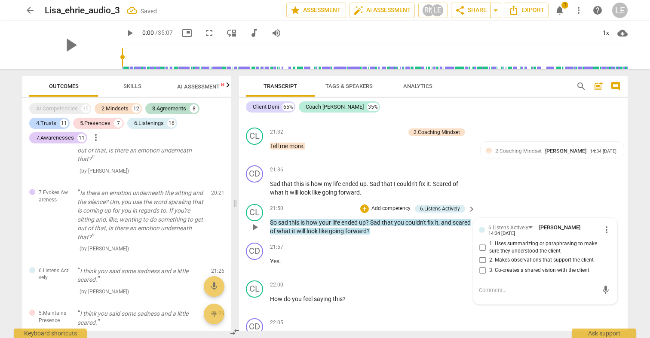
scroll to position [2823, 0]
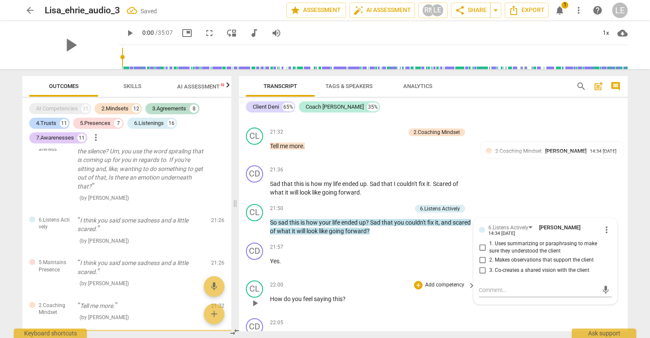
click at [442, 282] on p "Add competency" at bounding box center [444, 286] width 41 height 8
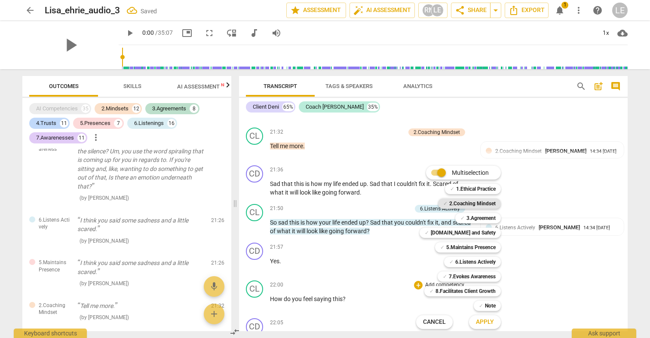
click at [453, 202] on b "2.Coaching Mindset" at bounding box center [472, 204] width 46 height 10
click at [484, 322] on span "Apply" at bounding box center [485, 322] width 18 height 9
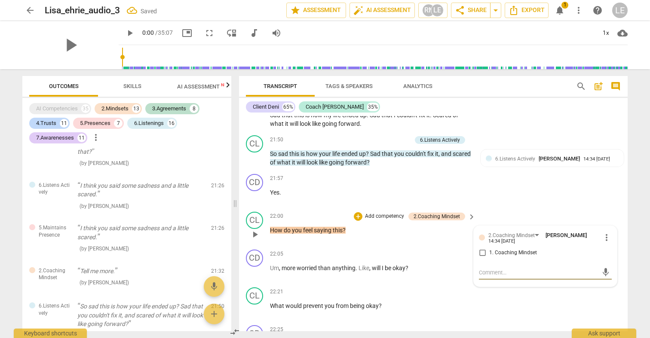
scroll to position [4518, 0]
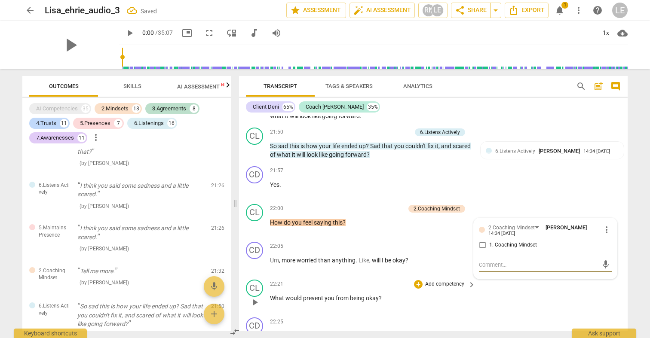
click at [456, 280] on div "22:21 + Add competency keyboard_arrow_right What would prevent you from being o…" at bounding box center [373, 295] width 206 height 31
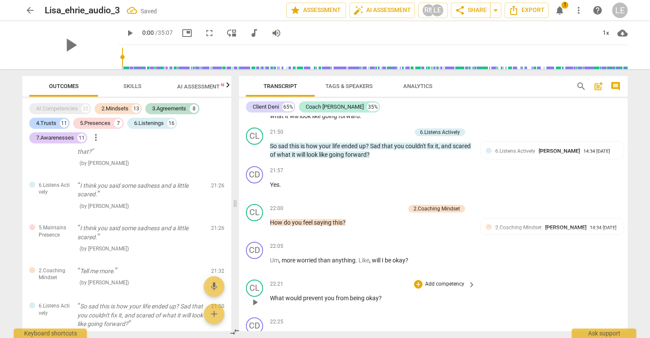
click at [455, 281] on p "Add competency" at bounding box center [444, 285] width 41 height 8
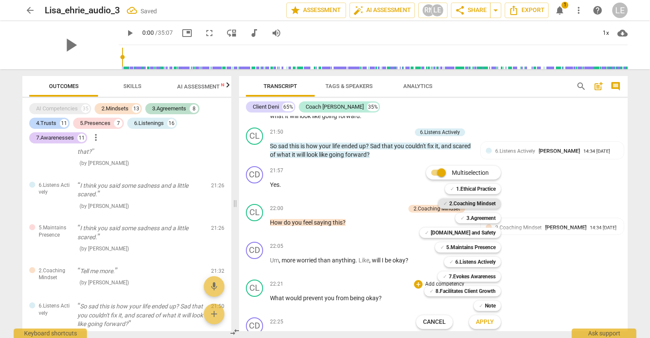
click at [459, 205] on b "2.Coaching Mindset" at bounding box center [472, 204] width 46 height 10
click at [484, 322] on span "Apply" at bounding box center [485, 322] width 18 height 9
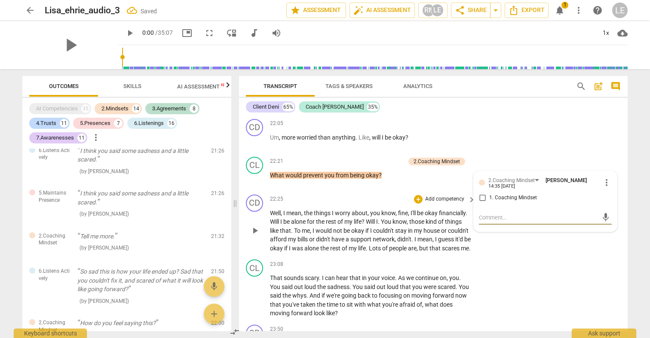
scroll to position [4643, 0]
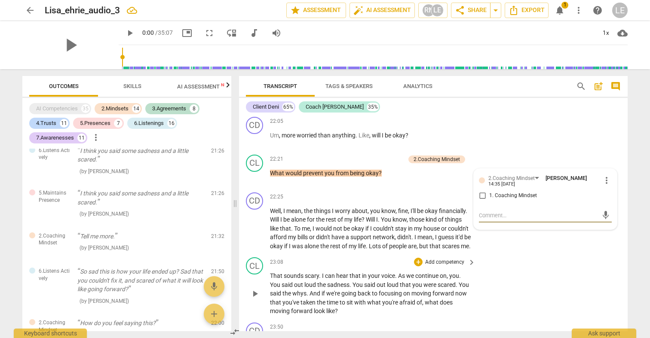
click at [456, 259] on p "Add competency" at bounding box center [444, 263] width 41 height 8
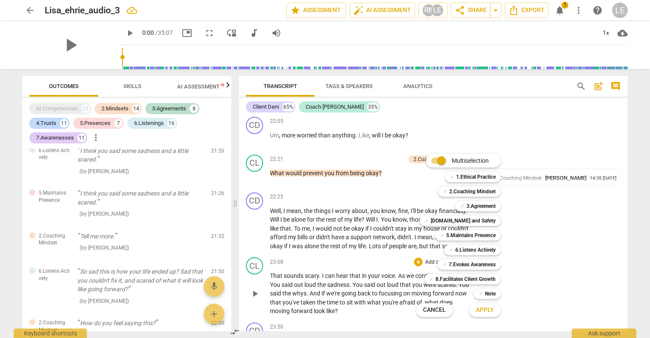
click at [456, 234] on b "5.Maintains Presence" at bounding box center [470, 235] width 49 height 10
click at [456, 221] on b "[DOMAIN_NAME] and Safety" at bounding box center [463, 221] width 65 height 10
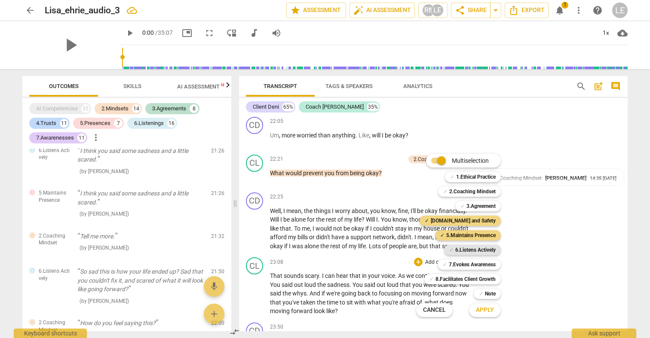
click at [458, 252] on b "6.Listens Actively" at bounding box center [475, 250] width 40 height 10
click at [464, 193] on b "2.Coaching Mindset" at bounding box center [472, 192] width 46 height 10
click at [485, 312] on span "Apply" at bounding box center [485, 310] width 18 height 9
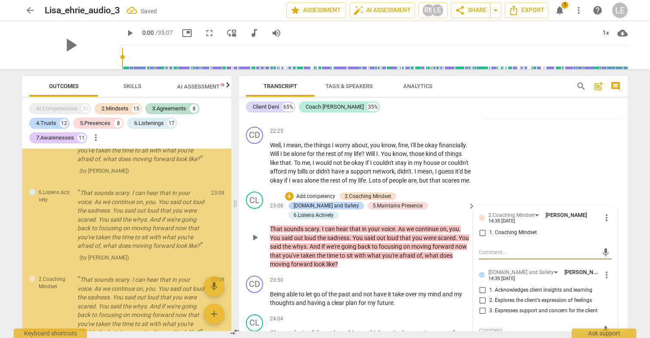
scroll to position [4719, 0]
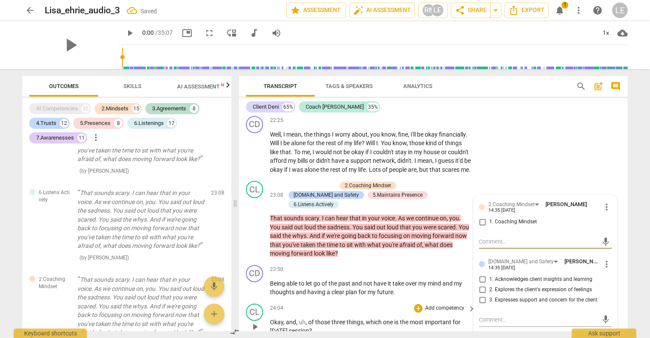
click at [466, 304] on span "keyboard_arrow_right" at bounding box center [471, 309] width 10 height 10
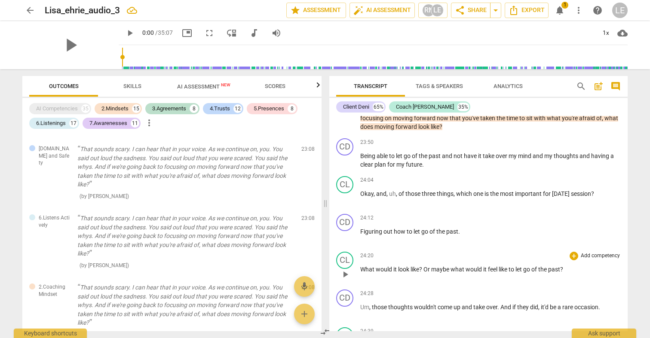
scroll to position [4521, 0]
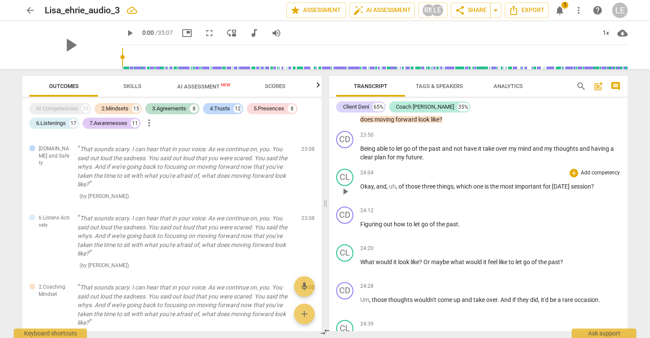
click at [588, 169] on p "Add competency" at bounding box center [600, 173] width 41 height 8
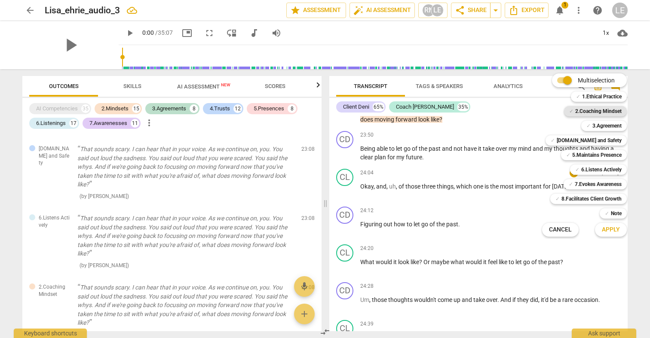
click at [596, 113] on b "2.Coaching Mindset" at bounding box center [598, 111] width 46 height 10
click at [613, 228] on span "Apply" at bounding box center [611, 230] width 18 height 9
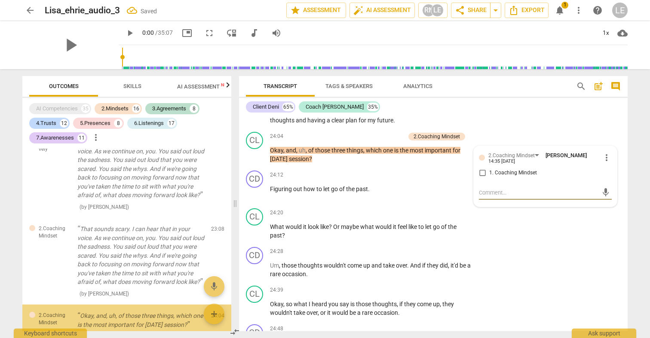
scroll to position [4898, 0]
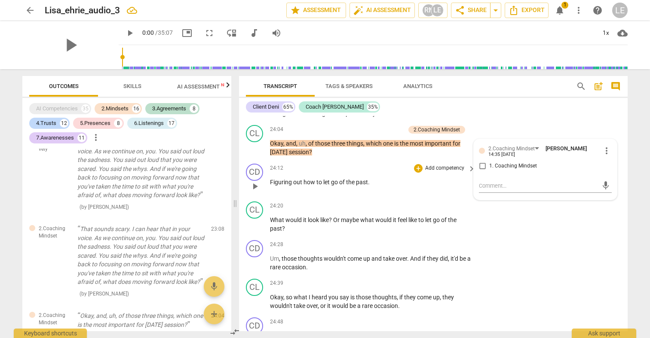
click at [425, 165] on p "Add competency" at bounding box center [444, 169] width 41 height 8
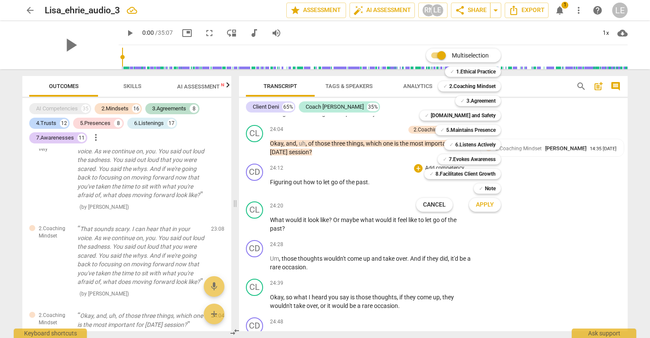
click at [402, 183] on div at bounding box center [325, 169] width 650 height 338
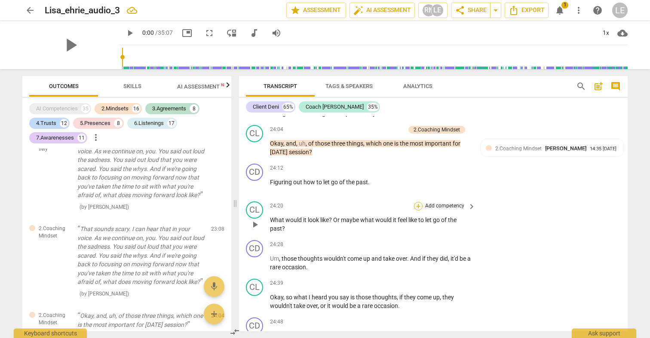
click at [414, 202] on div "+" at bounding box center [418, 206] width 9 height 9
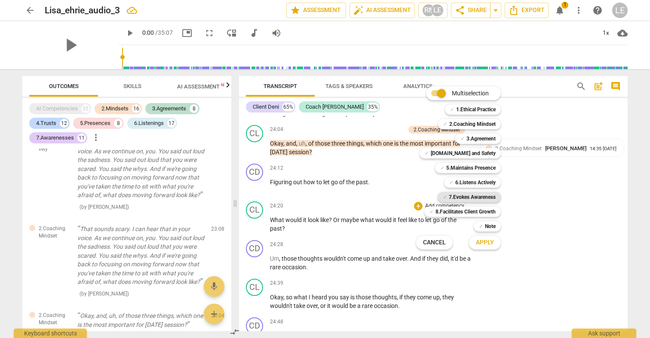
click at [441, 197] on div "✓ 7.Evokes Awareness" at bounding box center [469, 197] width 63 height 10
click at [453, 150] on b "[DOMAIN_NAME] and Safety" at bounding box center [463, 153] width 65 height 10
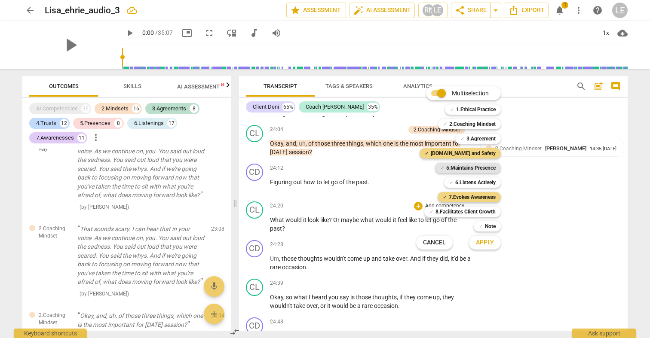
click at [455, 168] on b "5.Maintains Presence" at bounding box center [470, 168] width 49 height 10
click at [487, 243] on span "Apply" at bounding box center [485, 243] width 18 height 9
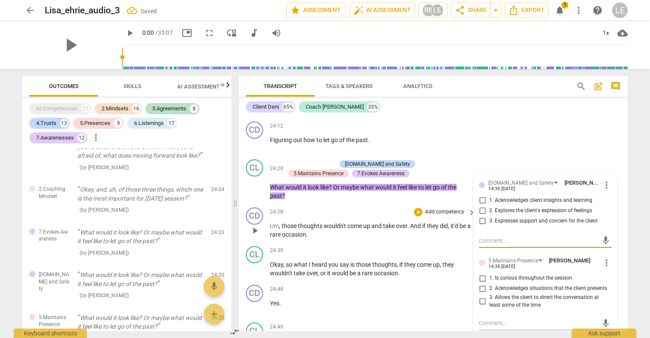
scroll to position [4941, 0]
click at [439, 245] on div "+ Add competency keyboard_arrow_right" at bounding box center [444, 249] width 64 height 9
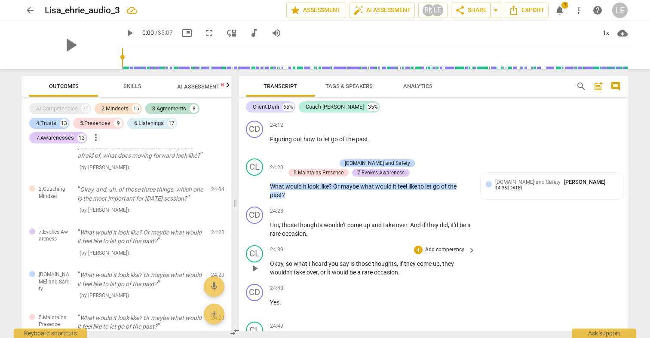
click at [440, 246] on p "Add competency" at bounding box center [444, 250] width 41 height 8
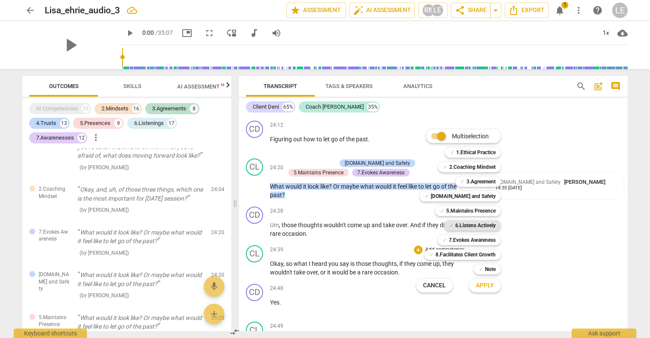
click at [461, 224] on b "6.Listens Actively" at bounding box center [475, 225] width 40 height 10
click at [464, 195] on b "[DOMAIN_NAME] and Safety" at bounding box center [463, 196] width 65 height 10
click at [464, 166] on b "2.Coaching Mindset" at bounding box center [472, 167] width 46 height 10
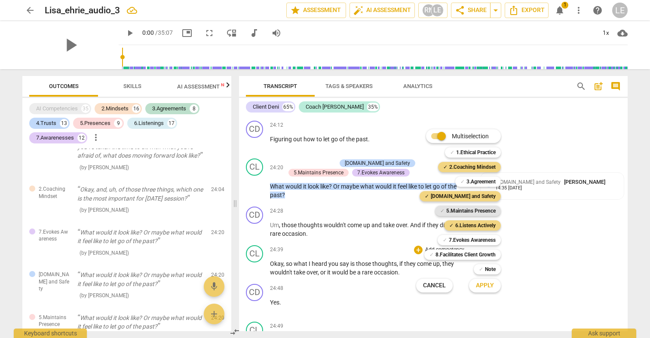
click at [461, 211] on b "5.Maintains Presence" at bounding box center [470, 211] width 49 height 10
click at [478, 282] on span "Apply" at bounding box center [485, 286] width 18 height 9
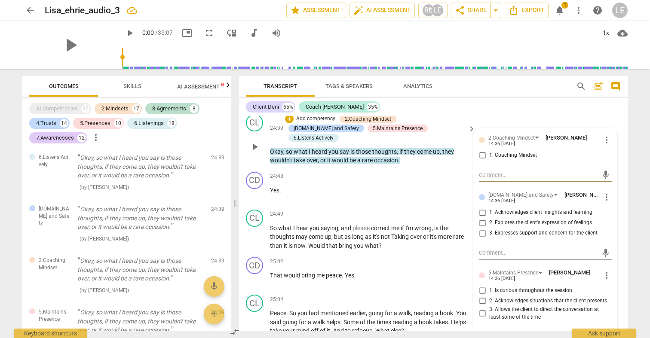
scroll to position [5073, 0]
click at [437, 210] on p "Add competency" at bounding box center [444, 214] width 41 height 8
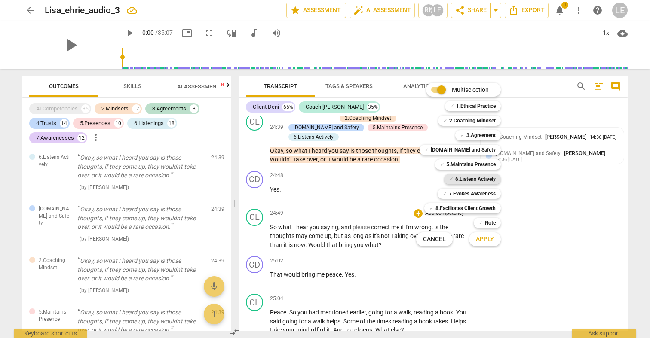
click at [471, 179] on b "6.Listens Actively" at bounding box center [475, 179] width 40 height 10
click at [483, 240] on span "Apply" at bounding box center [485, 239] width 18 height 9
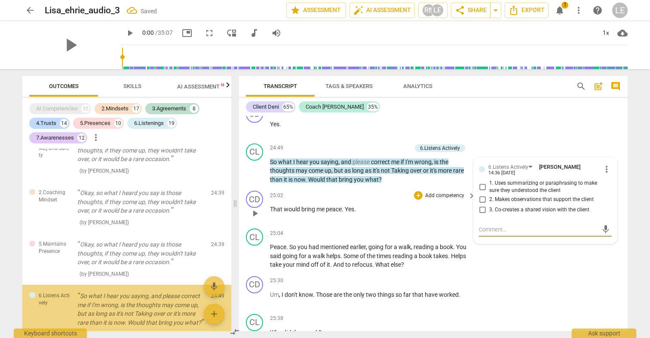
scroll to position [5139, 0]
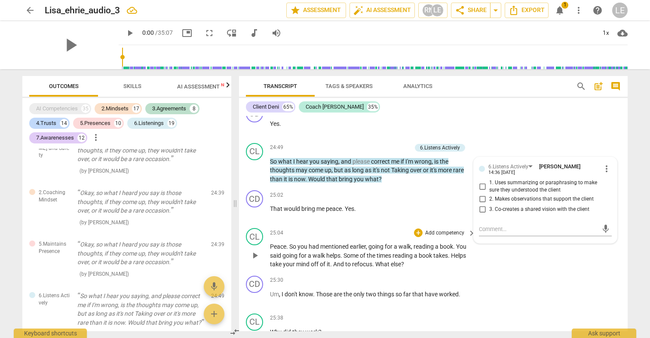
click at [428, 230] on p "Add competency" at bounding box center [444, 234] width 41 height 8
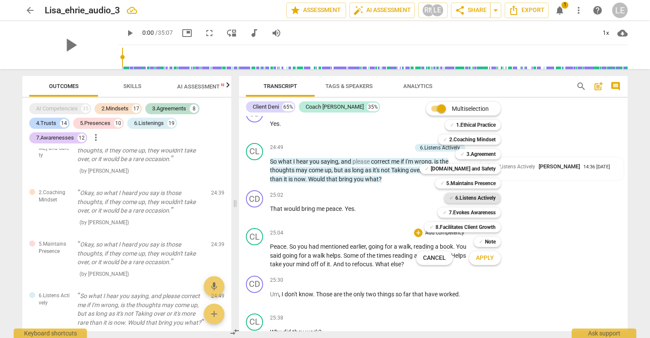
click at [464, 198] on b "6.Listens Actively" at bounding box center [475, 198] width 40 height 10
click at [466, 168] on b "[DOMAIN_NAME] and Safety" at bounding box center [463, 169] width 65 height 10
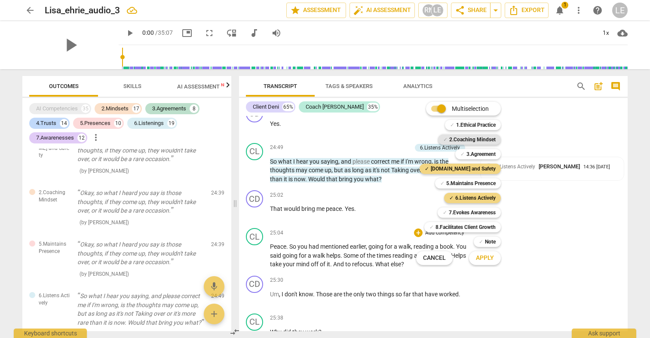
click at [465, 138] on b "2.Coaching Mindset" at bounding box center [472, 140] width 46 height 10
click at [486, 256] on span "Apply" at bounding box center [485, 258] width 18 height 9
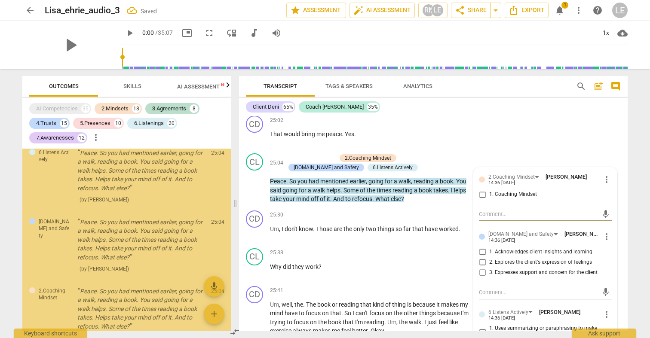
scroll to position [5219, 0]
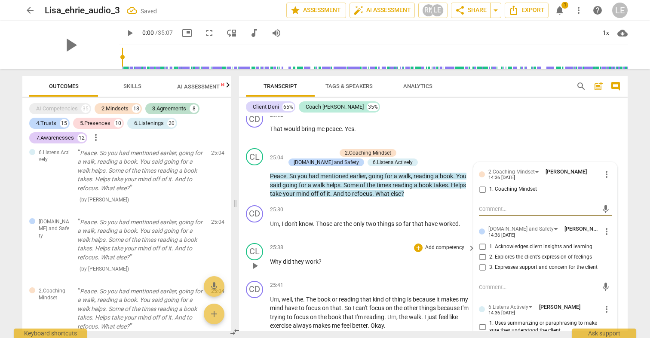
click at [459, 244] on div "+ Add competency" at bounding box center [439, 248] width 51 height 9
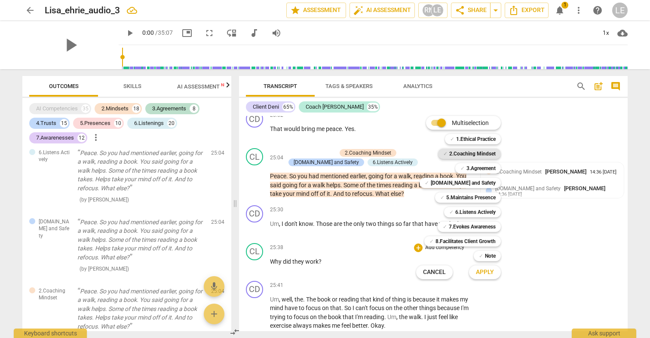
click at [470, 155] on b "2.Coaching Mindset" at bounding box center [472, 154] width 46 height 10
click at [489, 275] on span "Apply" at bounding box center [485, 272] width 18 height 9
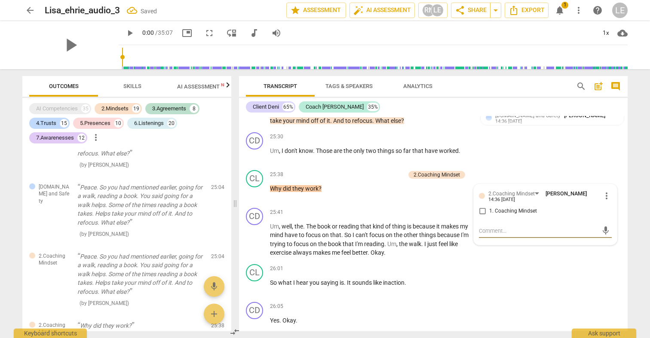
scroll to position [5294, 0]
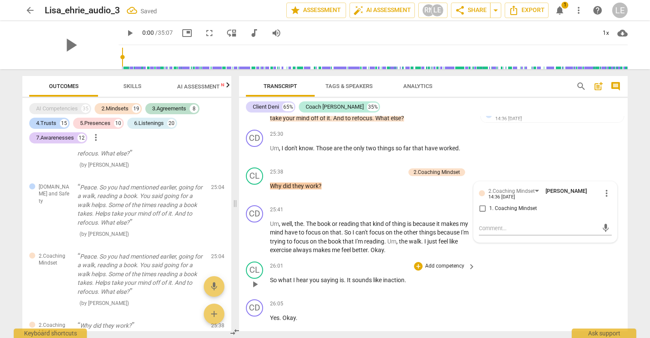
click at [400, 277] on span "inaction" at bounding box center [393, 280] width 21 height 7
click at [390, 277] on span "inaction" at bounding box center [393, 280] width 21 height 7
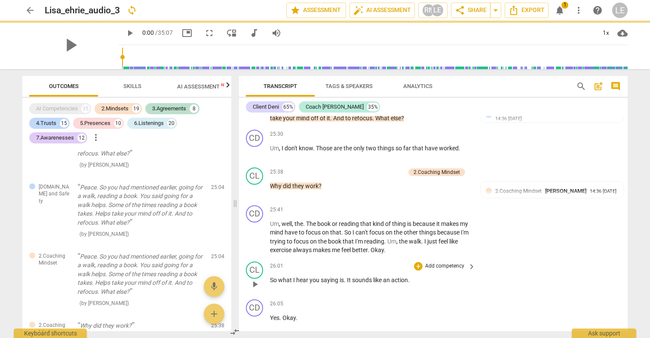
click at [438, 263] on p "Add competency" at bounding box center [444, 267] width 41 height 8
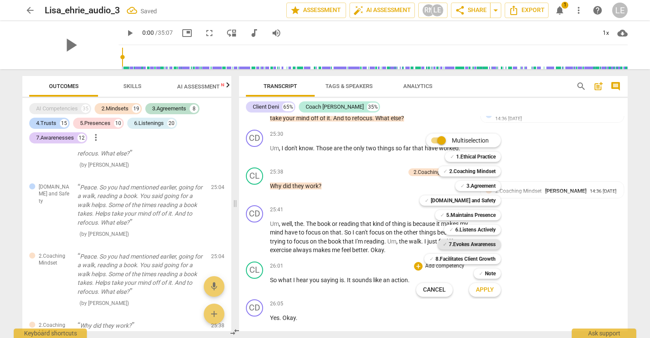
click at [459, 245] on b "7.Evokes Awareness" at bounding box center [472, 244] width 47 height 10
click at [476, 291] on span "Apply" at bounding box center [485, 290] width 18 height 9
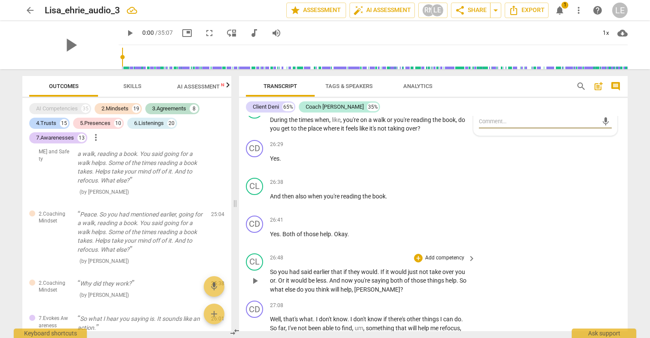
scroll to position [5534, 0]
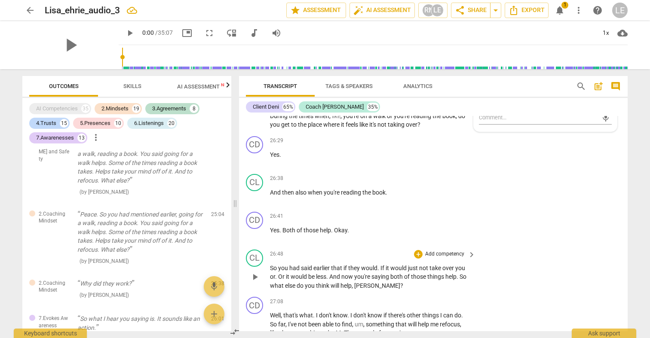
click at [431, 251] on p "Add competency" at bounding box center [444, 255] width 41 height 8
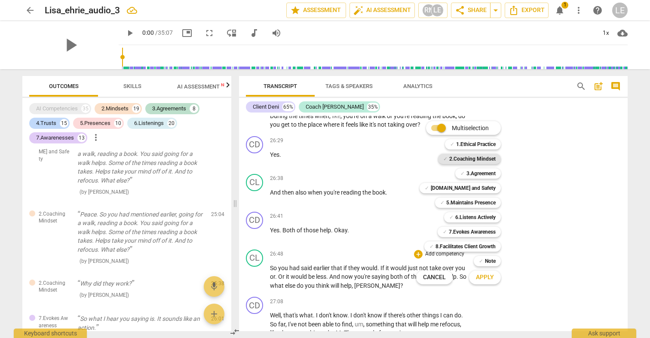
click at [474, 159] on b "2.Coaching Mindset" at bounding box center [472, 159] width 46 height 10
click at [489, 277] on span "Apply" at bounding box center [485, 277] width 18 height 9
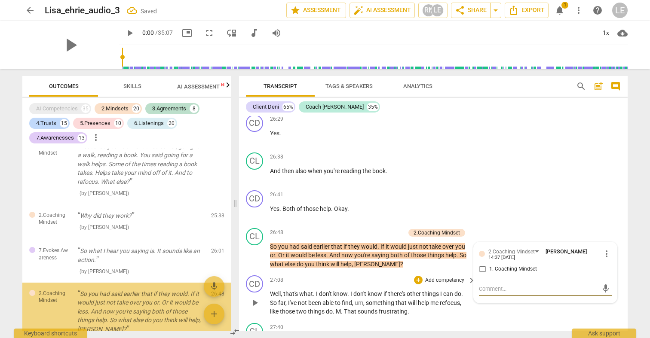
scroll to position [5607, 0]
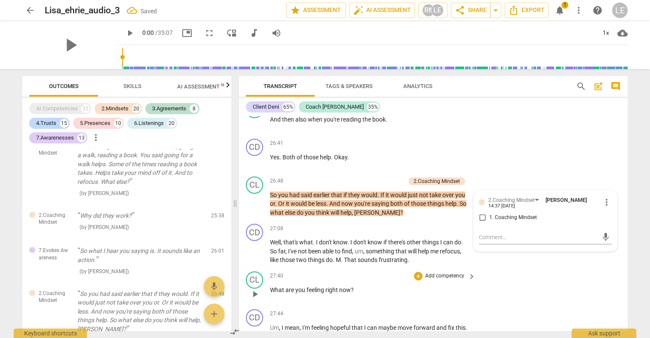
click at [433, 272] on p "Add competency" at bounding box center [444, 276] width 41 height 8
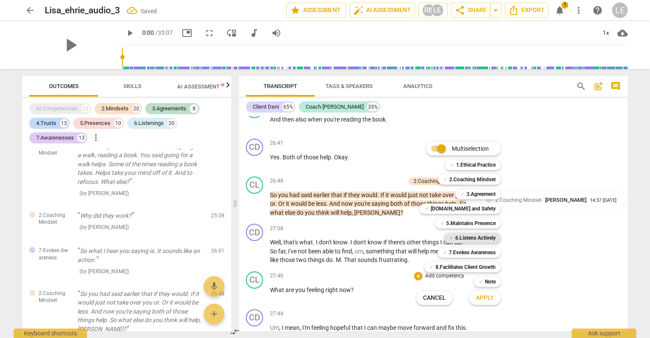
click at [459, 237] on b "6.Listens Actively" at bounding box center [475, 238] width 40 height 10
click at [476, 298] on span "Apply" at bounding box center [485, 298] width 18 height 9
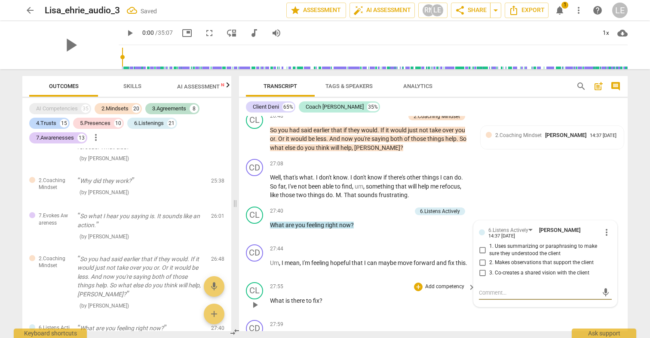
scroll to position [5675, 0]
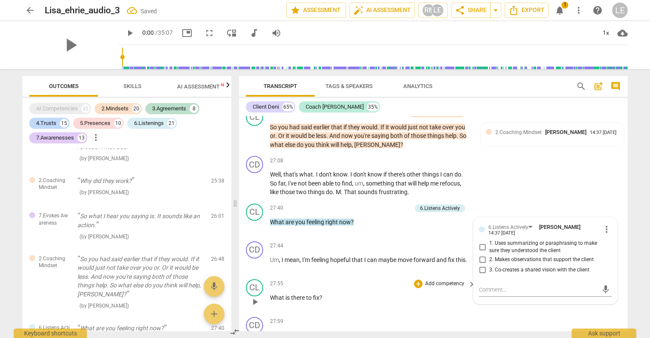
click at [435, 280] on p "Add competency" at bounding box center [444, 284] width 41 height 8
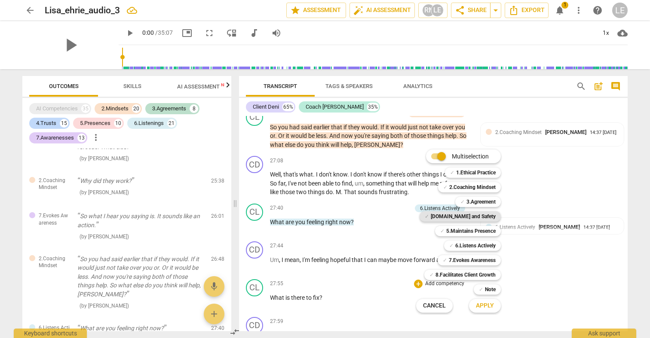
click at [429, 218] on span "✓" at bounding box center [427, 216] width 4 height 10
click at [478, 296] on div "✓ Note 9" at bounding box center [491, 289] width 43 height 15
click at [478, 303] on span "Apply" at bounding box center [485, 306] width 18 height 9
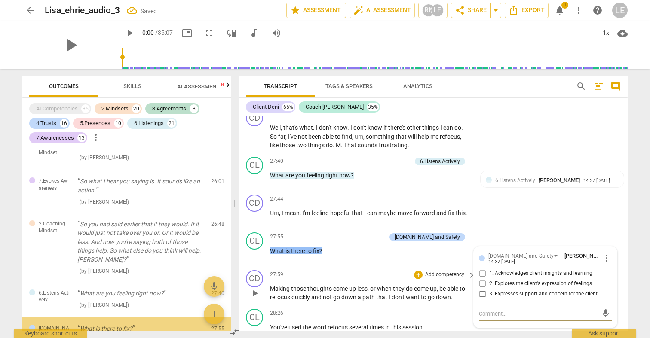
scroll to position [5723, 0]
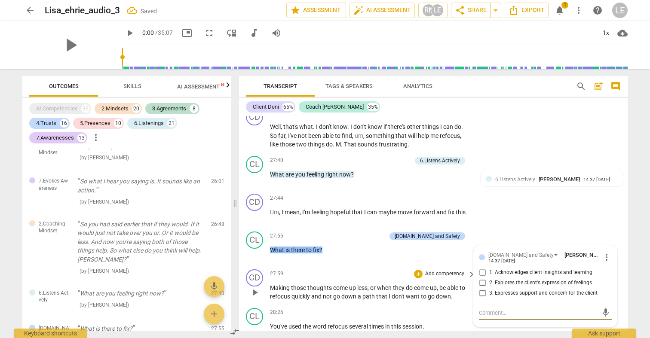
click at [448, 270] on p "Add competency" at bounding box center [444, 274] width 41 height 8
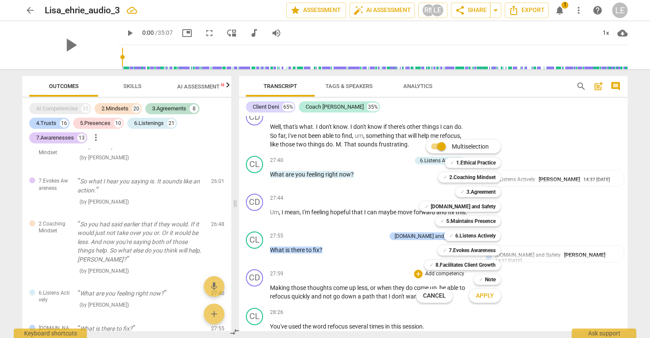
click at [401, 273] on div at bounding box center [325, 169] width 650 height 338
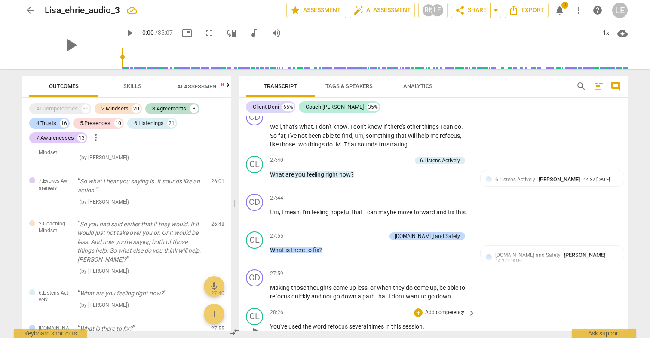
click at [435, 309] on p "Add competency" at bounding box center [444, 313] width 41 height 8
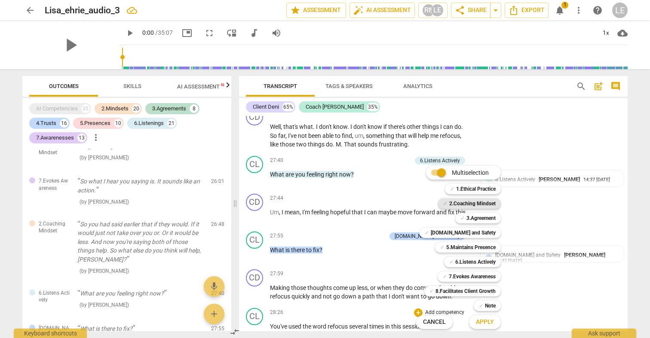
click at [468, 202] on b "2.Coaching Mindset" at bounding box center [472, 204] width 46 height 10
click at [492, 321] on span "Apply" at bounding box center [485, 322] width 18 height 9
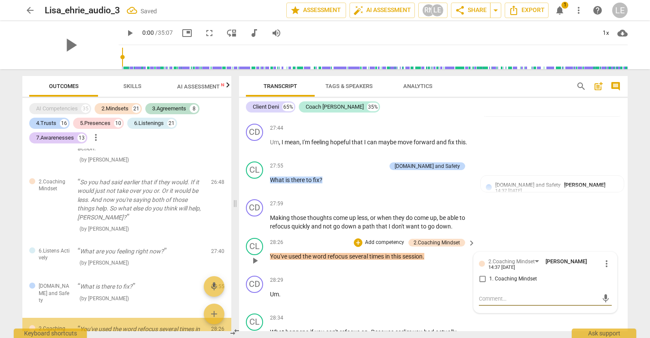
scroll to position [5800, 0]
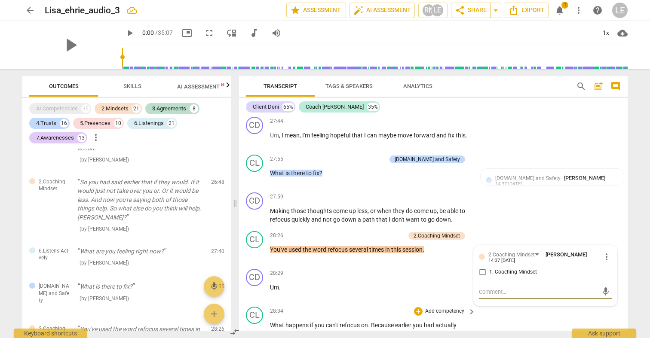
click at [446, 303] on div "CL play_arrow pause 28:34 + Add competency keyboard_arrow_right What happens if…" at bounding box center [433, 327] width 389 height 48
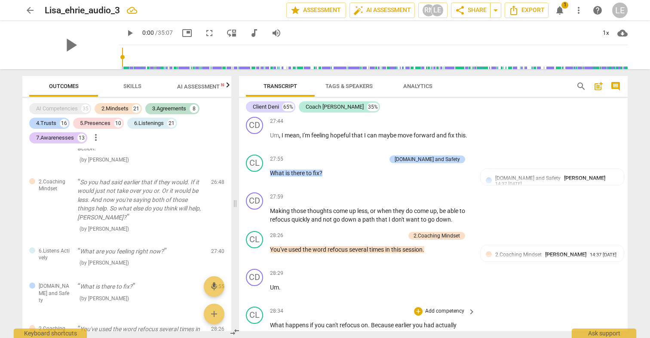
click at [446, 308] on p "Add competency" at bounding box center [444, 312] width 41 height 8
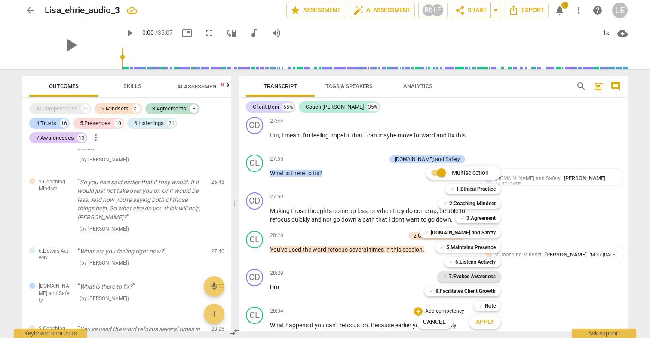
click at [456, 276] on b "7.Evokes Awareness" at bounding box center [472, 277] width 47 height 10
click at [479, 325] on span "Apply" at bounding box center [485, 322] width 18 height 9
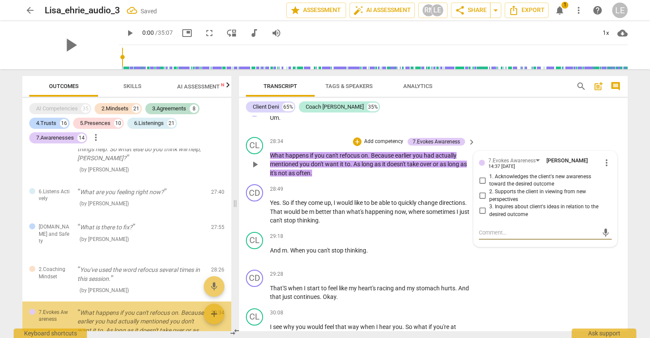
scroll to position [5983, 0]
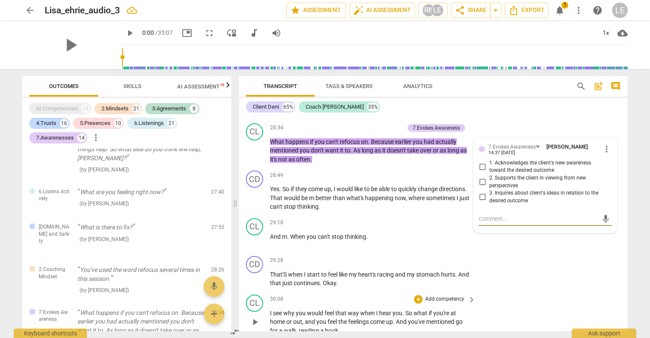
click at [422, 295] on div "+ Add competency" at bounding box center [439, 299] width 51 height 9
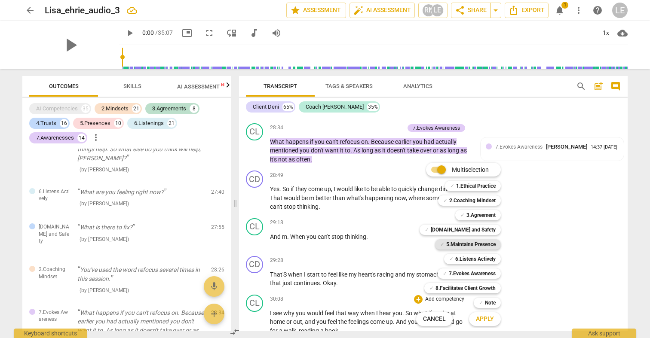
click at [463, 245] on b "5.Maintains Presence" at bounding box center [470, 244] width 49 height 10
click at [466, 261] on b "6.Listens Actively" at bounding box center [475, 259] width 40 height 10
click at [478, 315] on button "Apply" at bounding box center [485, 319] width 32 height 15
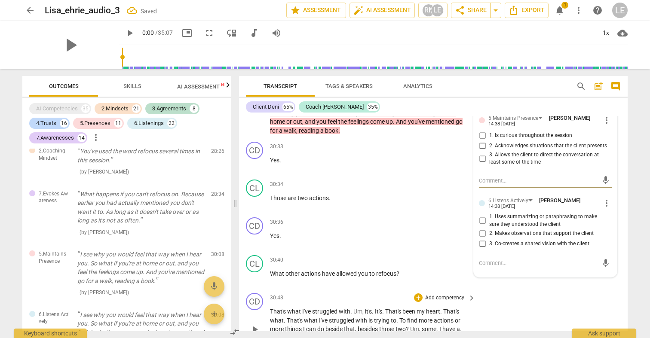
scroll to position [6184, 0]
click at [440, 256] on p "Add competency" at bounding box center [444, 260] width 41 height 8
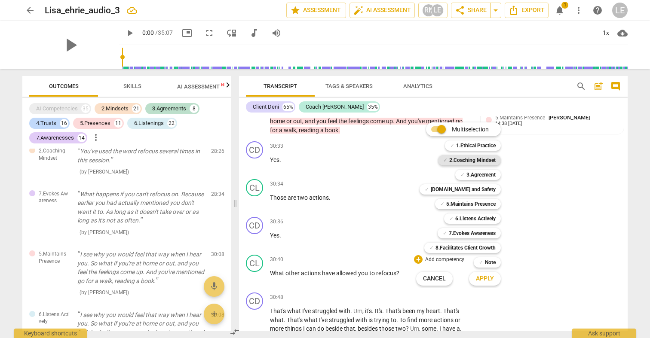
click at [476, 159] on b "2.Coaching Mindset" at bounding box center [472, 160] width 46 height 10
click at [494, 282] on button "Apply" at bounding box center [485, 278] width 32 height 15
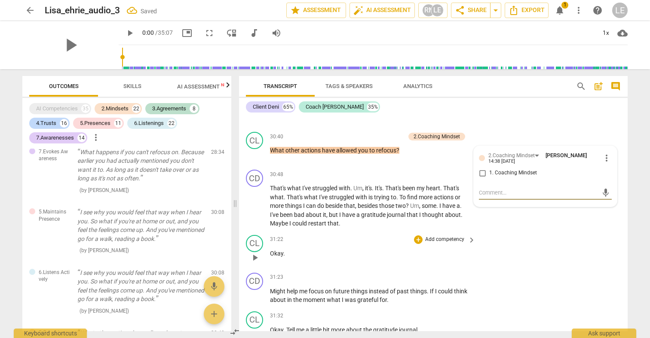
scroll to position [6312, 0]
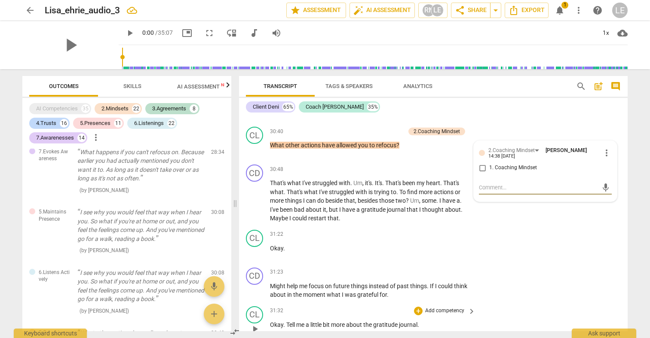
click at [442, 307] on p "Add competency" at bounding box center [444, 311] width 41 height 8
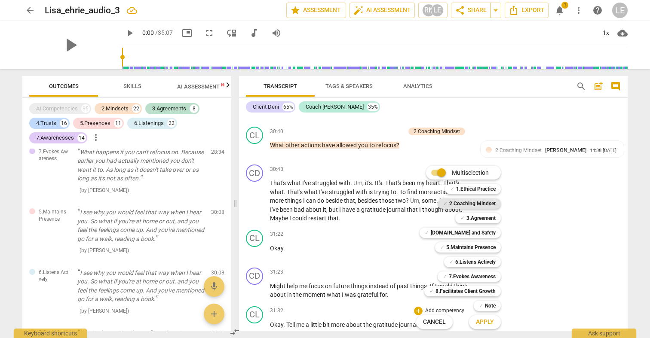
click at [465, 203] on b "2.Coaching Mindset" at bounding box center [472, 204] width 46 height 10
click at [465, 263] on b "6.Listens Actively" at bounding box center [475, 262] width 40 height 10
click at [478, 321] on span "Apply" at bounding box center [485, 322] width 18 height 9
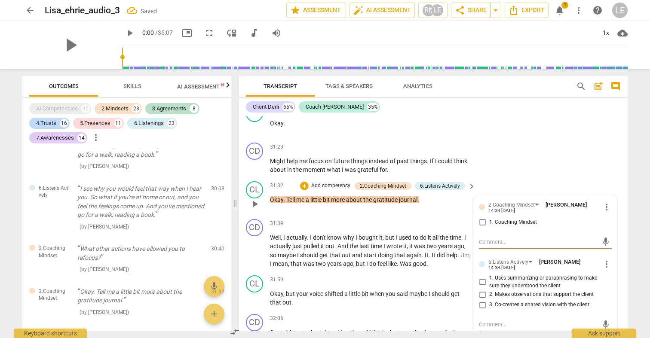
scroll to position [6439, 0]
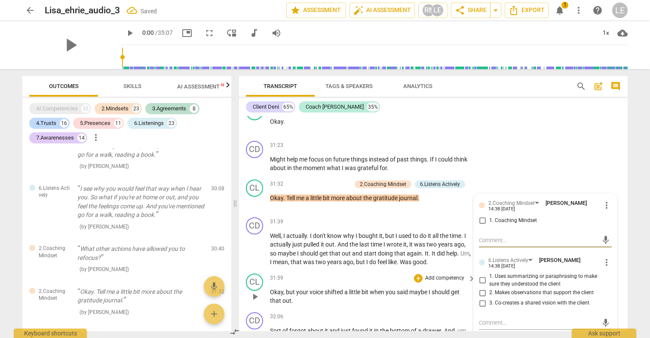
click at [453, 274] on div "+ Add competency" at bounding box center [439, 278] width 51 height 9
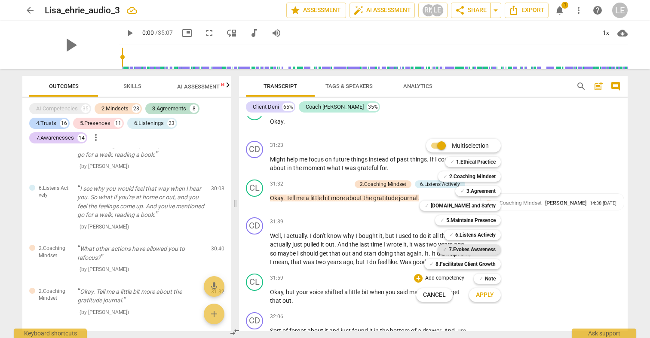
click at [457, 251] on b "7.Evokes Awareness" at bounding box center [472, 250] width 47 height 10
click at [460, 236] on b "6.Listens Actively" at bounding box center [475, 235] width 40 height 10
click at [477, 297] on span "Apply" at bounding box center [485, 295] width 18 height 9
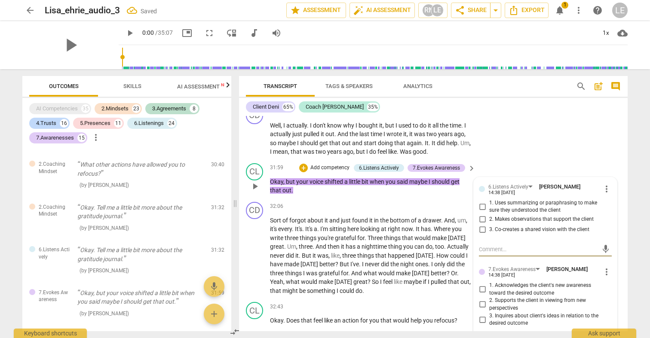
scroll to position [6551, 0]
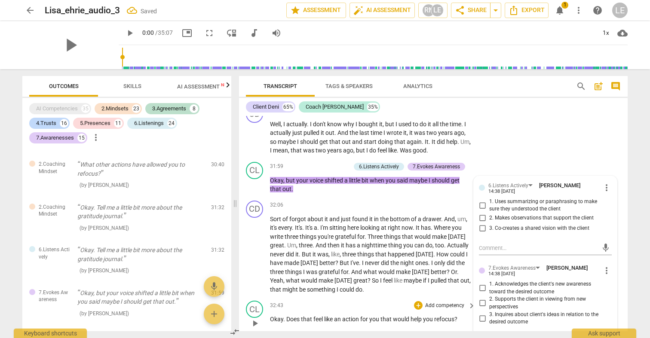
click at [462, 302] on p "Add competency" at bounding box center [444, 306] width 41 height 8
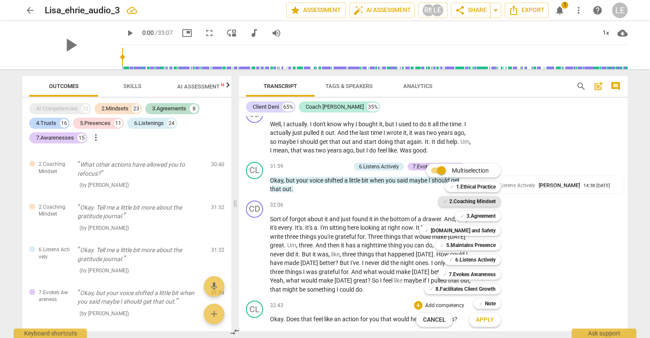
click at [468, 199] on b "2.Coaching Mindset" at bounding box center [472, 201] width 46 height 10
click at [486, 322] on span "Apply" at bounding box center [485, 320] width 18 height 9
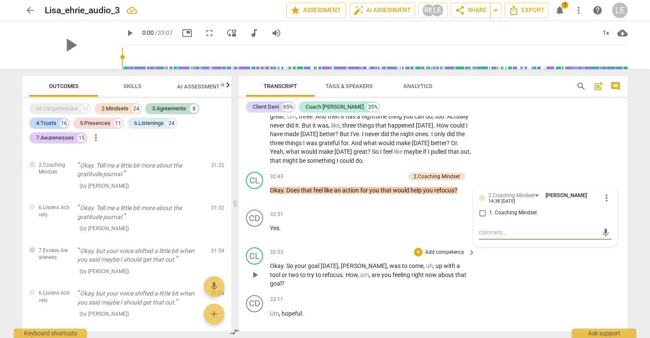
scroll to position [6683, 0]
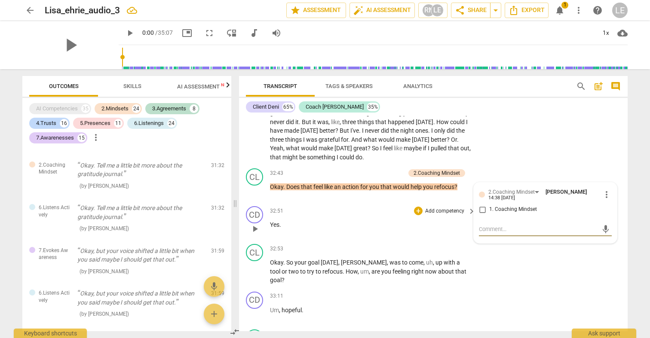
click at [437, 203] on div "CD play_arrow pause 32:51 + Add competency keyboard_arrow_right Yes ." at bounding box center [433, 222] width 389 height 38
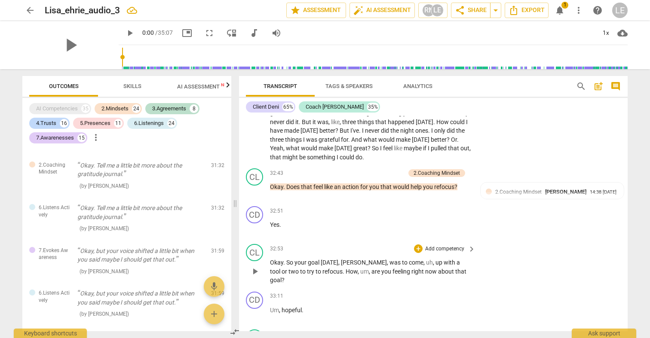
click at [434, 245] on p "Add competency" at bounding box center [444, 249] width 41 height 8
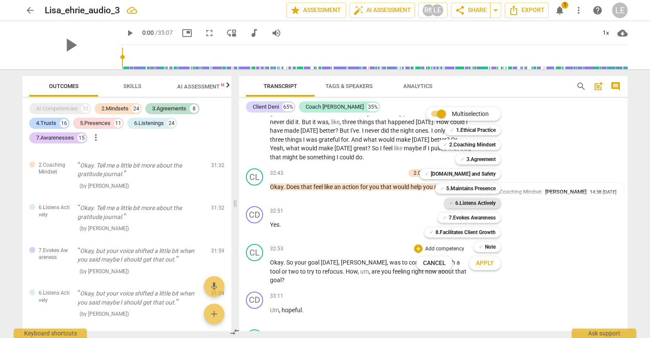
click at [462, 201] on b "6.Listens Actively" at bounding box center [475, 203] width 40 height 10
click at [466, 141] on b "2.Coaching Mindset" at bounding box center [472, 145] width 46 height 10
click at [491, 265] on span "Apply" at bounding box center [485, 263] width 18 height 9
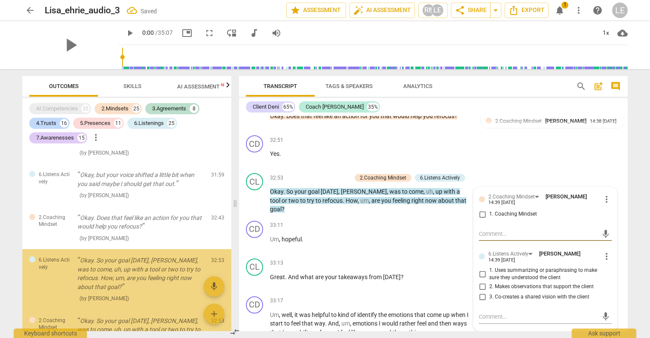
scroll to position [6762, 0]
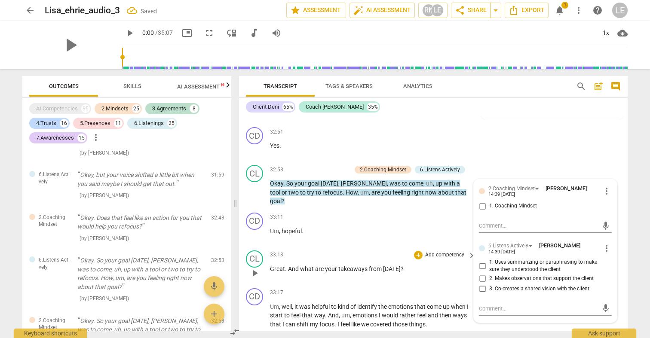
click at [441, 251] on p "Add competency" at bounding box center [444, 255] width 41 height 8
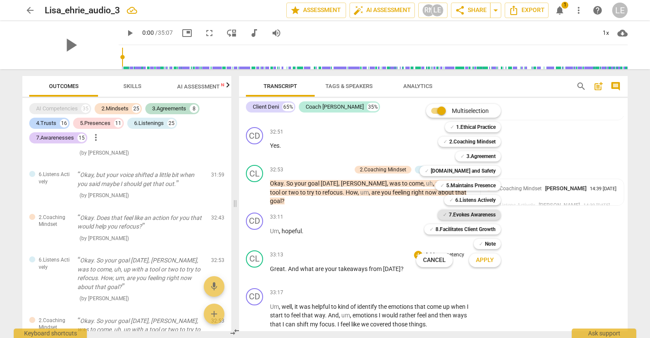
click at [467, 214] on b "7.Evokes Awareness" at bounding box center [472, 215] width 47 height 10
click at [478, 231] on b "8.Facilitates Client Growth" at bounding box center [465, 229] width 60 height 10
click at [480, 259] on span "Apply" at bounding box center [485, 260] width 18 height 9
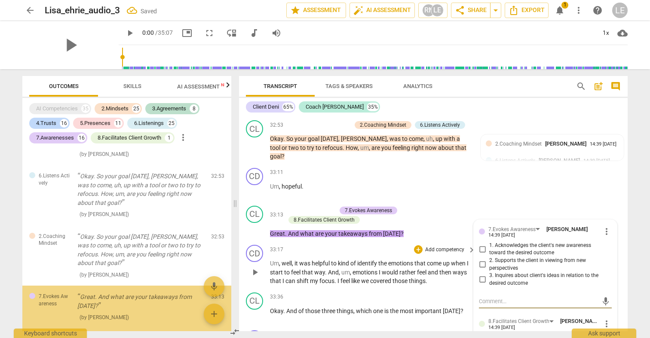
scroll to position [6808, 0]
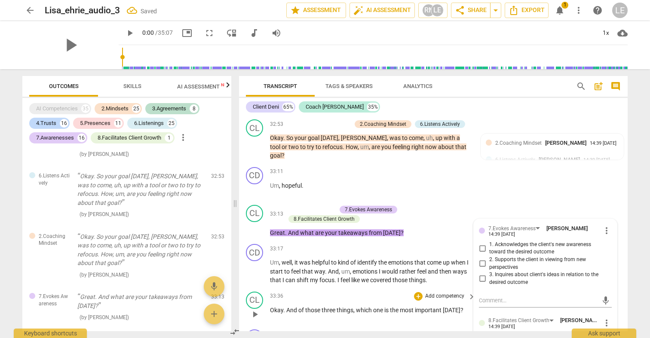
click at [456, 293] on p "Add competency" at bounding box center [444, 297] width 41 height 8
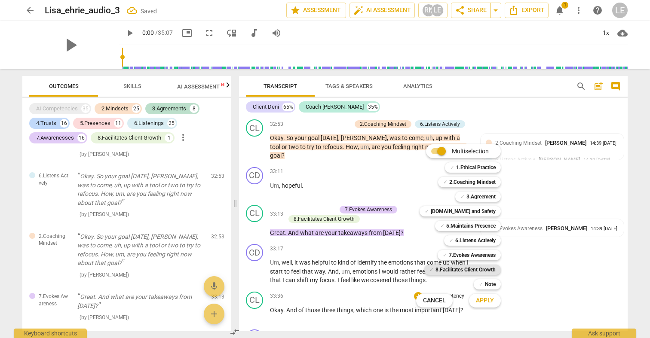
click at [466, 272] on b "8.Facilitates Client Growth" at bounding box center [465, 270] width 60 height 10
click at [475, 303] on button "Apply" at bounding box center [485, 300] width 32 height 15
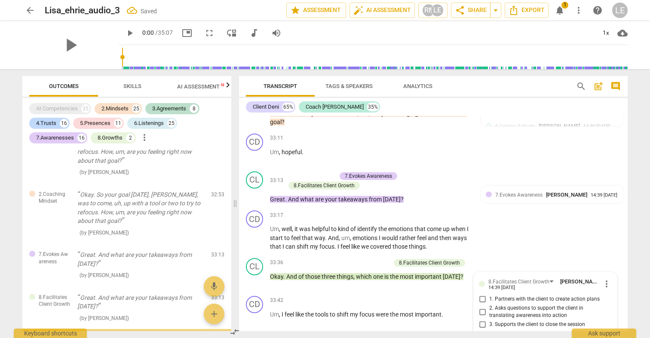
scroll to position [6882, 0]
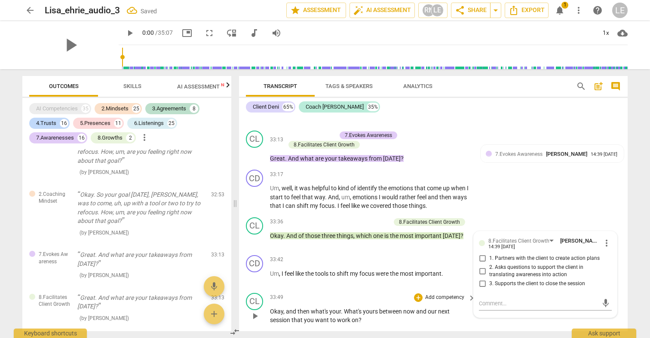
click at [448, 294] on p "Add competency" at bounding box center [444, 298] width 41 height 8
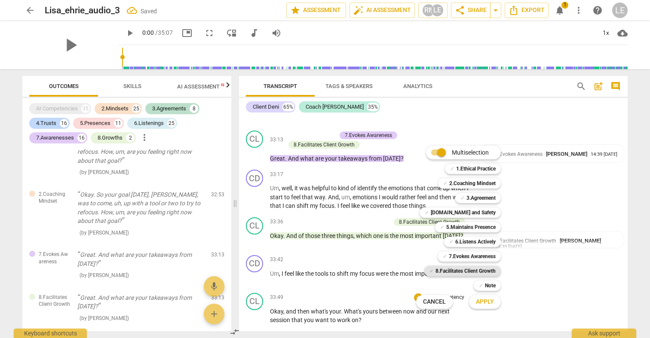
click at [464, 270] on b "8.Facilitates Client Growth" at bounding box center [465, 271] width 60 height 10
click at [481, 303] on span "Apply" at bounding box center [485, 302] width 18 height 9
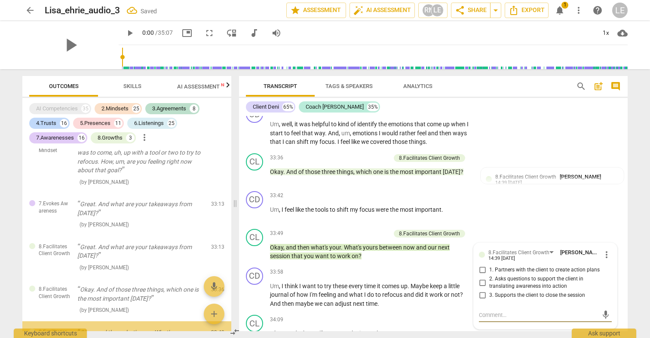
scroll to position [6948, 0]
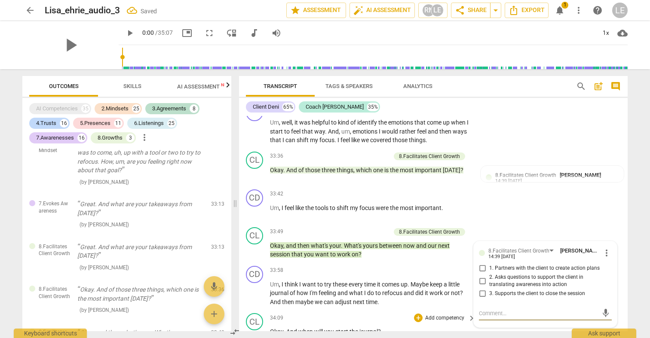
click at [450, 315] on p "Add competency" at bounding box center [444, 319] width 41 height 8
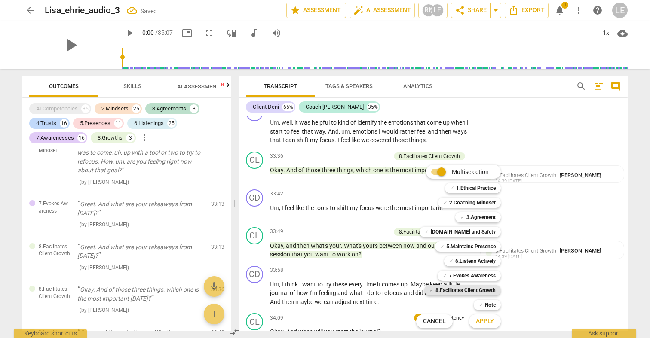
click at [459, 287] on b "8.Facilitates Client Growth" at bounding box center [465, 290] width 60 height 10
click at [478, 316] on button "Apply" at bounding box center [485, 321] width 32 height 15
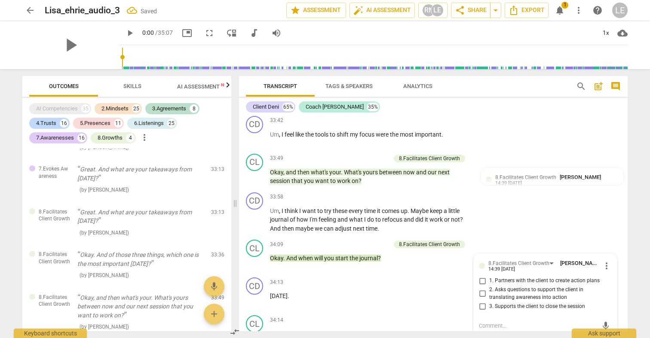
scroll to position [7029, 0]
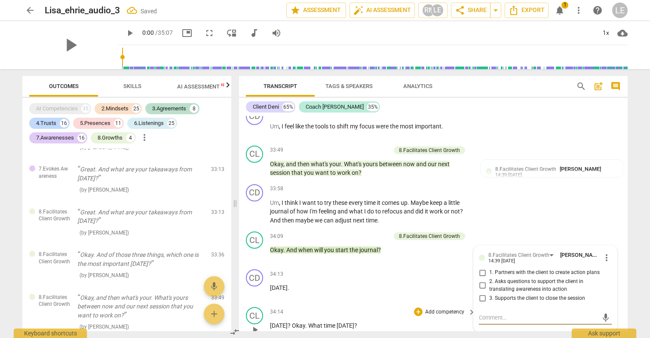
click at [450, 309] on p "Add competency" at bounding box center [444, 313] width 41 height 8
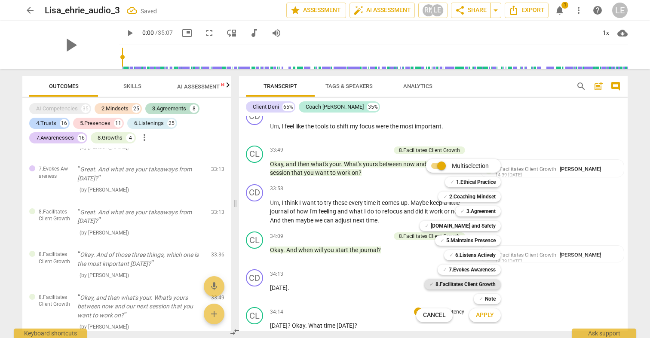
click at [460, 285] on b "8.Facilitates Client Growth" at bounding box center [465, 284] width 60 height 10
click at [478, 314] on span "Apply" at bounding box center [485, 315] width 18 height 9
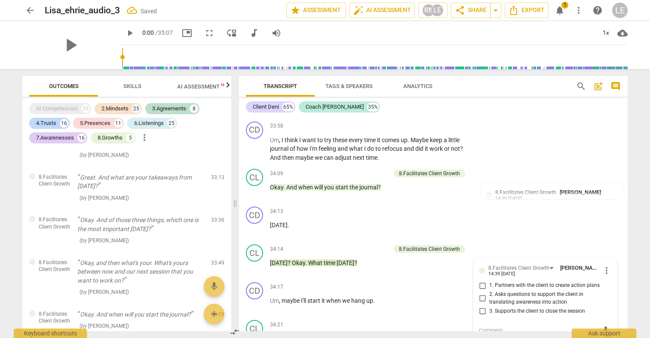
scroll to position [7112, 0]
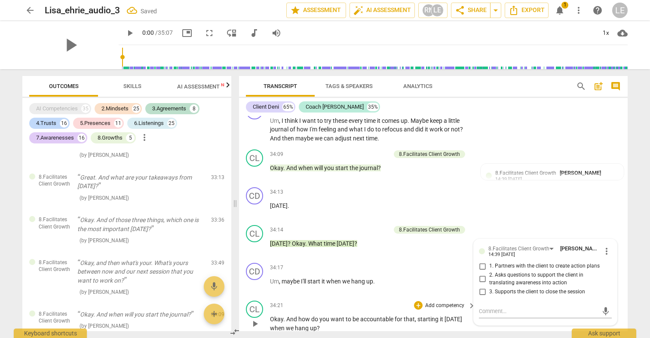
click at [450, 302] on p "Add competency" at bounding box center [444, 306] width 41 height 8
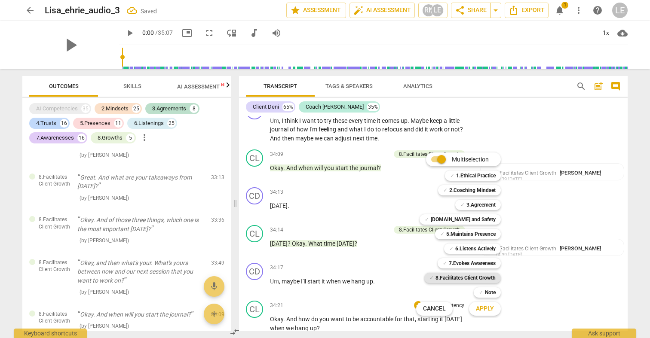
click at [468, 276] on b "8.Facilitates Client Growth" at bounding box center [465, 278] width 60 height 10
click at [483, 310] on span "Apply" at bounding box center [485, 309] width 18 height 9
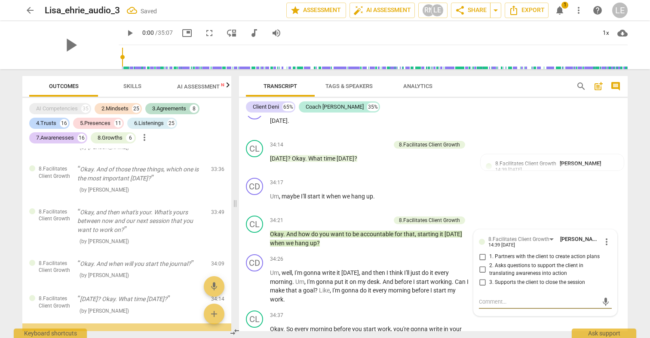
scroll to position [7209, 0]
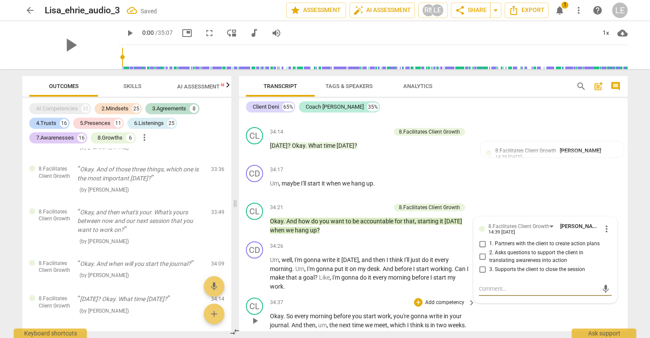
click at [451, 298] on div "+ Add competency" at bounding box center [439, 302] width 51 height 9
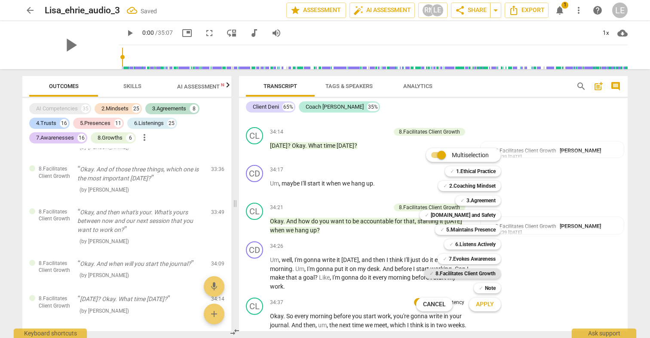
click at [465, 272] on b "8.Facilitates Client Growth" at bounding box center [465, 274] width 60 height 10
click at [479, 309] on button "Apply" at bounding box center [485, 304] width 32 height 15
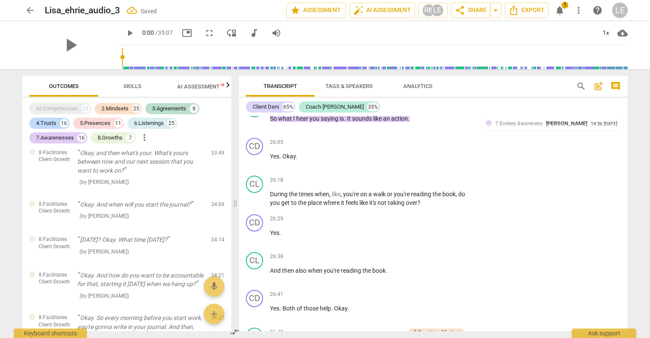
scroll to position [5428, 0]
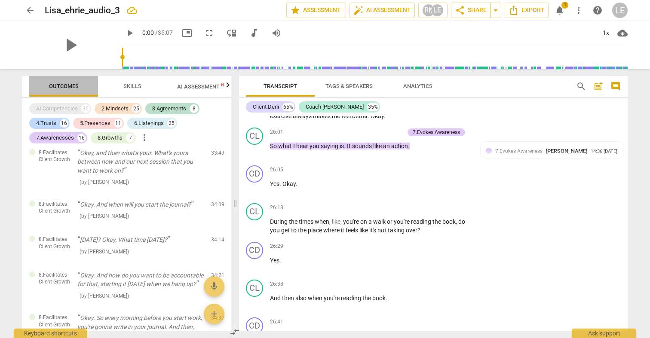
click at [72, 86] on span "Outcomes" at bounding box center [64, 86] width 30 height 6
click at [122, 86] on span "Skills" at bounding box center [132, 87] width 39 height 12
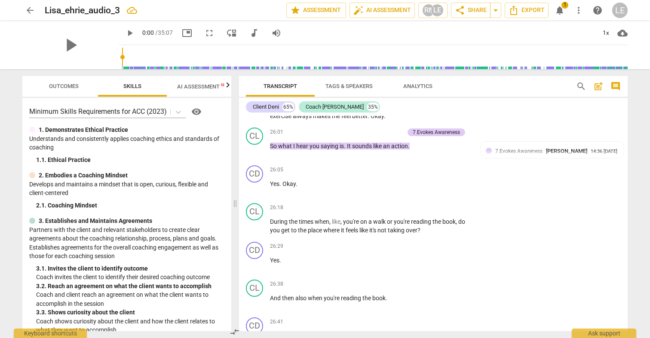
click at [185, 86] on span "AI Assessment New" at bounding box center [203, 86] width 53 height 6
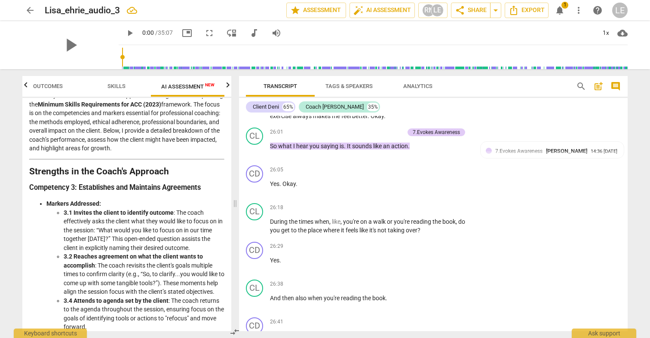
scroll to position [60, 0]
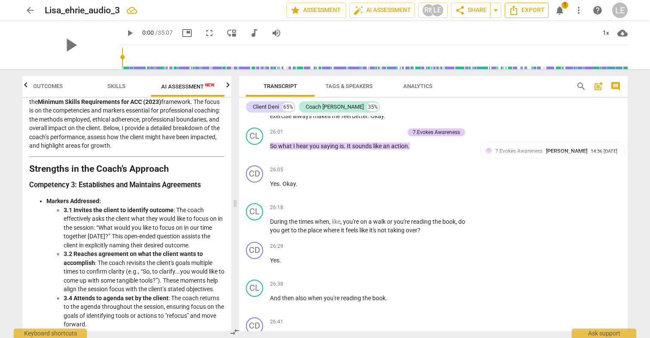
click at [525, 10] on span "Export" at bounding box center [526, 10] width 36 height 10
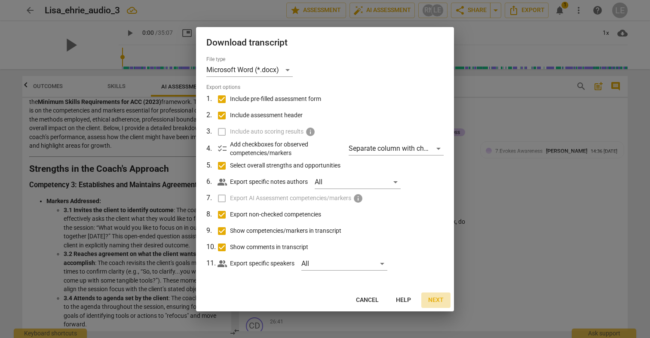
click at [429, 303] on span "Next" at bounding box center [435, 300] width 15 height 9
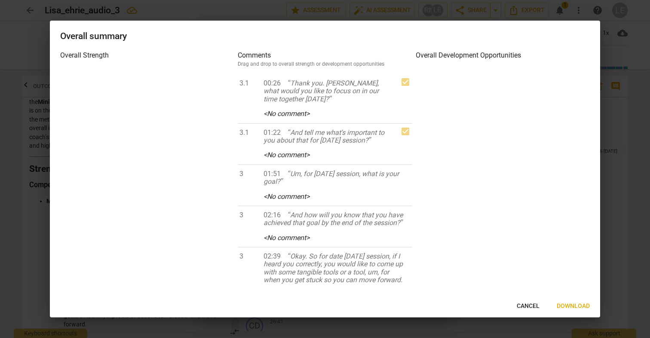
click at [525, 303] on span "Cancel" at bounding box center [528, 306] width 23 height 9
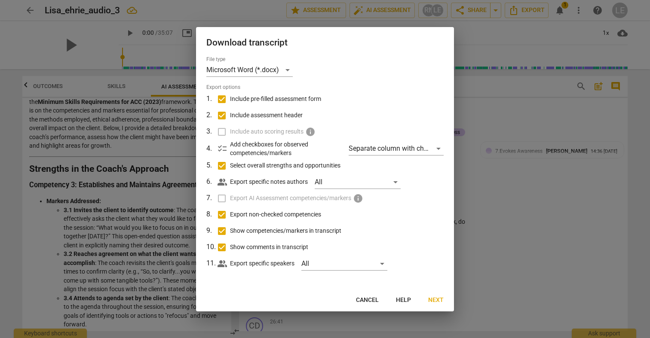
click at [358, 301] on span "Cancel" at bounding box center [367, 300] width 23 height 9
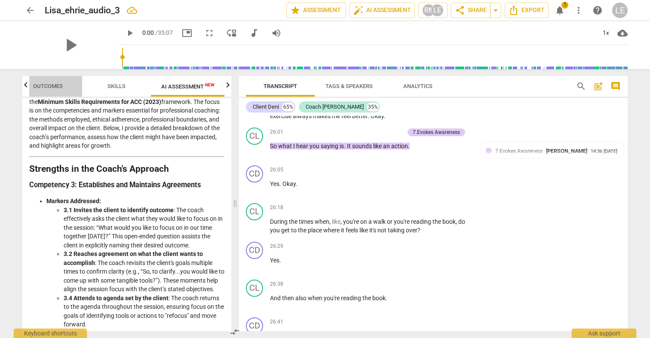
click at [52, 91] on span "Outcomes" at bounding box center [48, 87] width 50 height 12
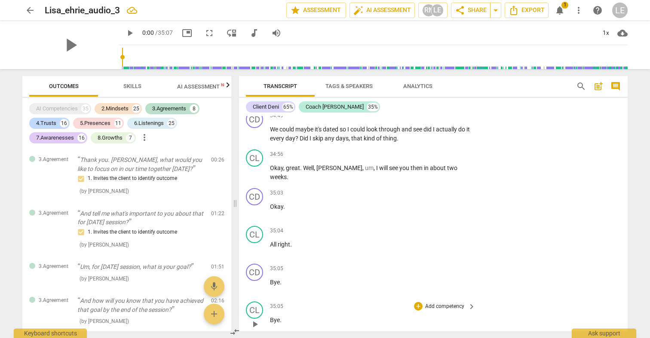
scroll to position [0, 0]
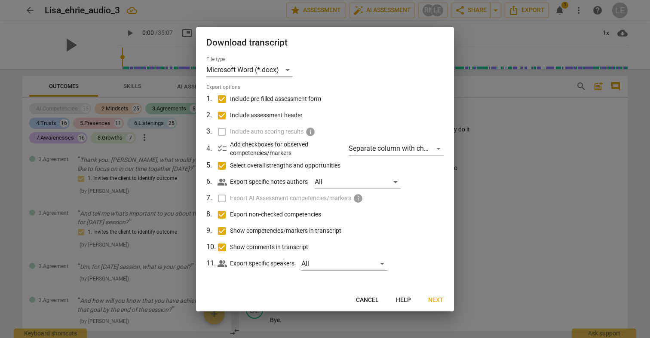
click at [433, 300] on span "Next" at bounding box center [435, 300] width 15 height 9
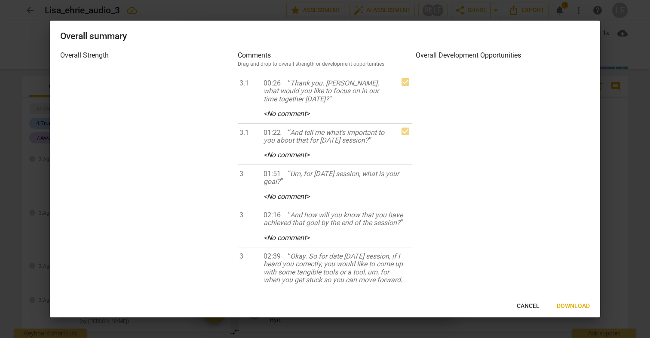
click at [560, 305] on span "Download" at bounding box center [573, 306] width 33 height 9
